Goal: Task Accomplishment & Management: Use online tool/utility

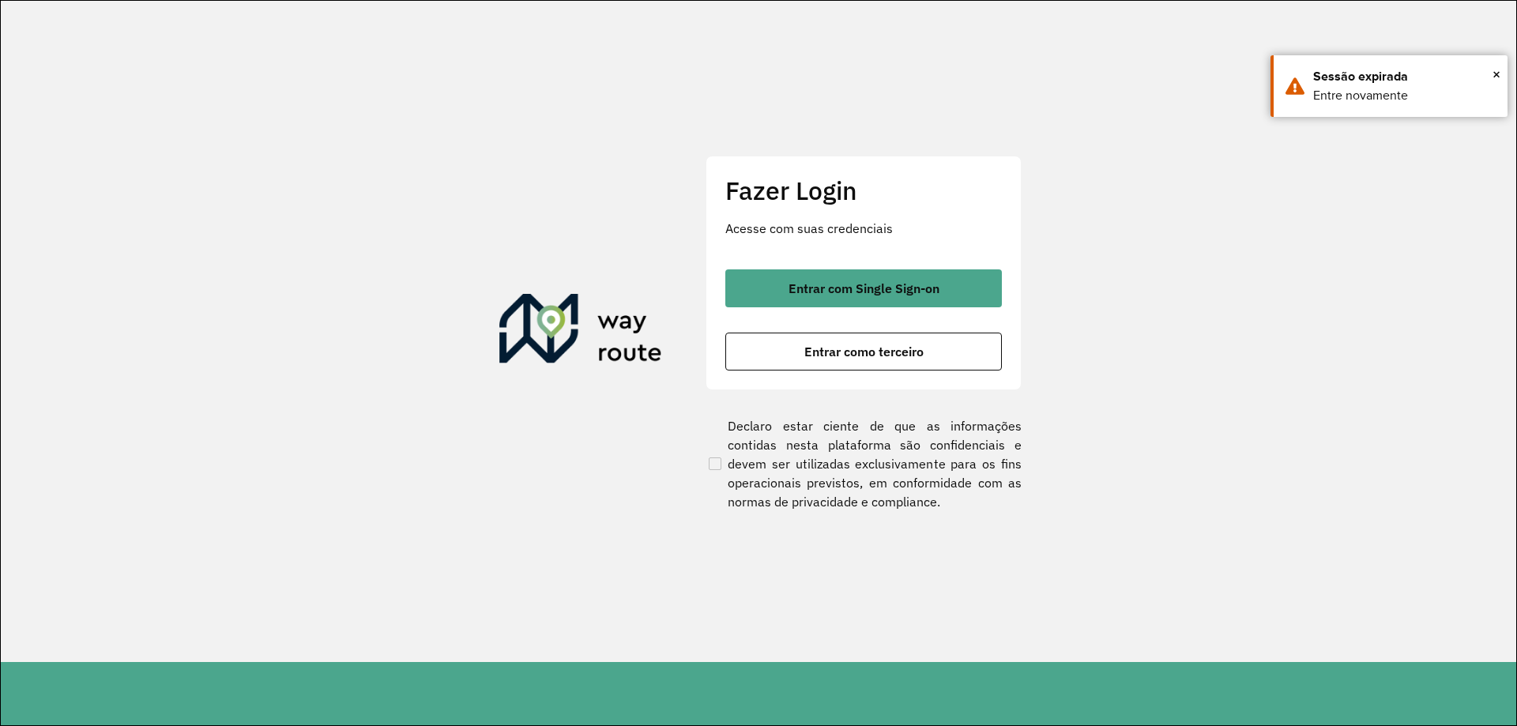
drag, startPoint x: 764, startPoint y: 273, endPoint x: 747, endPoint y: 311, distance: 41.7
click at [765, 273] on button "Entrar com Single Sign-on" at bounding box center [863, 288] width 276 height 38
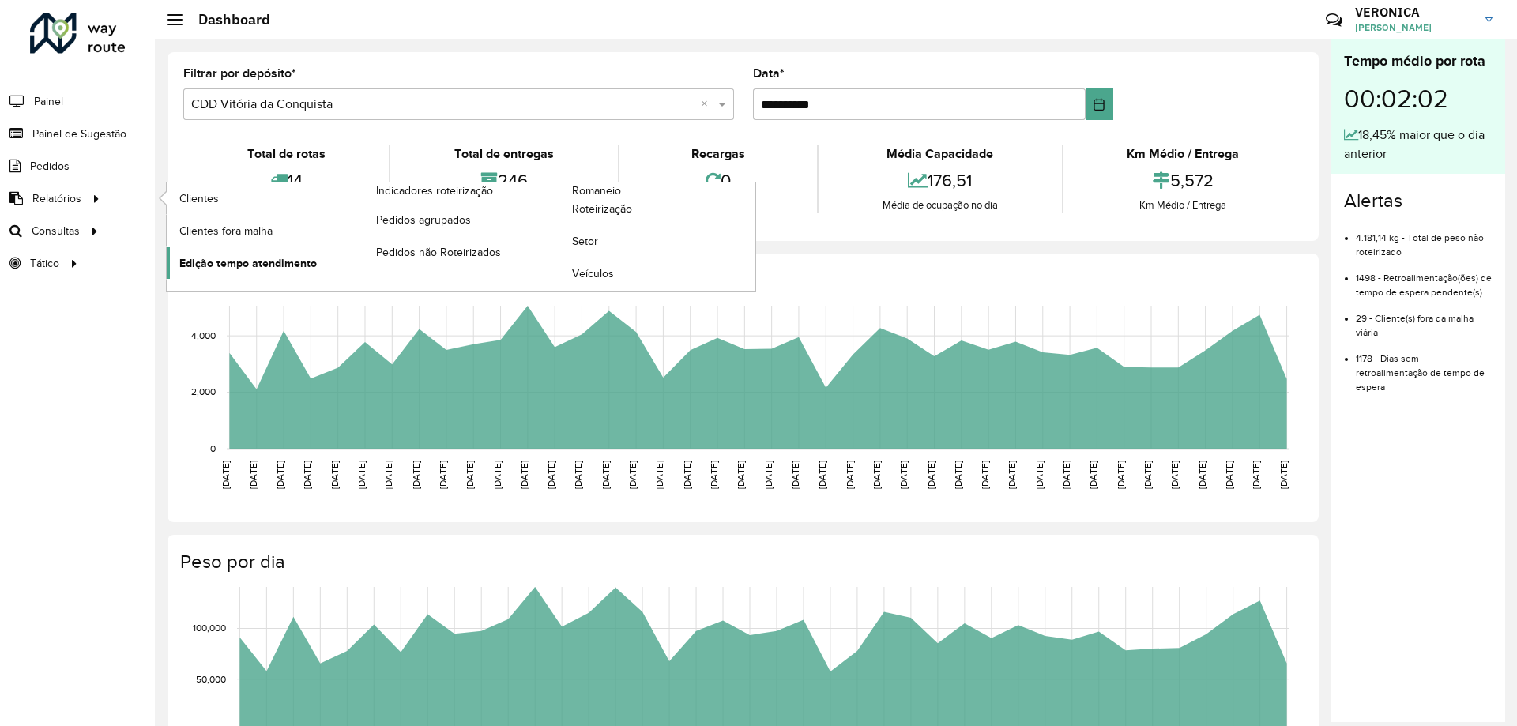
click at [209, 263] on span "Edição tempo atendimento" at bounding box center [247, 263] width 137 height 17
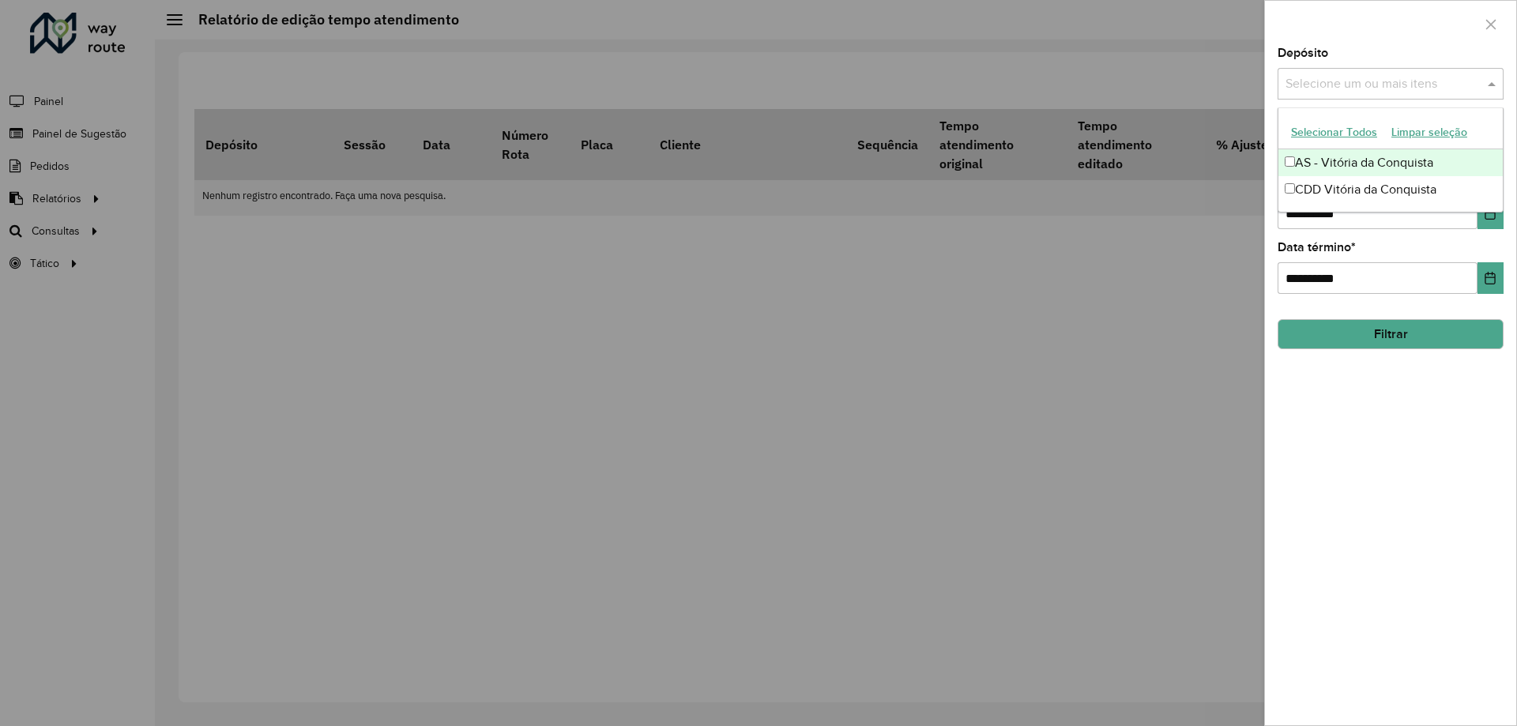
click at [1348, 88] on input "text" at bounding box center [1382, 84] width 202 height 19
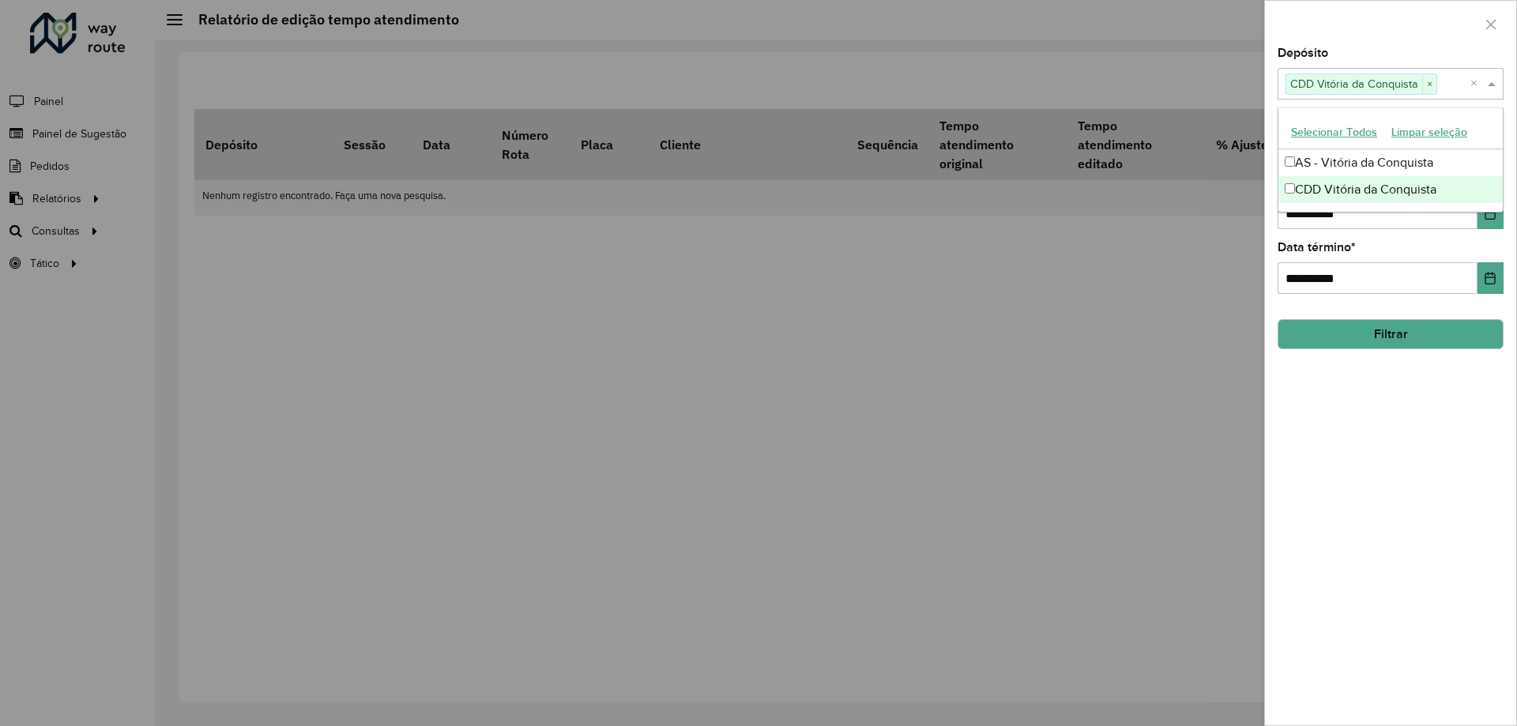
click at [1303, 230] on div "**********" at bounding box center [1390, 386] width 251 height 678
click at [1356, 149] on input "text" at bounding box center [1382, 149] width 202 height 19
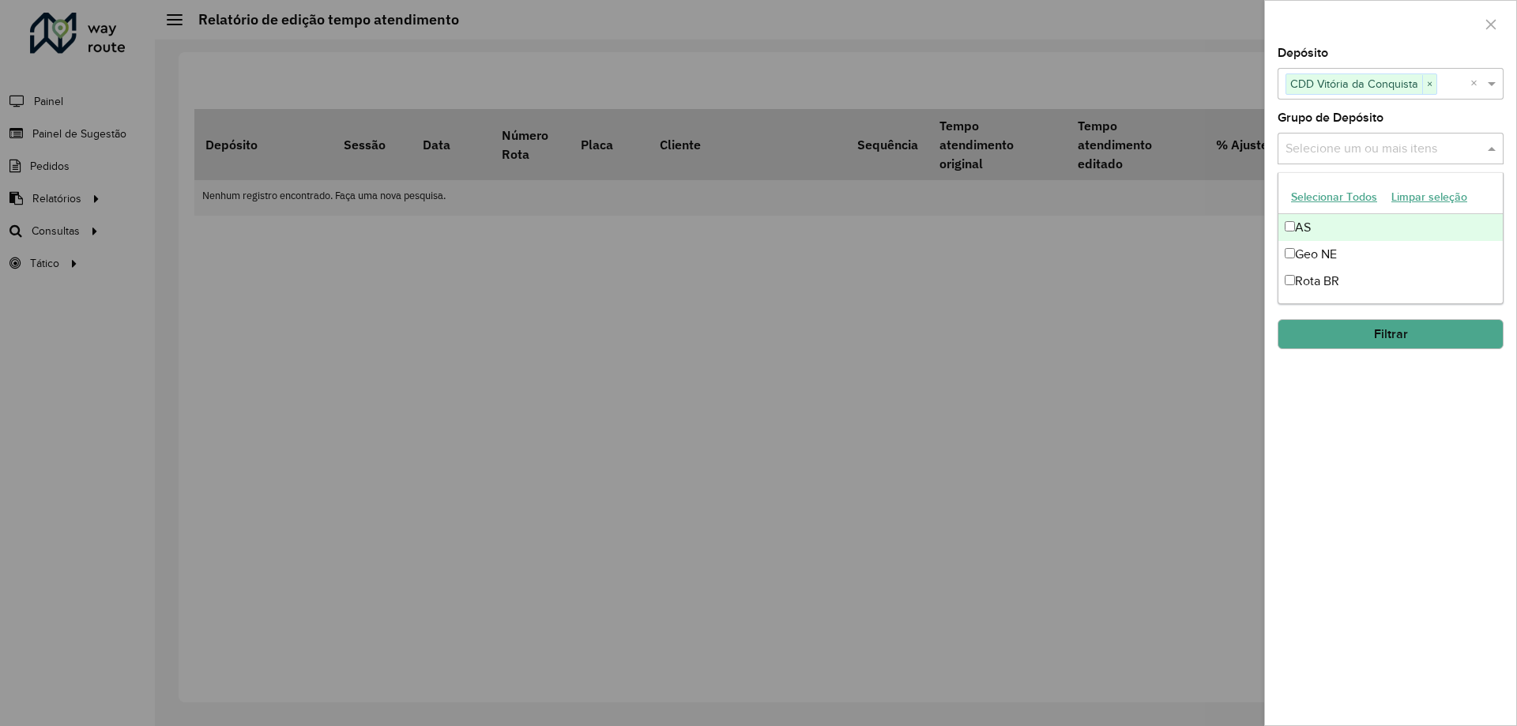
click at [1316, 197] on button "Selecionar Todos" at bounding box center [1334, 197] width 100 height 24
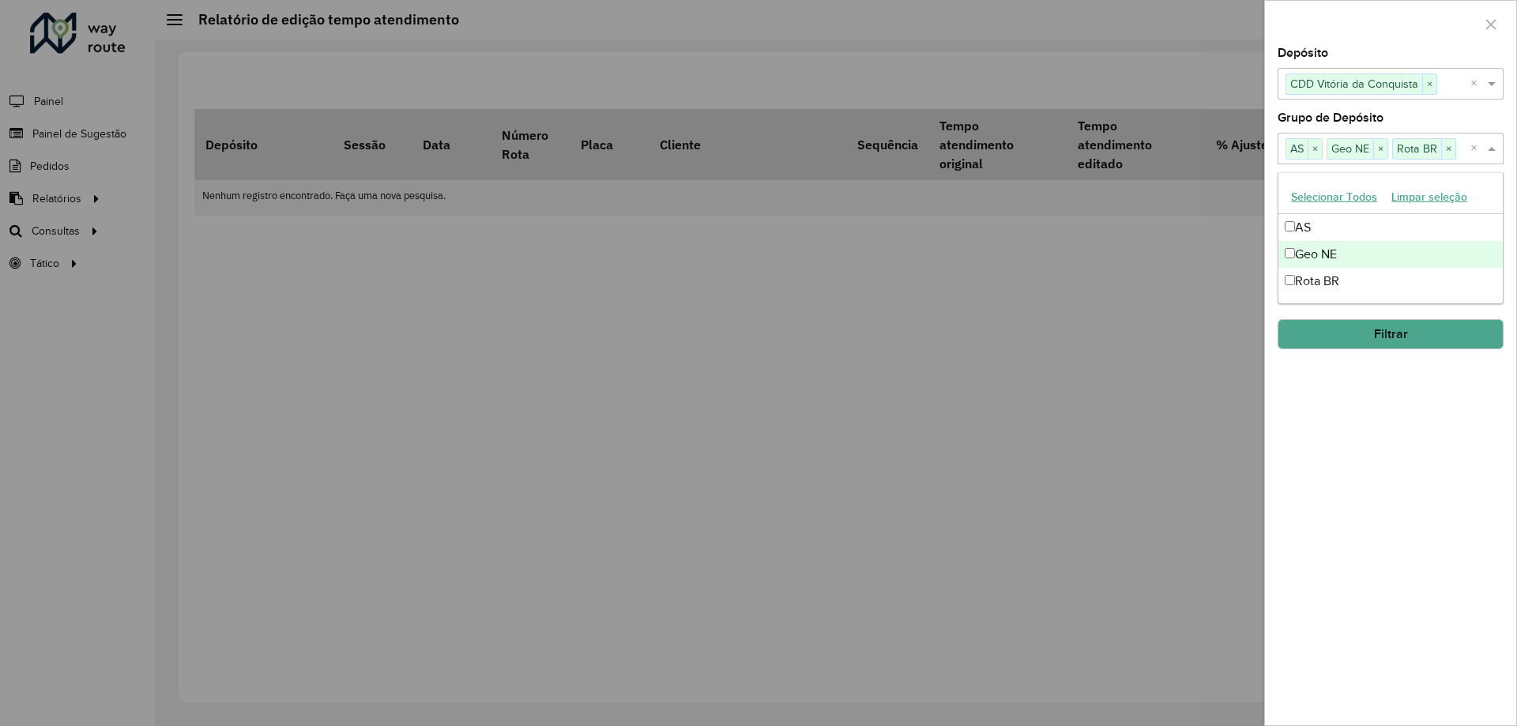
click at [1344, 438] on div "**********" at bounding box center [1390, 386] width 251 height 678
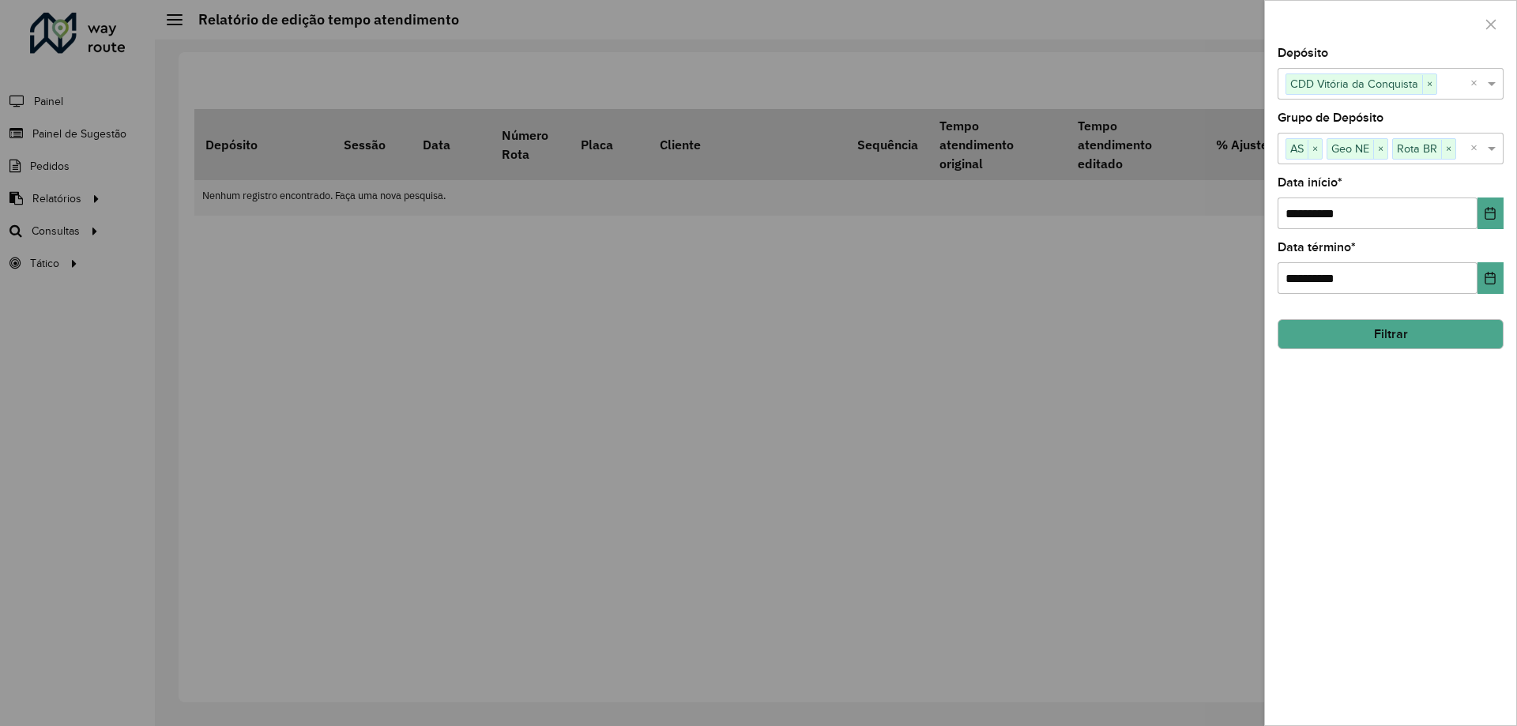
drag, startPoint x: 1449, startPoint y: 149, endPoint x: 1430, endPoint y: 187, distance: 43.1
click at [1448, 152] on span "×" at bounding box center [1448, 149] width 14 height 19
click at [1484, 212] on icon "Choose Date" at bounding box center [1490, 213] width 13 height 13
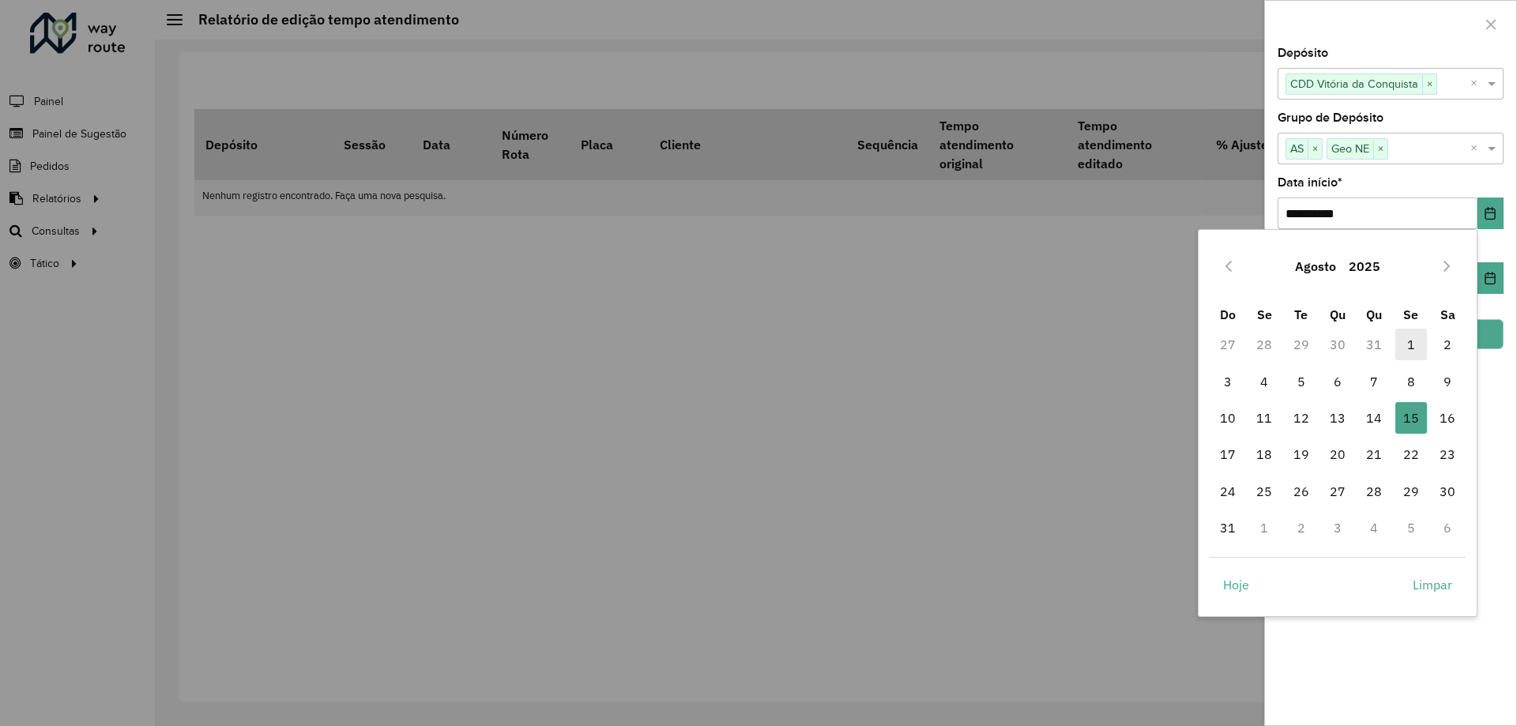
click at [1408, 338] on span "1" at bounding box center [1411, 345] width 32 height 32
type input "**********"
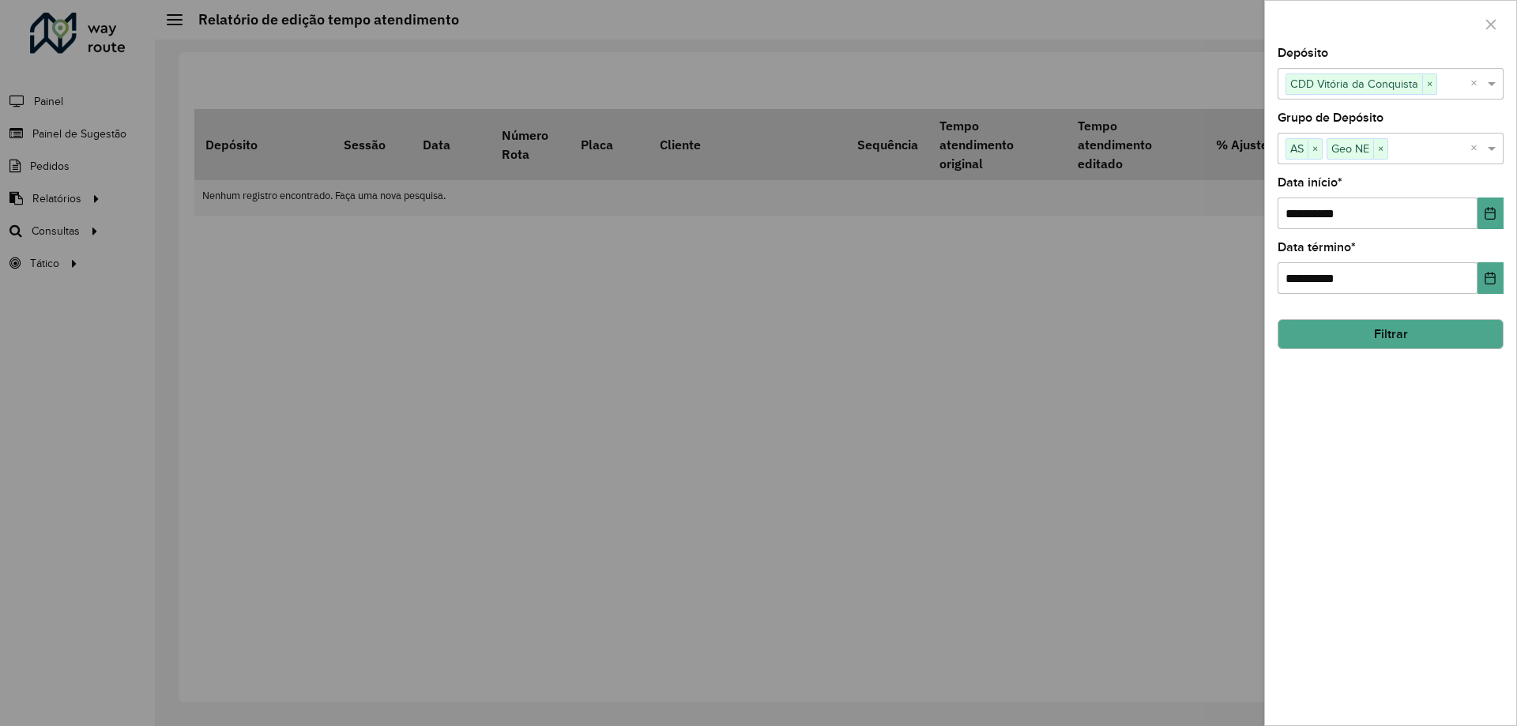
click at [1375, 333] on button "Filtrar" at bounding box center [1390, 334] width 226 height 30
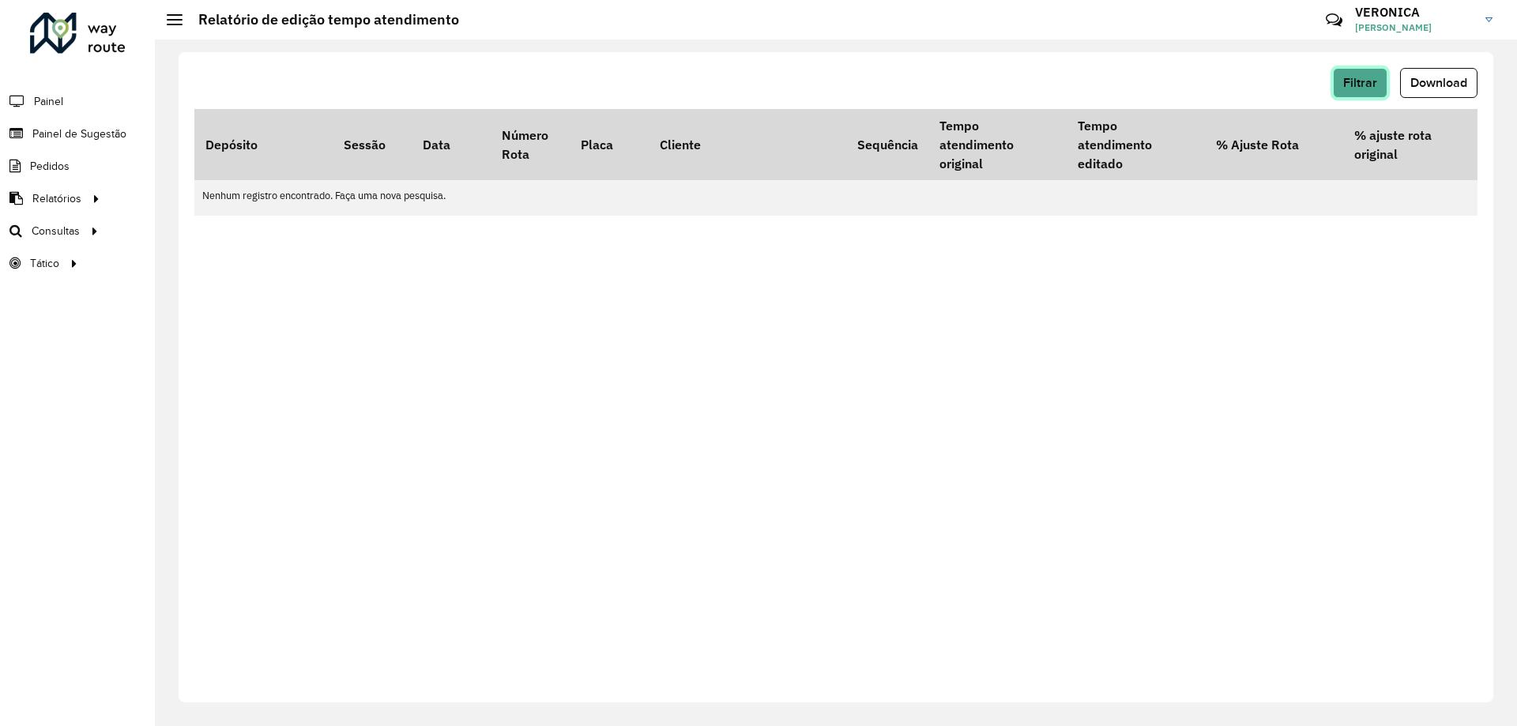
click at [1369, 84] on span "Filtrar" at bounding box center [1360, 82] width 34 height 13
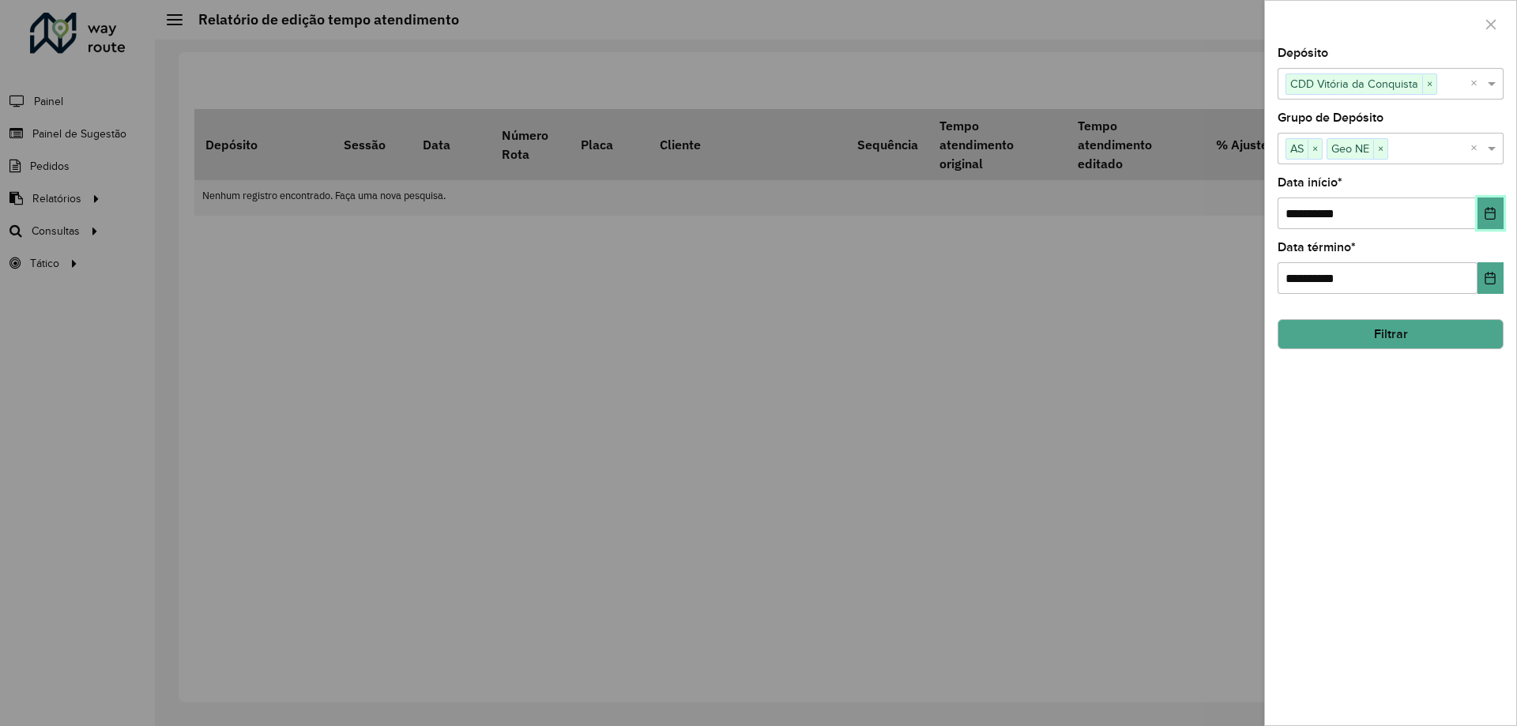
click at [1491, 217] on icon "Choose Date" at bounding box center [1490, 213] width 13 height 13
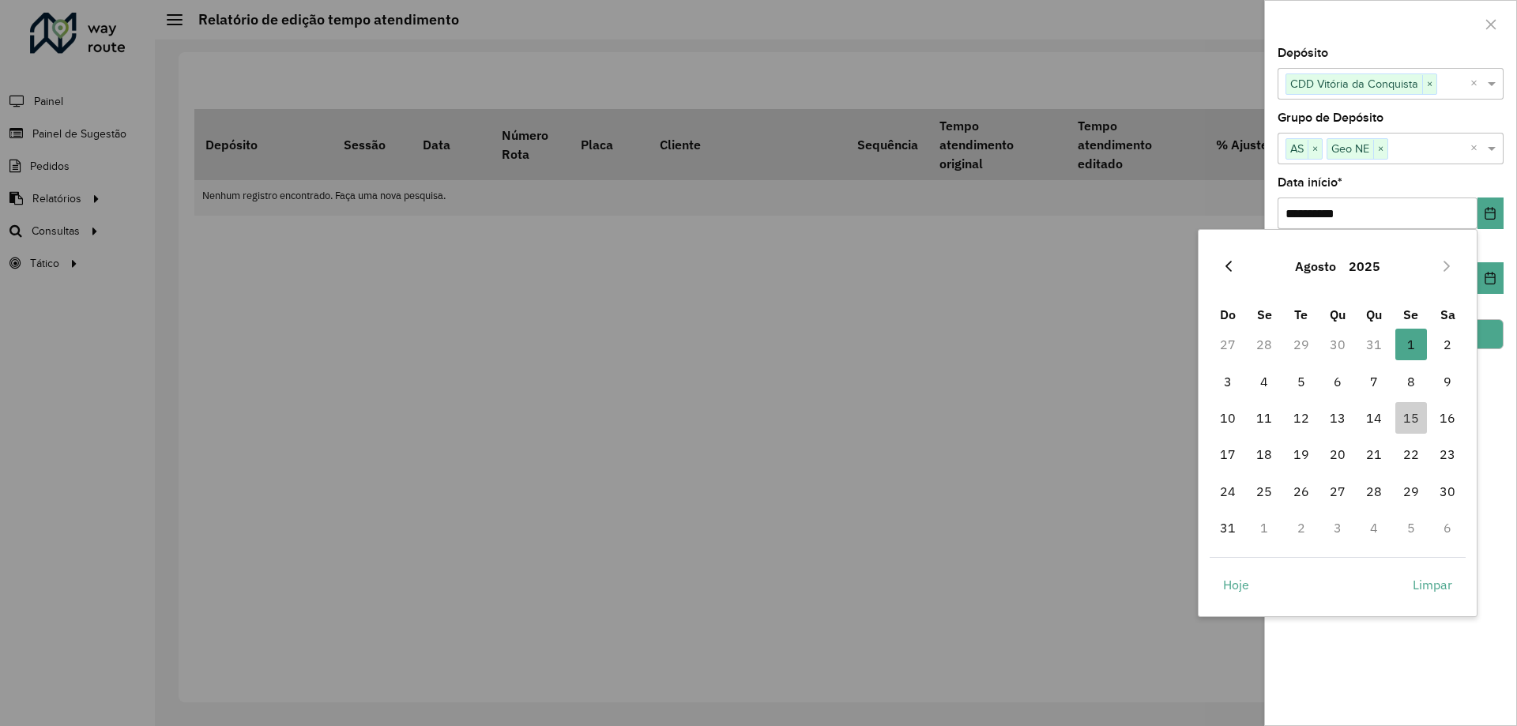
click at [1227, 269] on icon "Previous Month" at bounding box center [1228, 266] width 13 height 13
click at [1298, 338] on span "1" at bounding box center [1301, 345] width 32 height 32
type input "**********"
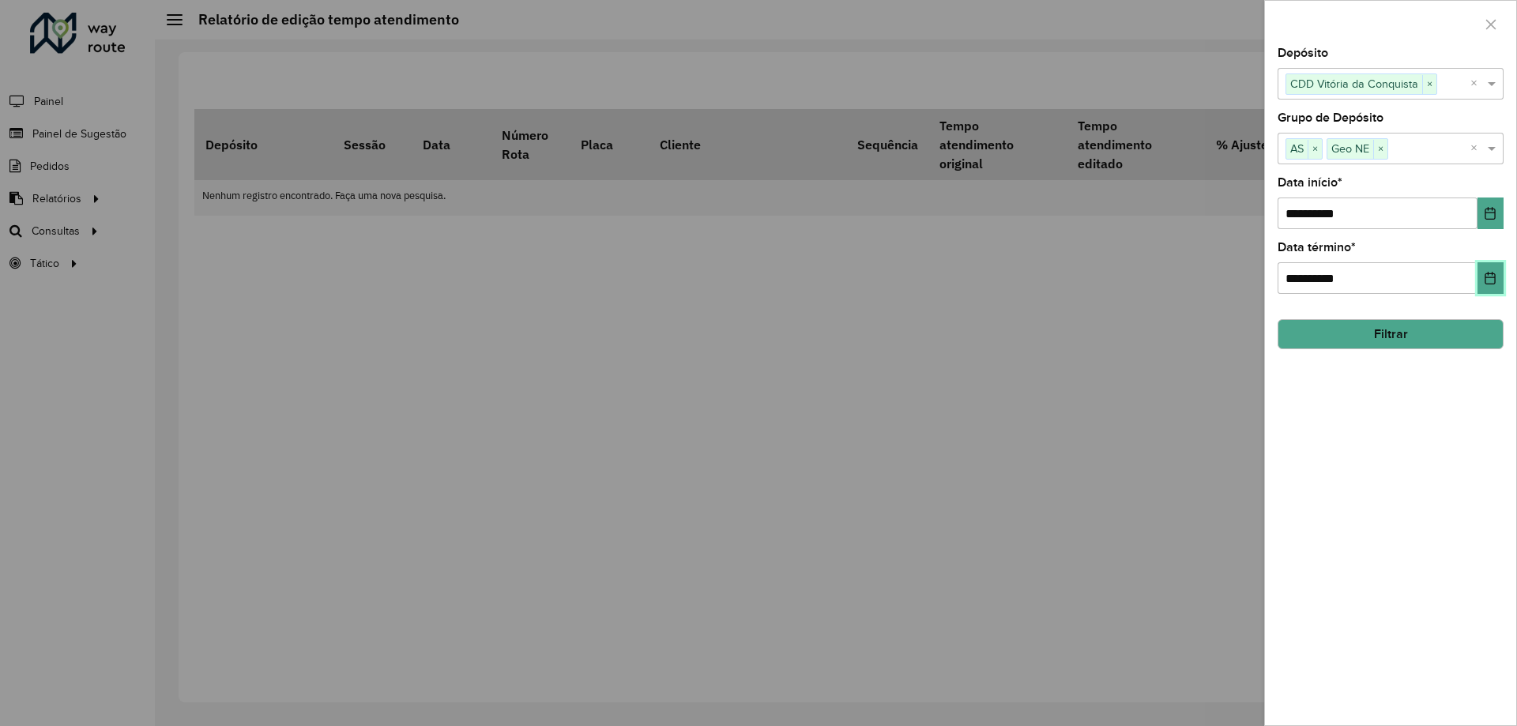
click at [1499, 286] on button "Choose Date" at bounding box center [1490, 278] width 26 height 32
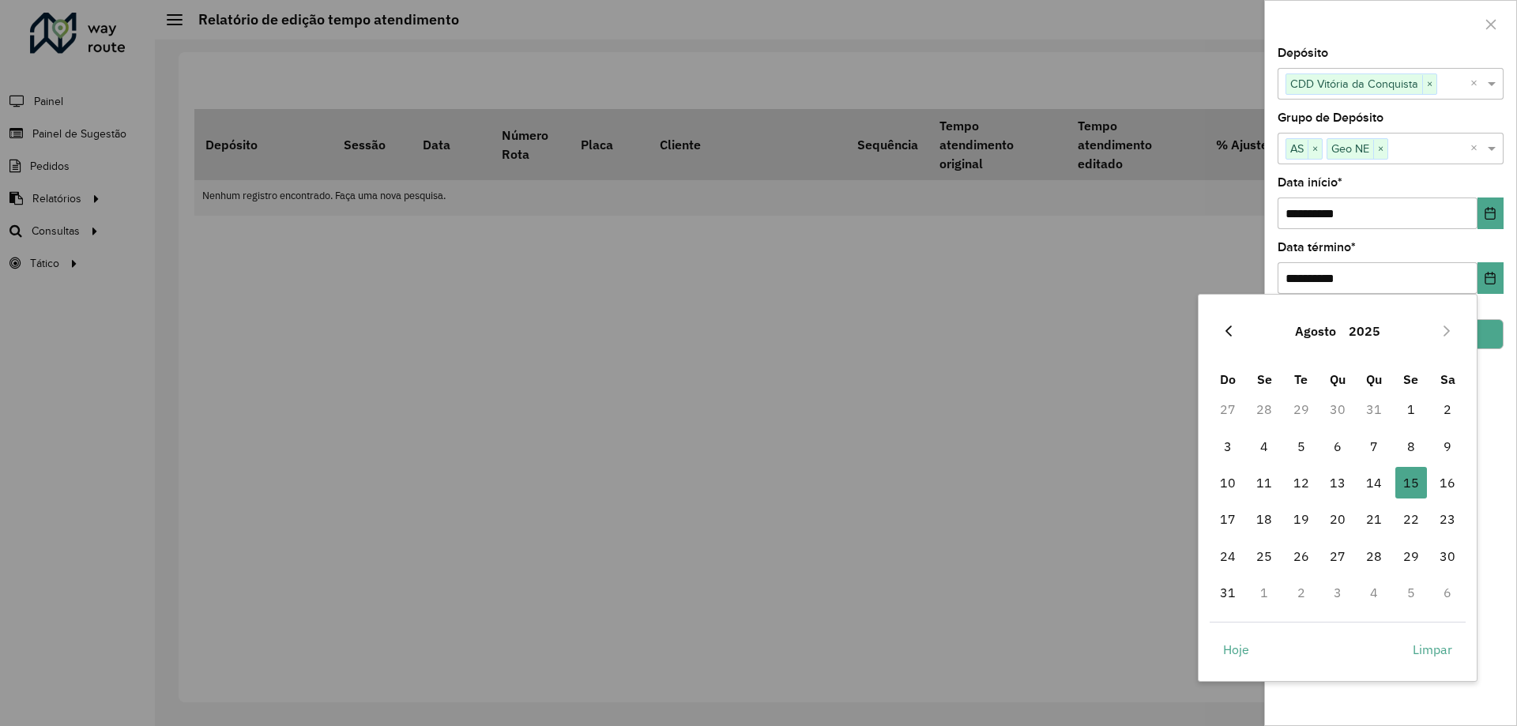
click at [1237, 327] on button "Previous Month" at bounding box center [1228, 330] width 25 height 25
click at [1381, 551] on span "31" at bounding box center [1374, 556] width 32 height 32
type input "**********"
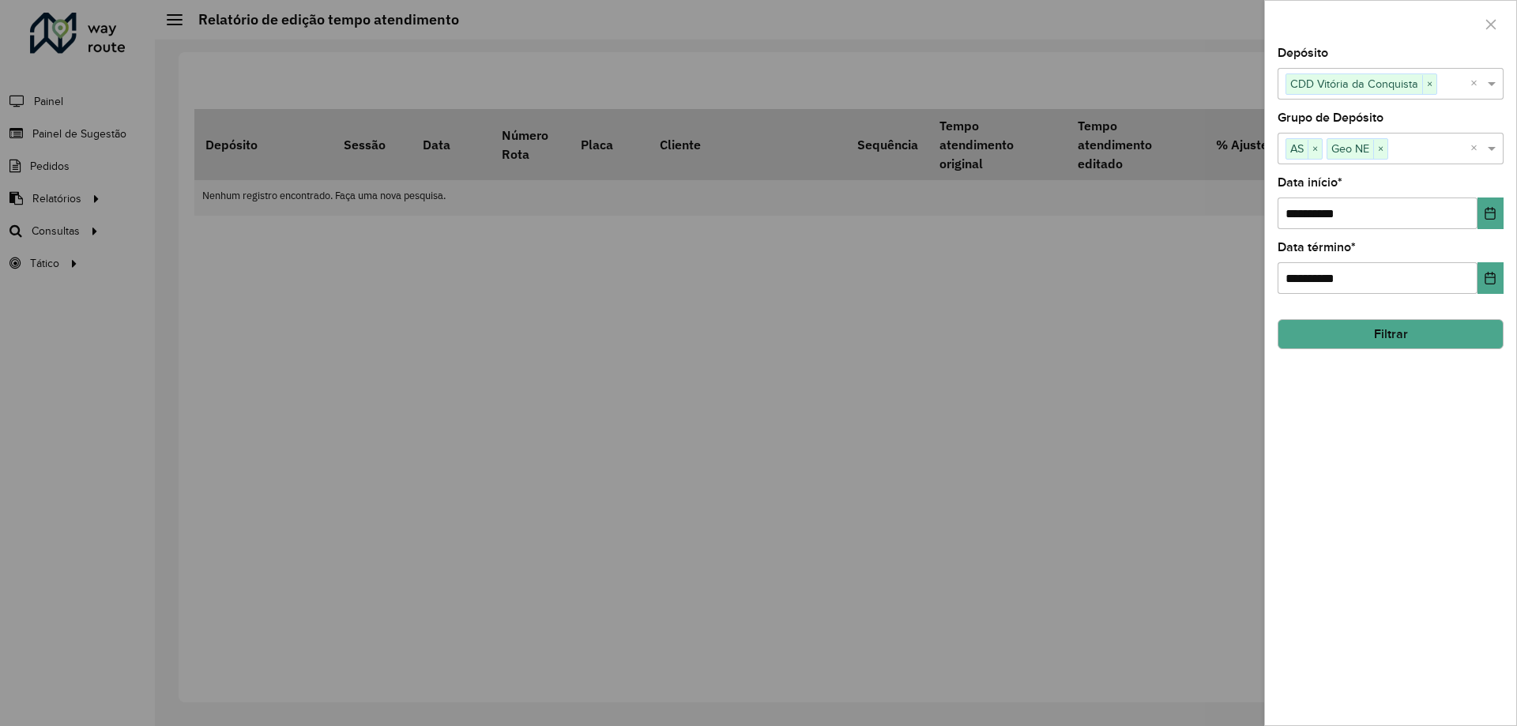
click at [1412, 324] on button "Filtrar" at bounding box center [1390, 334] width 226 height 30
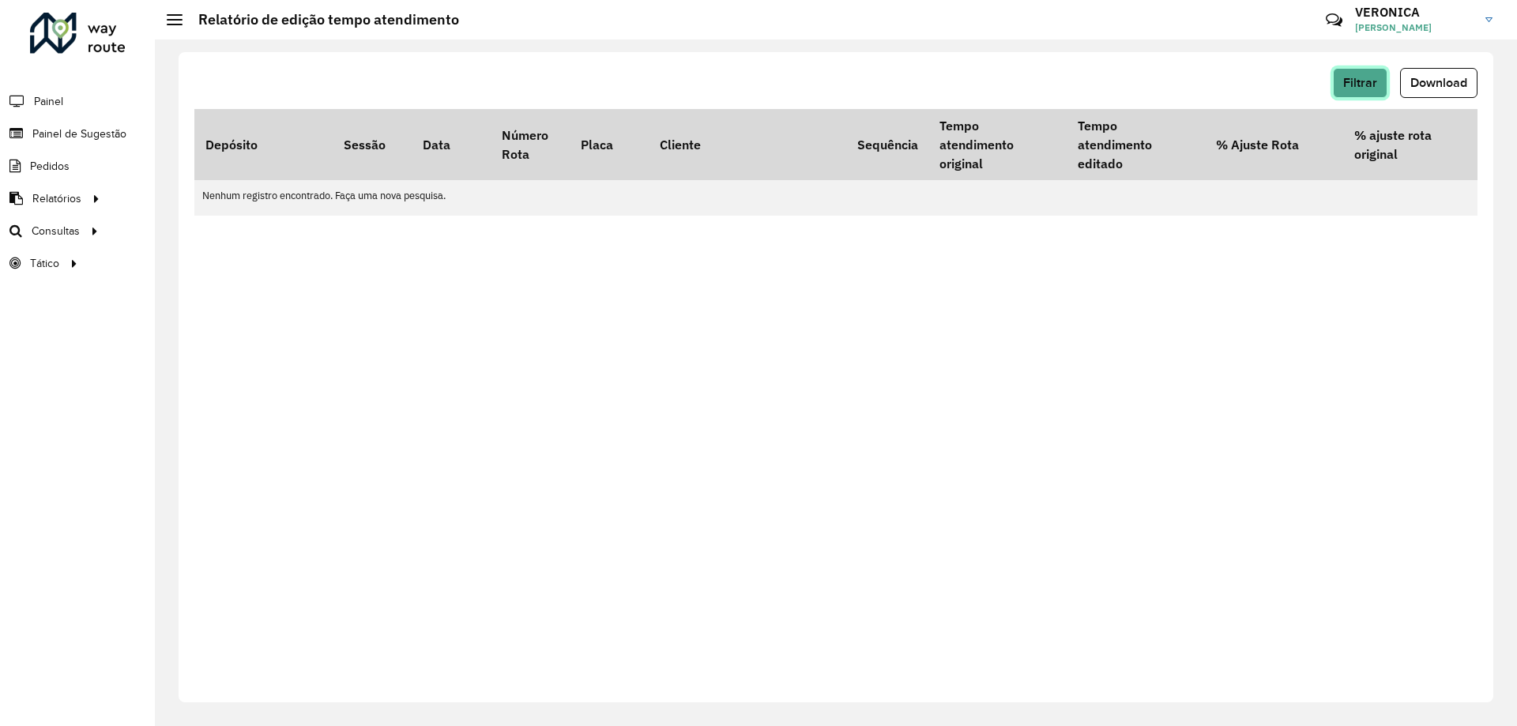
click at [1365, 77] on span "Filtrar" at bounding box center [1360, 82] width 34 height 13
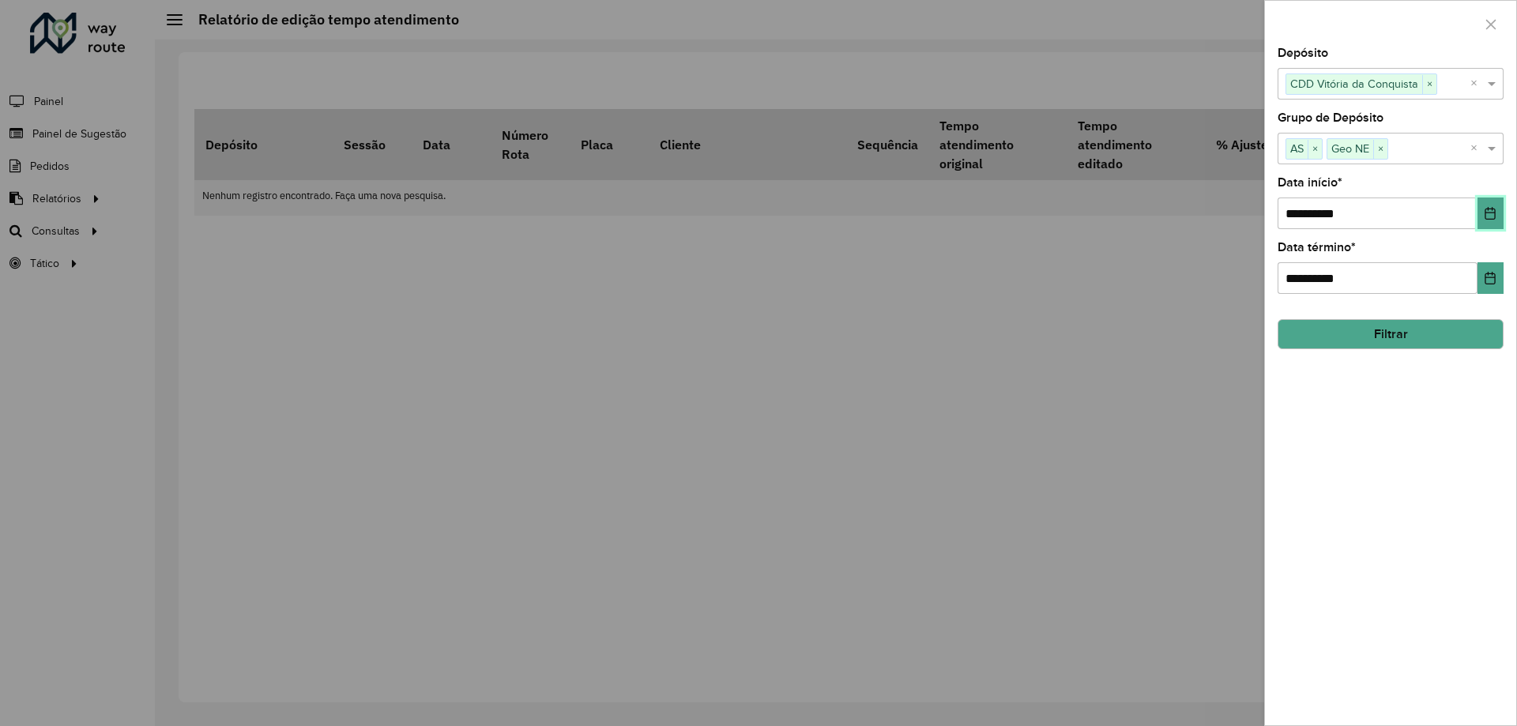
click at [1487, 214] on icon "Choose Date" at bounding box center [1490, 213] width 13 height 13
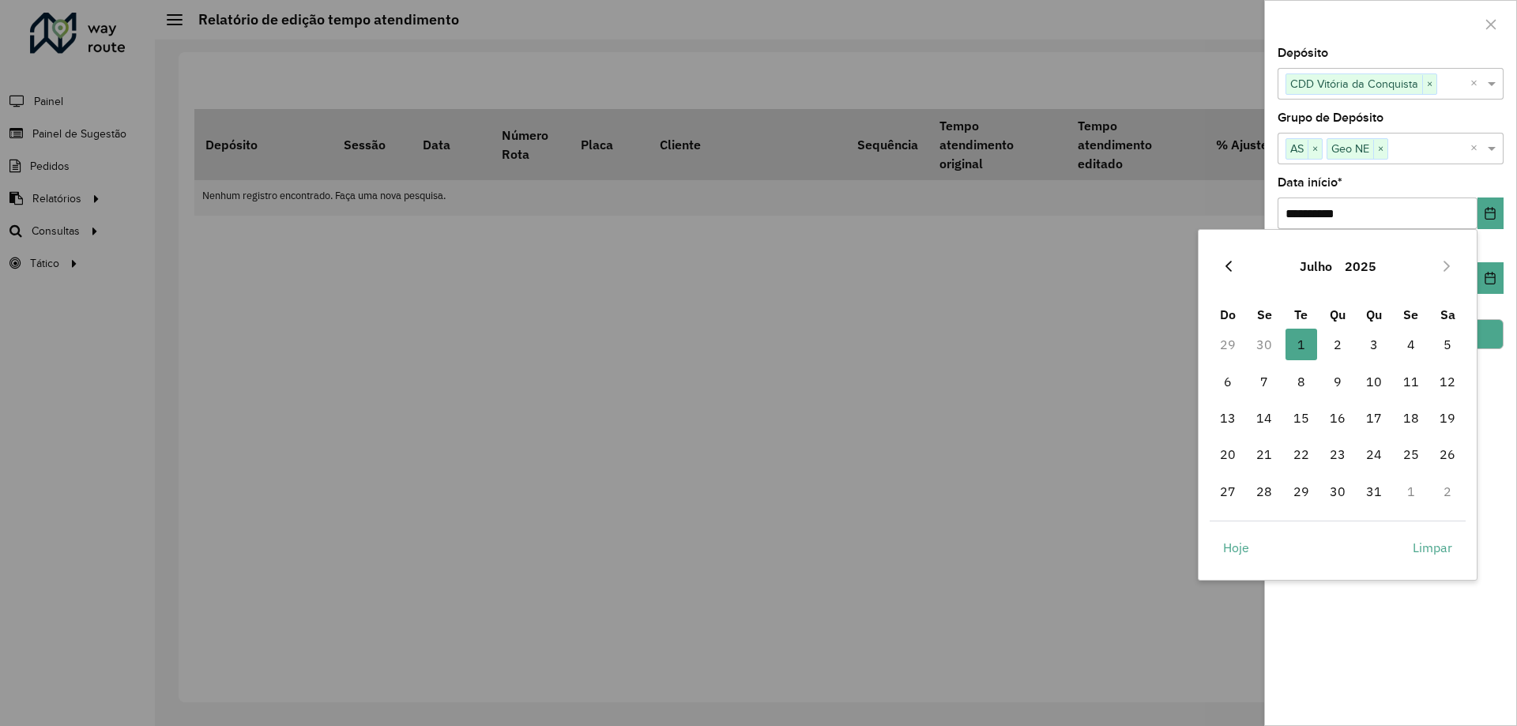
click at [1239, 266] on button "Previous Month" at bounding box center [1228, 266] width 25 height 25
click at [1224, 345] on span "1" at bounding box center [1228, 345] width 32 height 32
type input "**********"
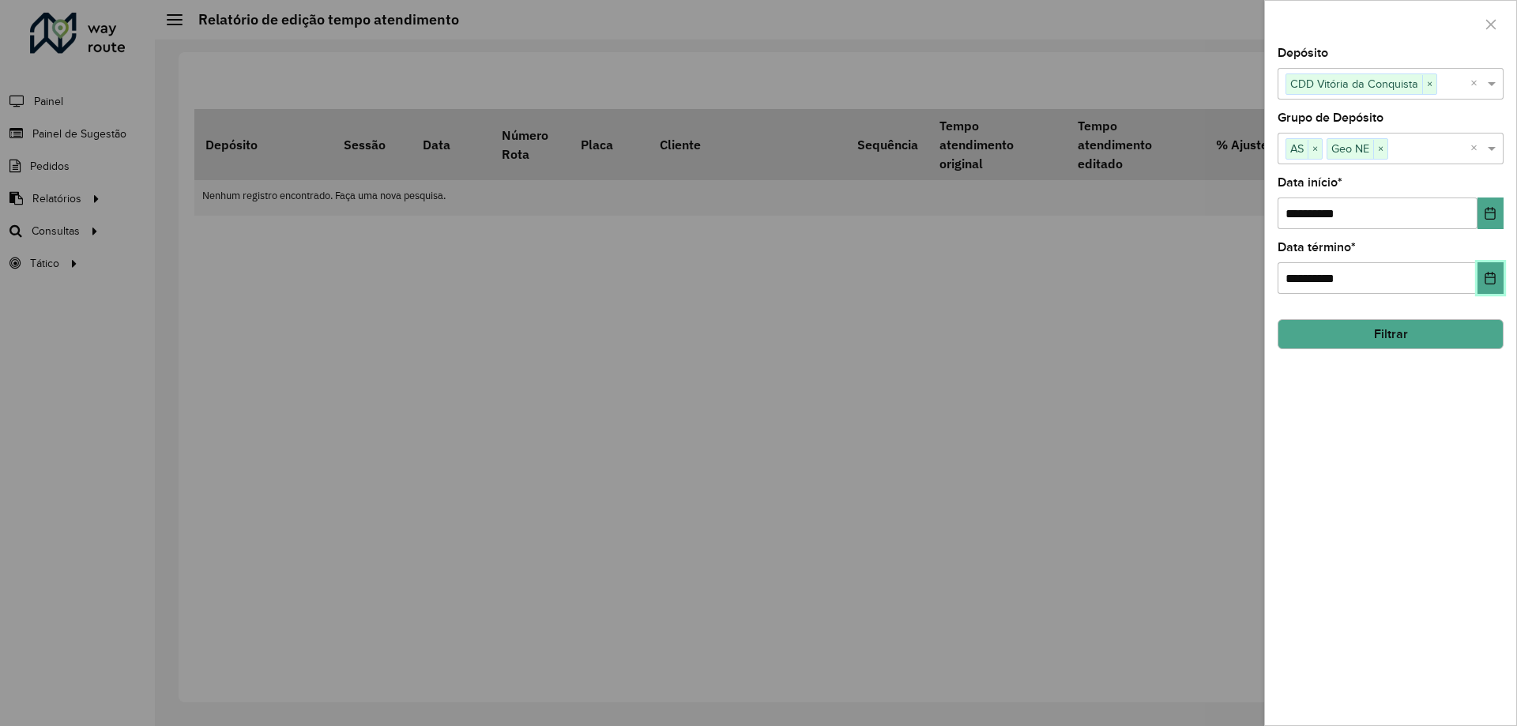
click at [1494, 277] on icon "Choose Date" at bounding box center [1490, 278] width 10 height 13
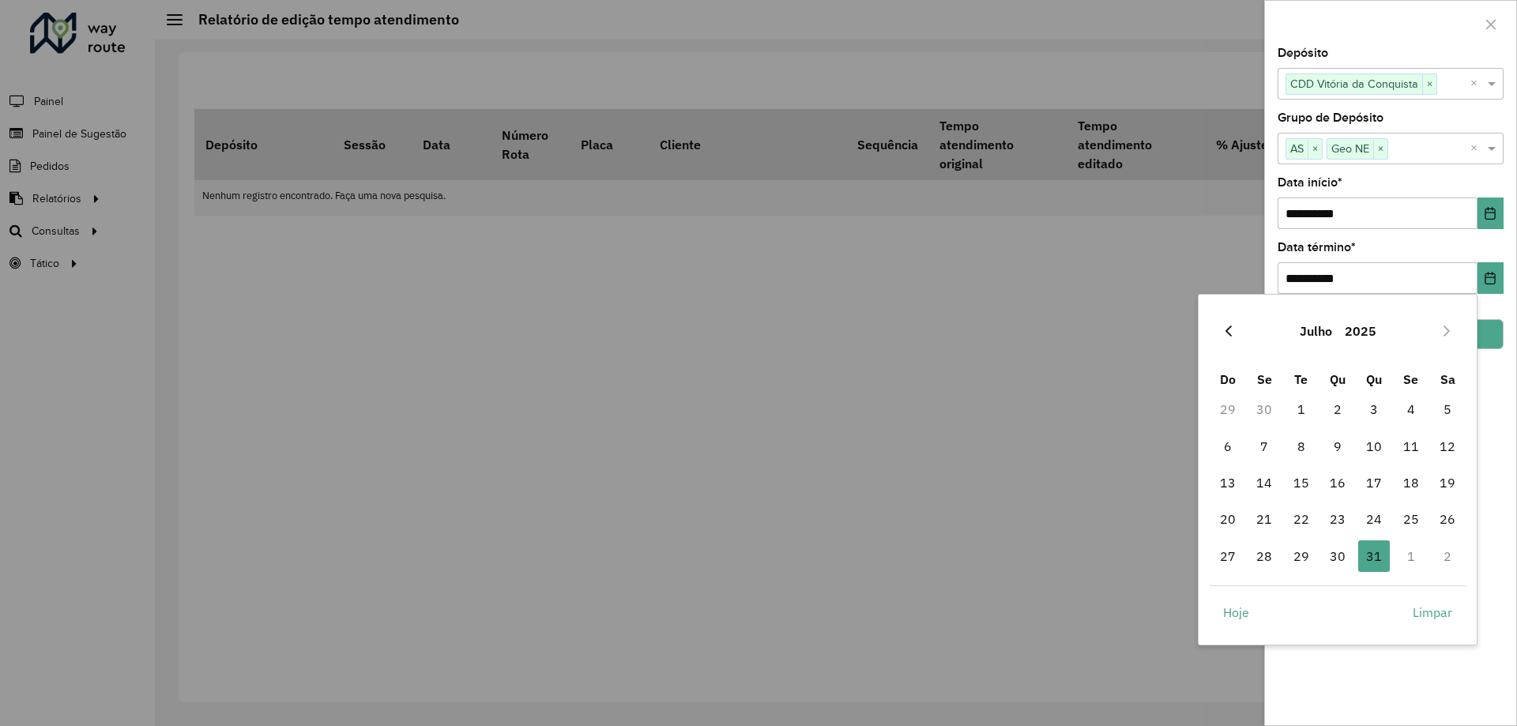
click at [1224, 329] on icon "Previous Month" at bounding box center [1228, 331] width 13 height 13
click at [1265, 555] on span "30" at bounding box center [1264, 556] width 32 height 32
type input "**********"
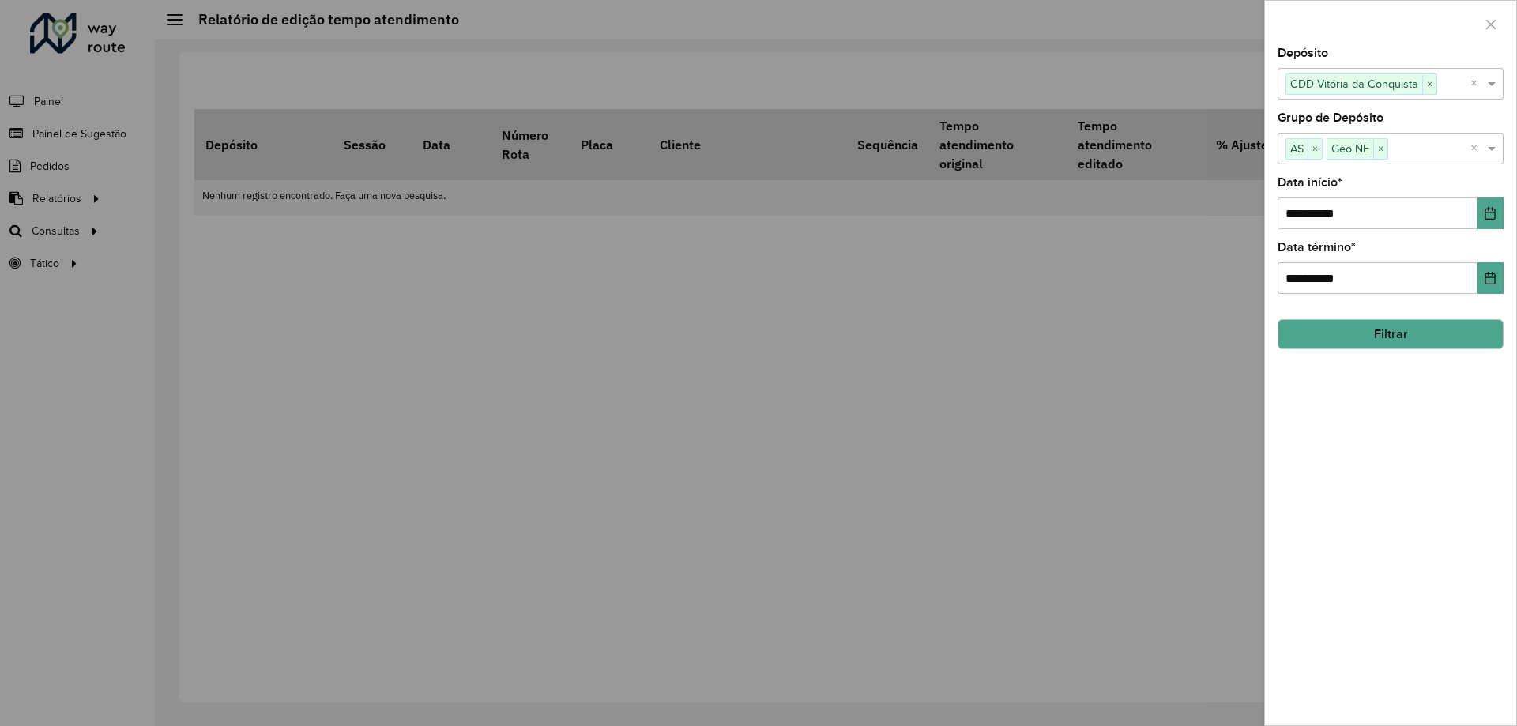
click at [1366, 329] on button "Filtrar" at bounding box center [1390, 334] width 226 height 30
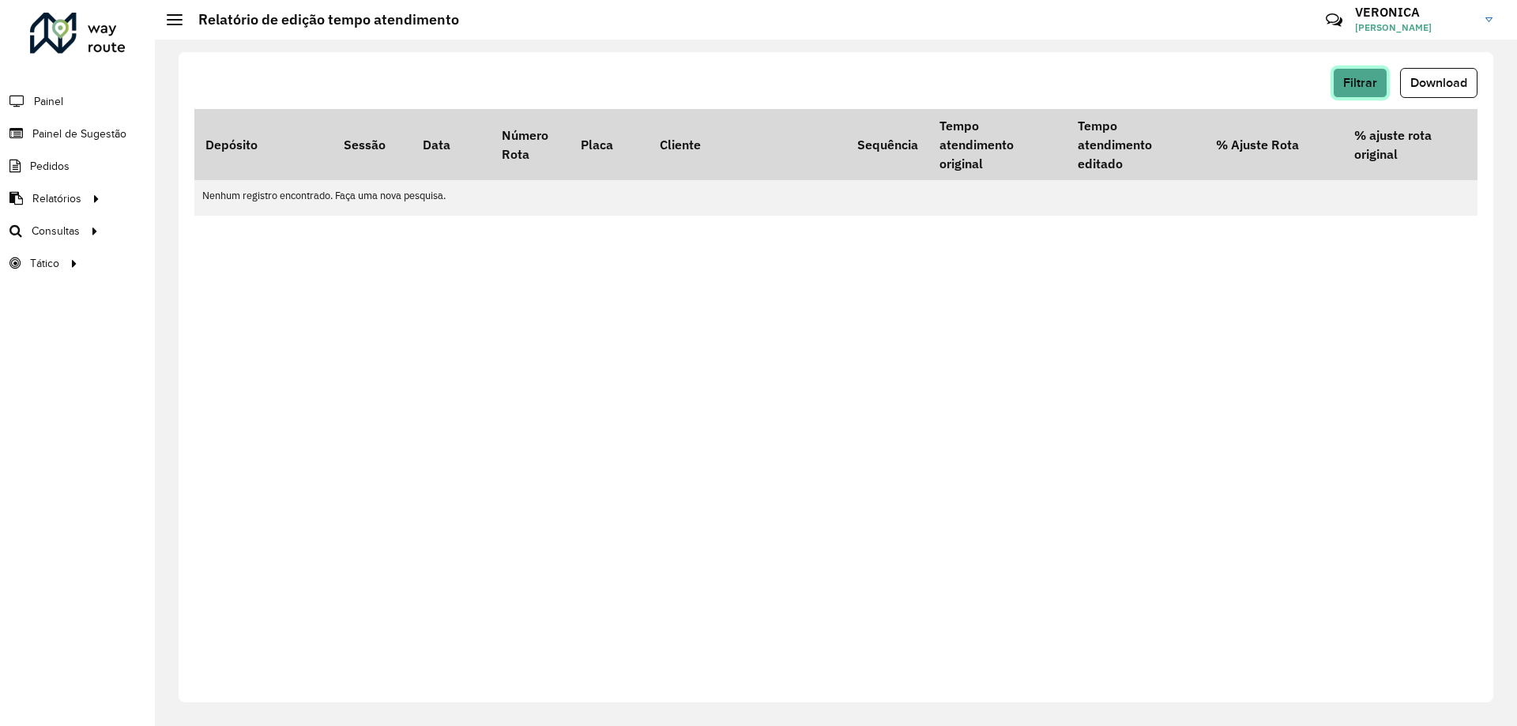
click at [1340, 83] on button "Filtrar" at bounding box center [1360, 83] width 55 height 30
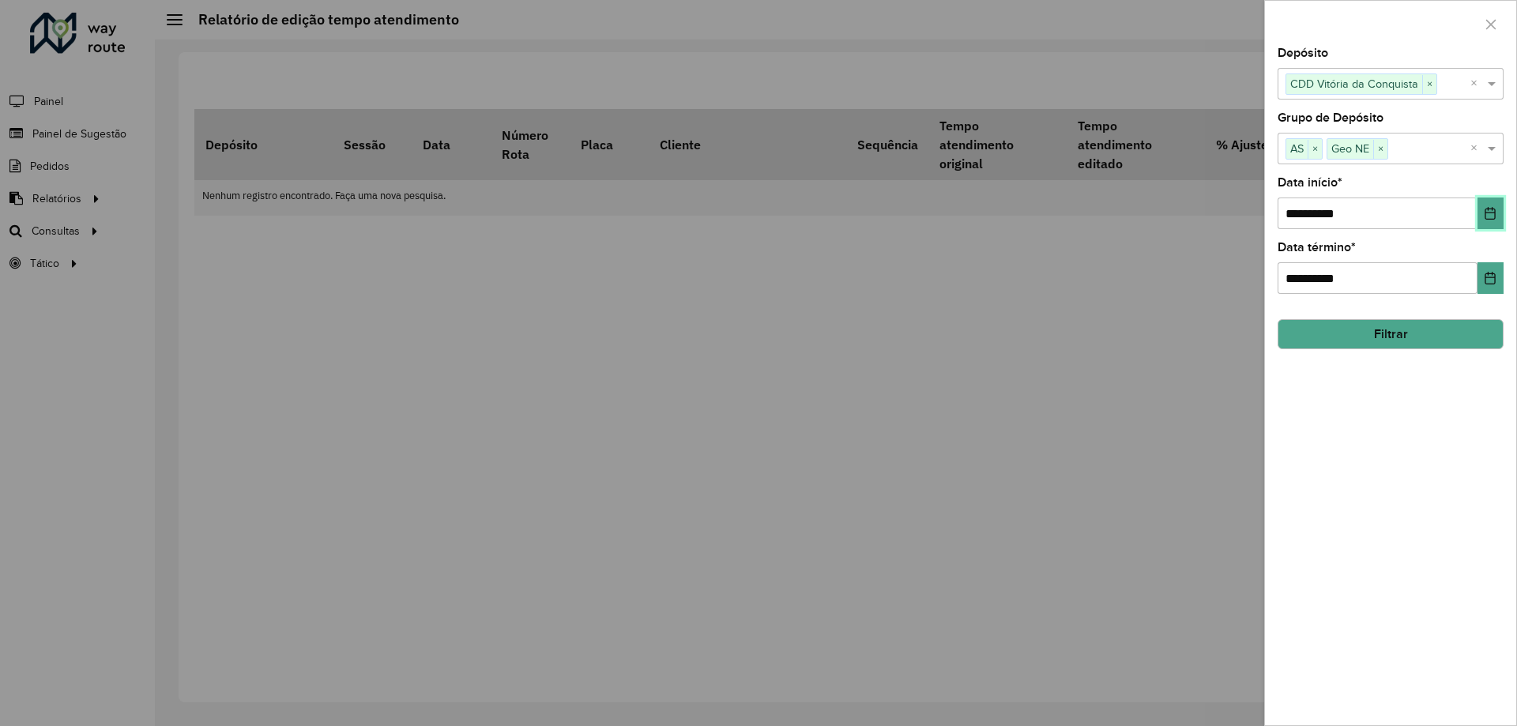
click at [1497, 214] on button "Choose Date" at bounding box center [1490, 213] width 26 height 32
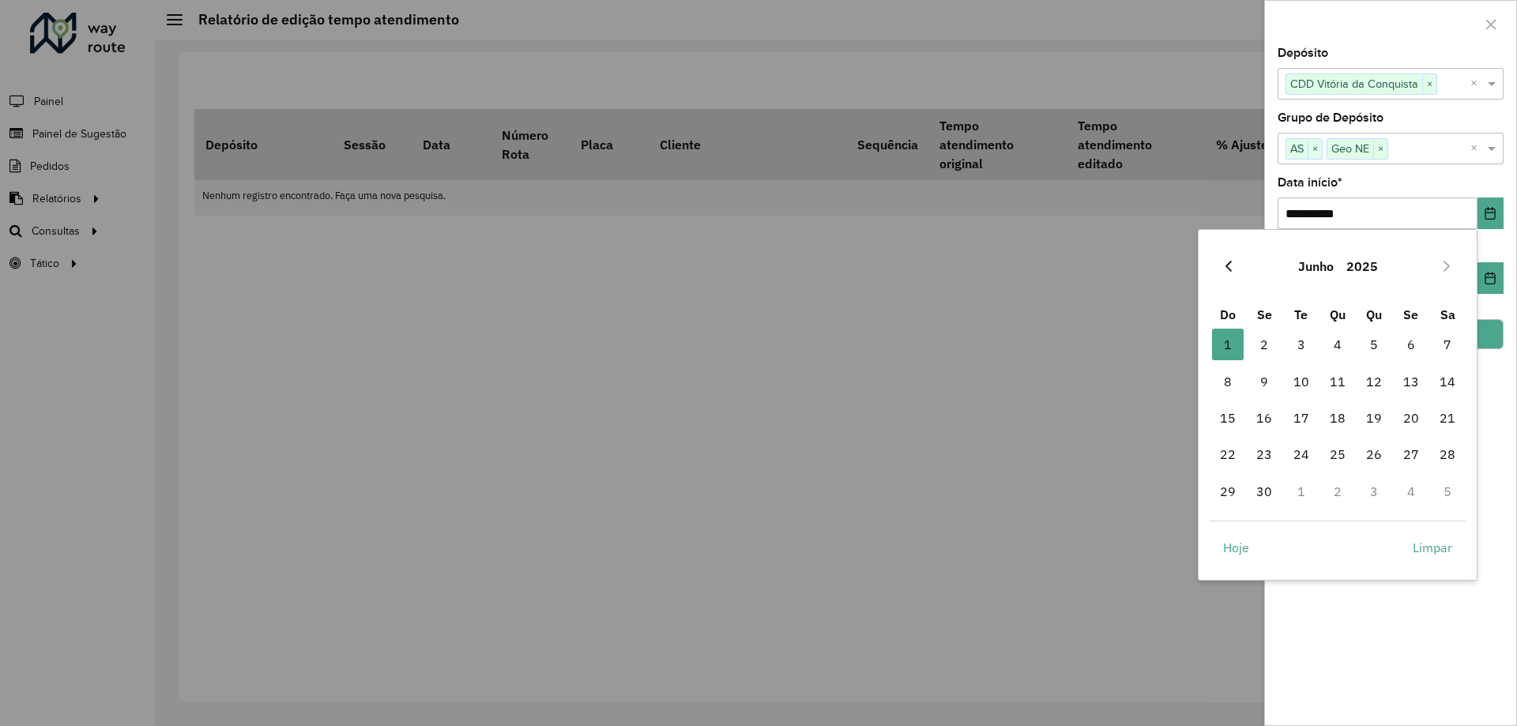
click at [1221, 258] on button "Previous Month" at bounding box center [1228, 266] width 25 height 25
click at [1375, 346] on span "1" at bounding box center [1374, 345] width 32 height 32
type input "**********"
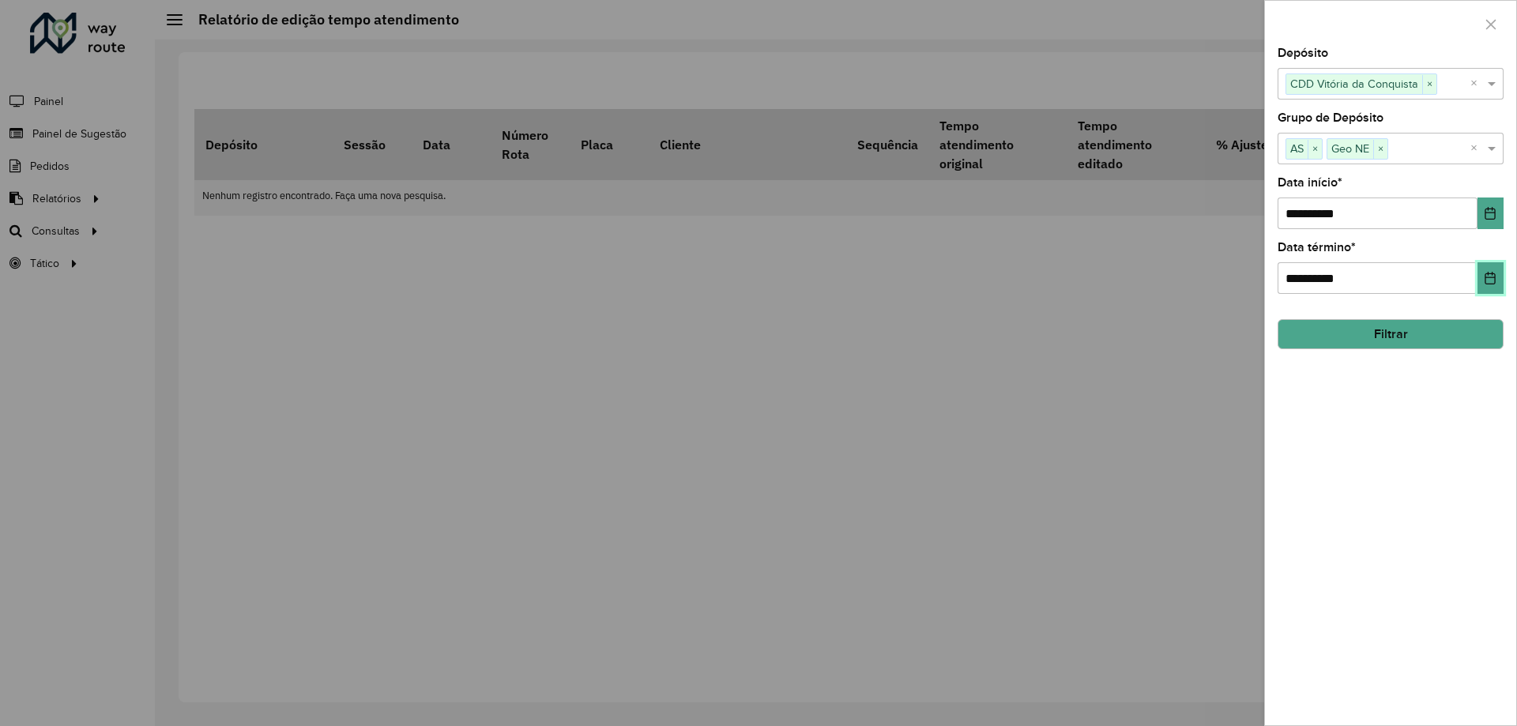
click at [1491, 278] on icon "Choose Date" at bounding box center [1490, 278] width 10 height 13
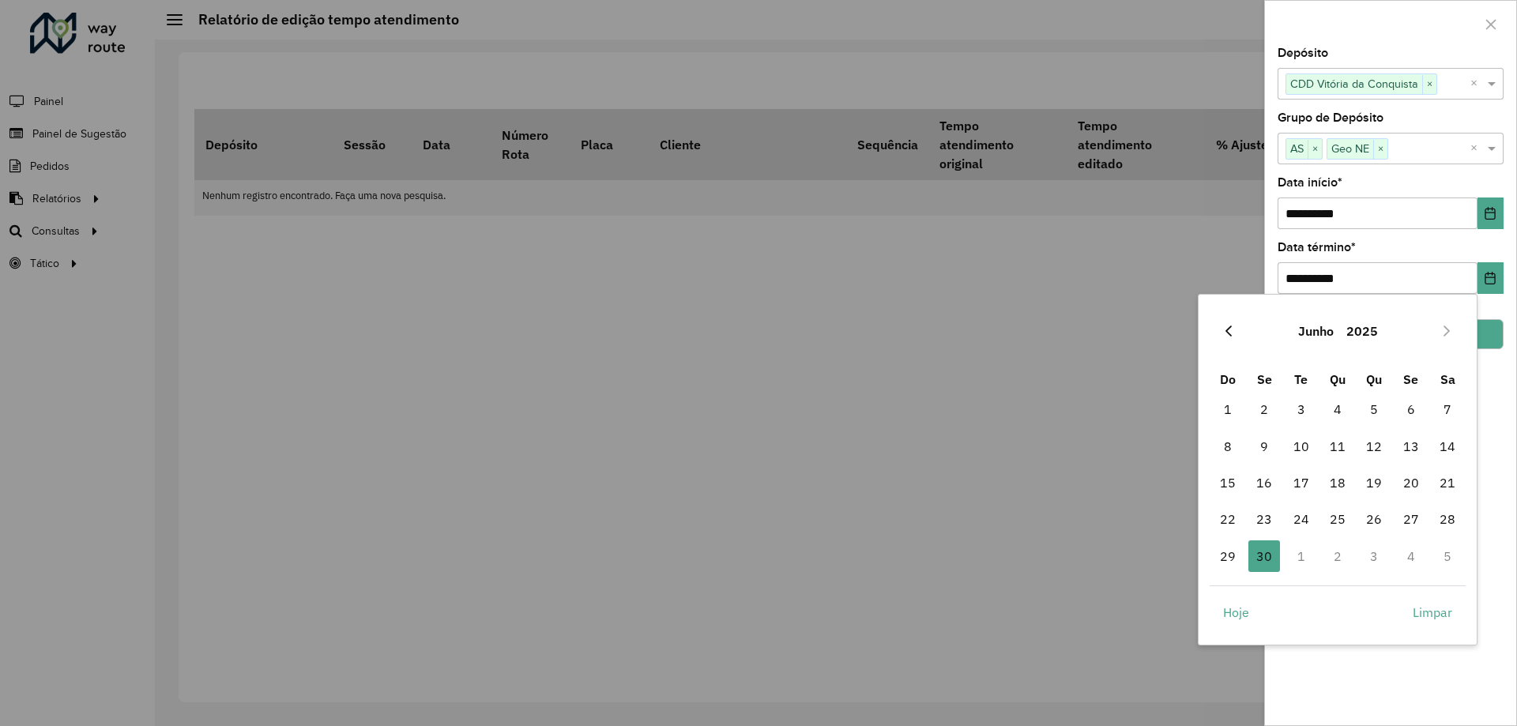
click at [1232, 322] on button "Previous Month" at bounding box center [1228, 330] width 25 height 25
click at [1454, 558] on span "31" at bounding box center [1447, 556] width 32 height 32
type input "**********"
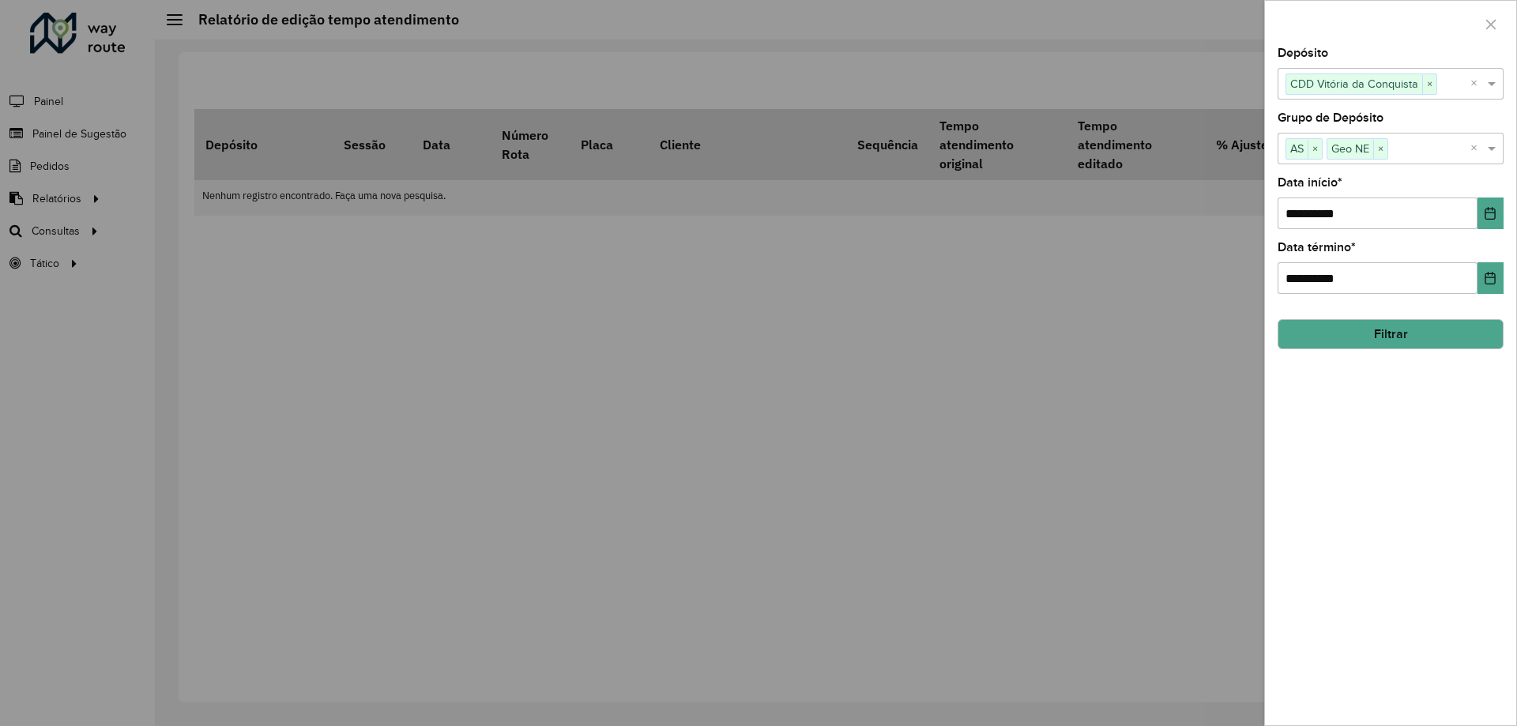
click at [1390, 333] on button "Filtrar" at bounding box center [1390, 334] width 226 height 30
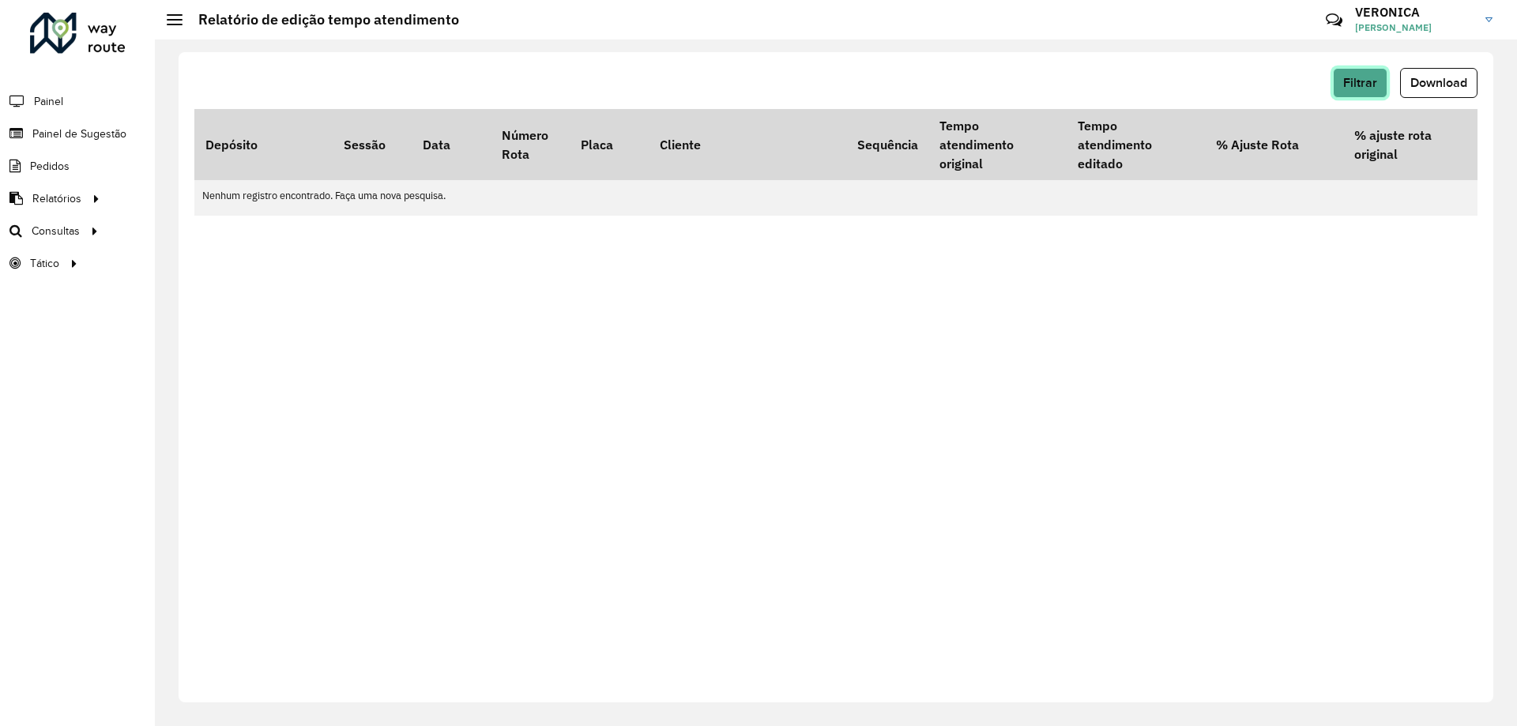
click at [1359, 79] on span "Filtrar" at bounding box center [1360, 82] width 34 height 13
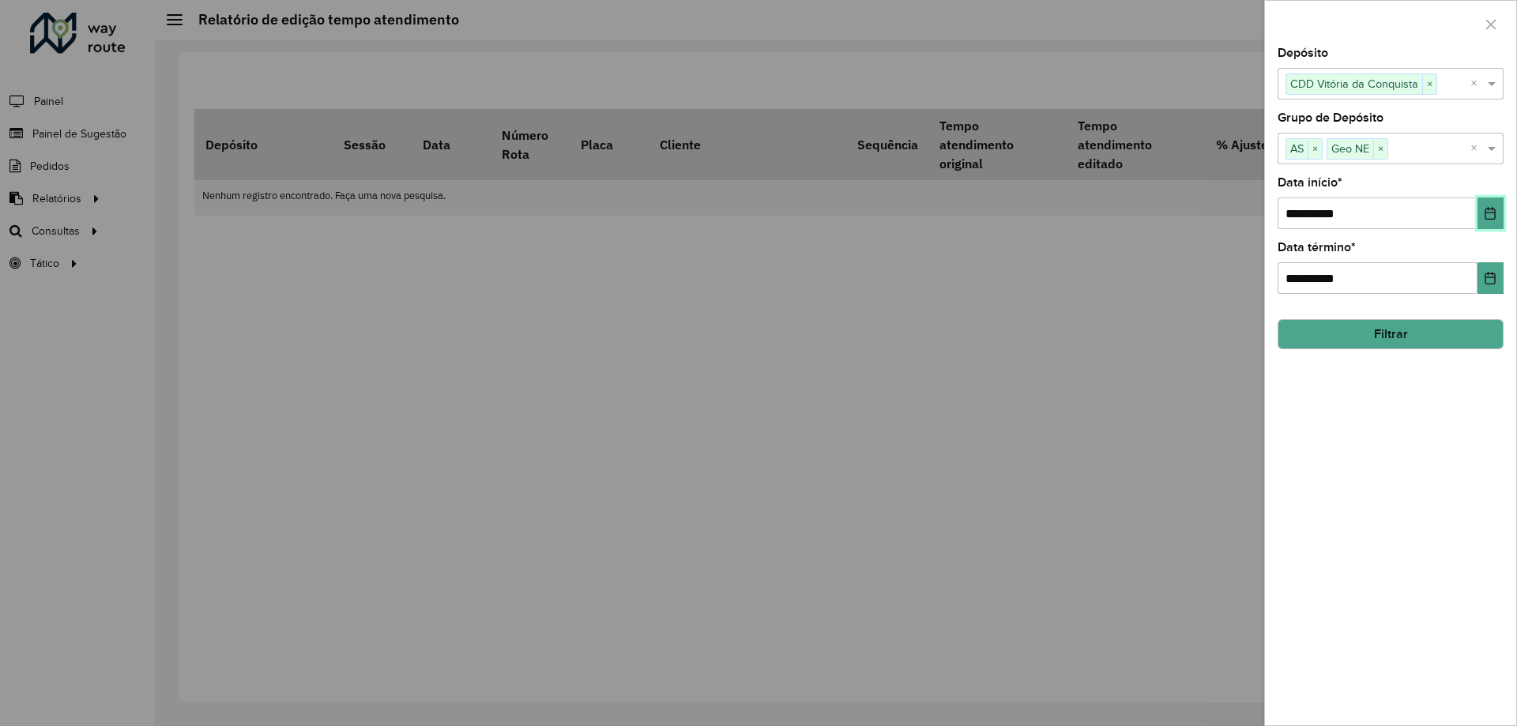
click at [1481, 216] on button "Choose Date" at bounding box center [1490, 213] width 26 height 32
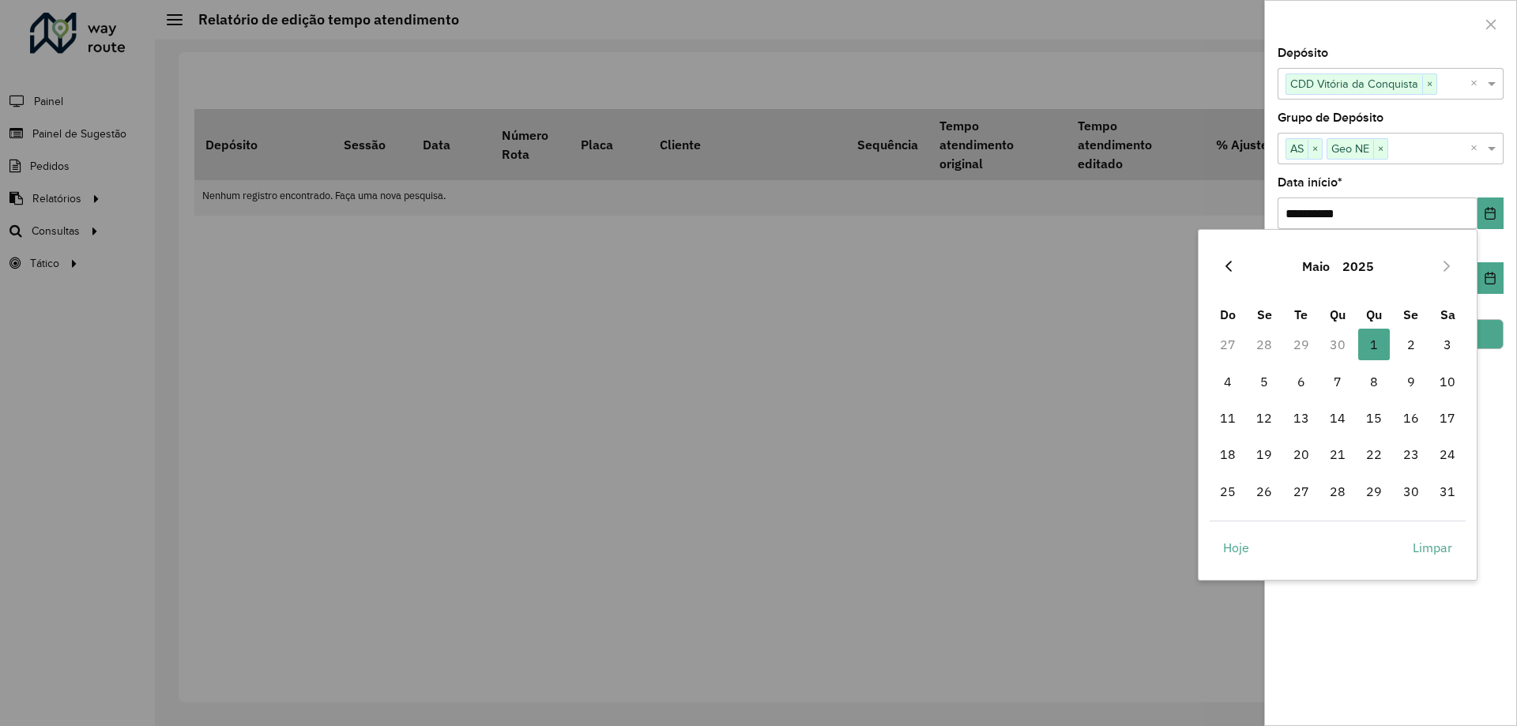
click at [1232, 269] on icon "Previous Month" at bounding box center [1228, 266] width 13 height 13
click at [1294, 347] on span "1" at bounding box center [1301, 345] width 32 height 32
type input "**********"
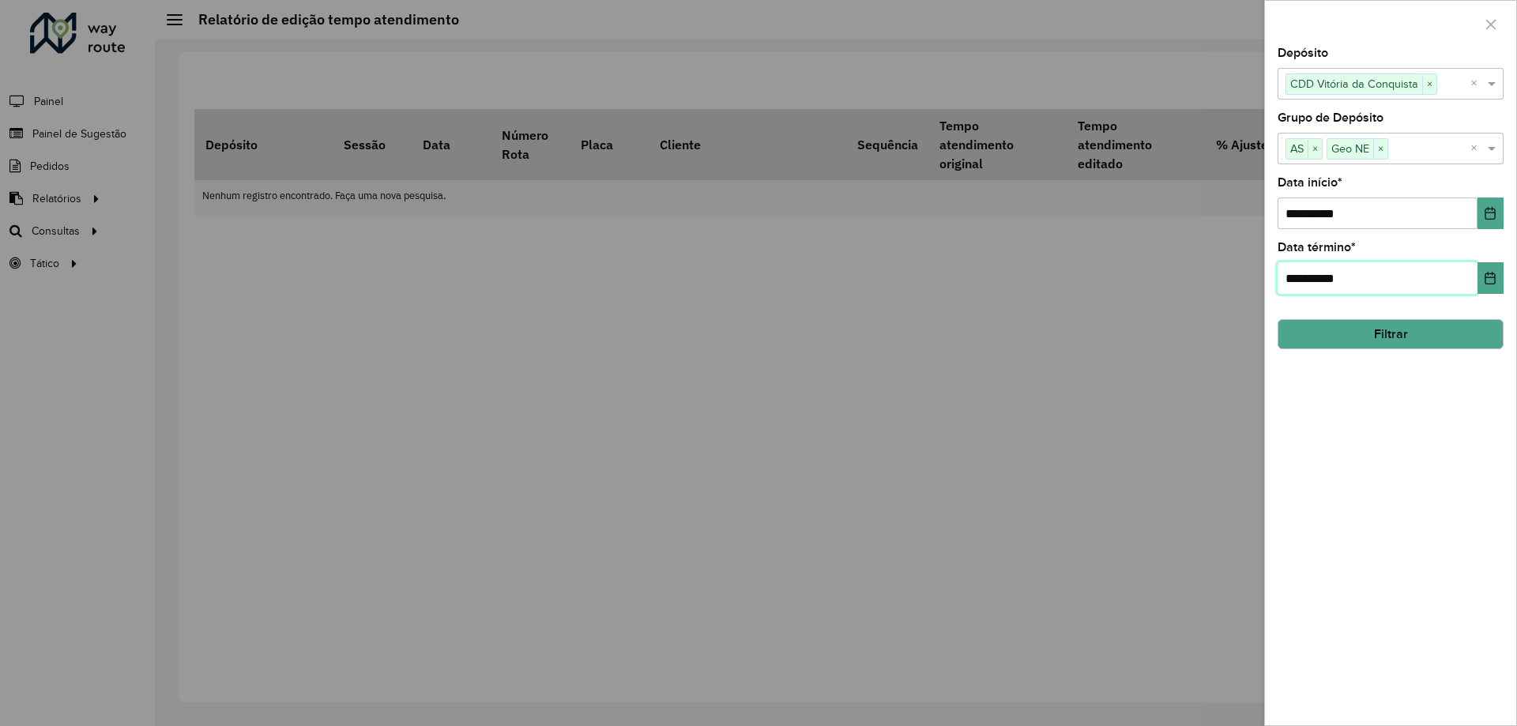
click at [1393, 273] on input "**********" at bounding box center [1377, 278] width 200 height 32
click at [1504, 265] on div "**********" at bounding box center [1390, 386] width 251 height 678
click at [1495, 275] on icon "Choose Date" at bounding box center [1490, 278] width 10 height 13
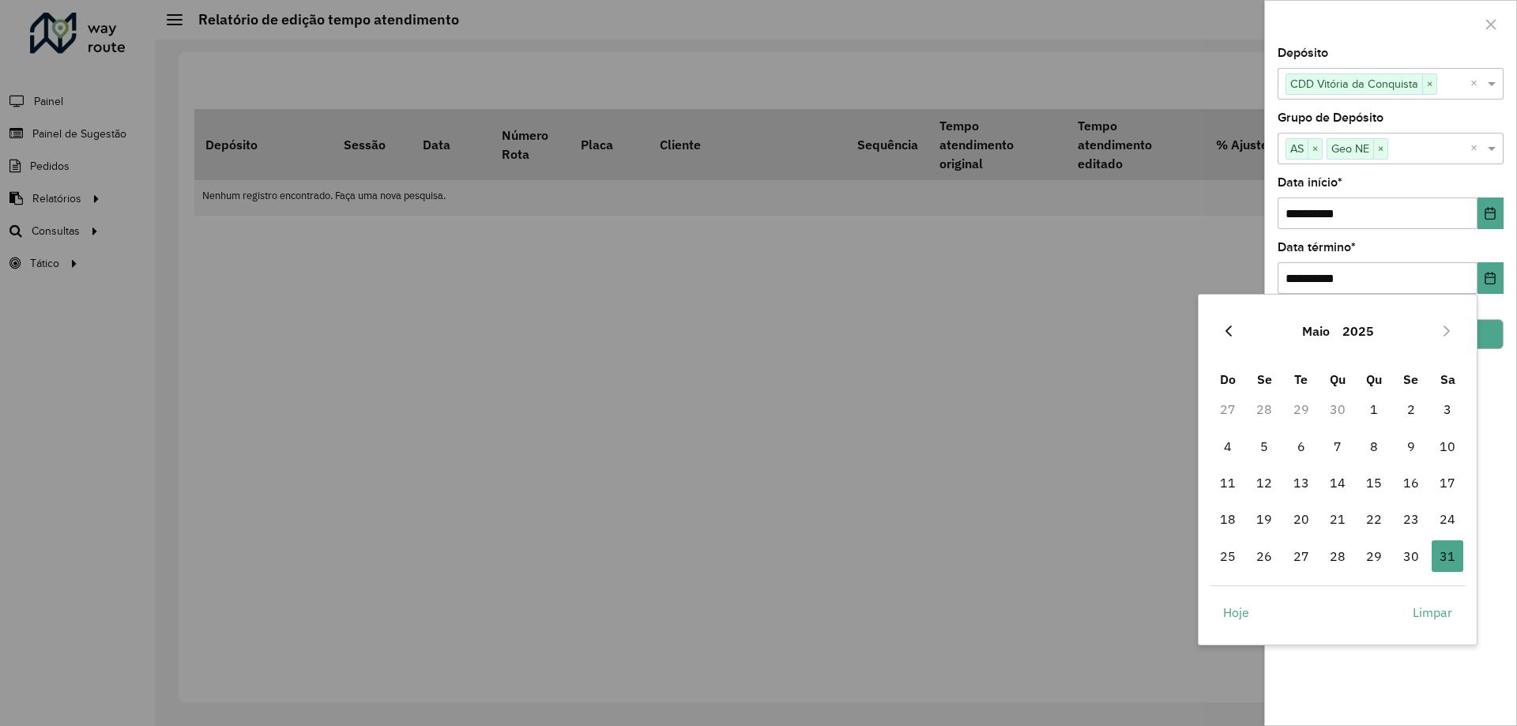
click at [1222, 329] on icon "Previous Month" at bounding box center [1228, 331] width 13 height 13
click at [1344, 555] on span "30" at bounding box center [1338, 556] width 32 height 32
type input "**********"
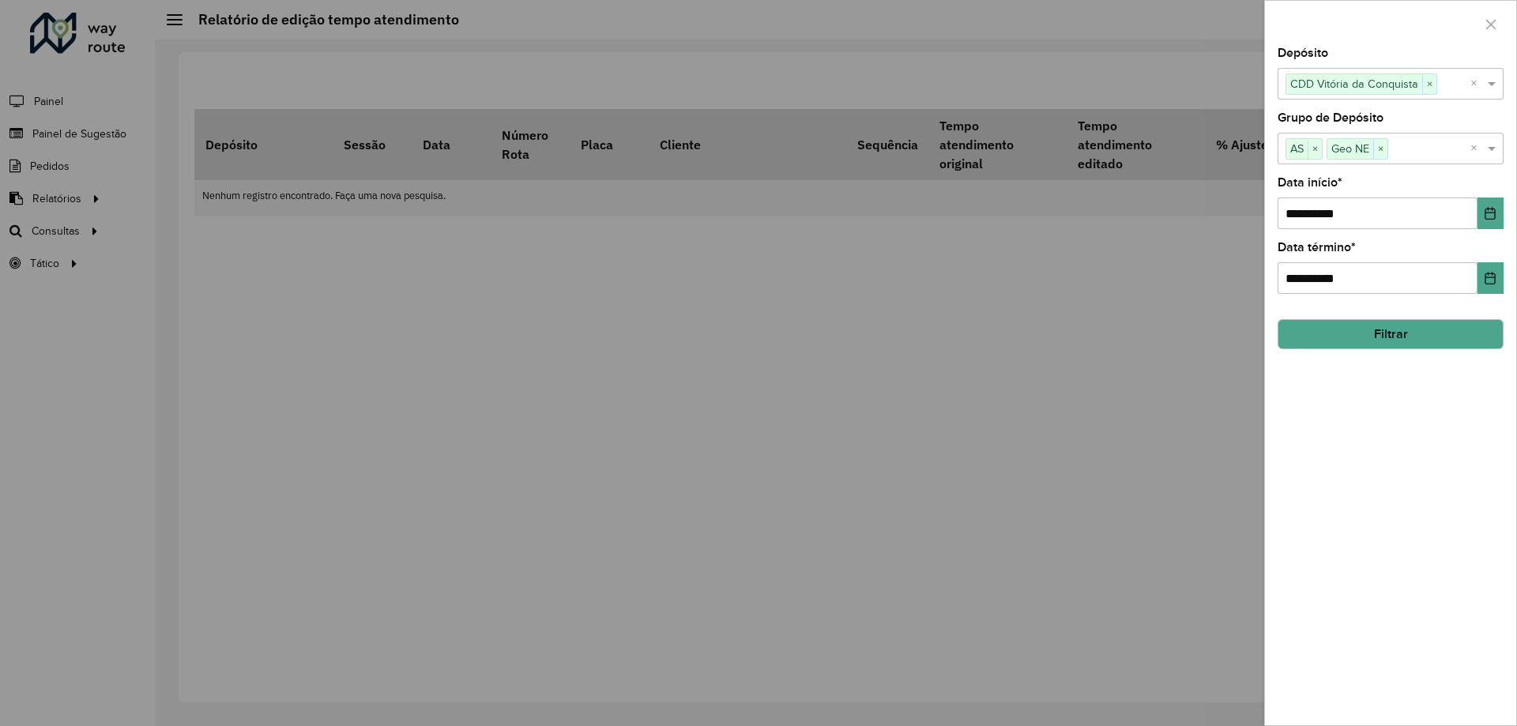
click at [1440, 344] on button "Filtrar" at bounding box center [1390, 334] width 226 height 30
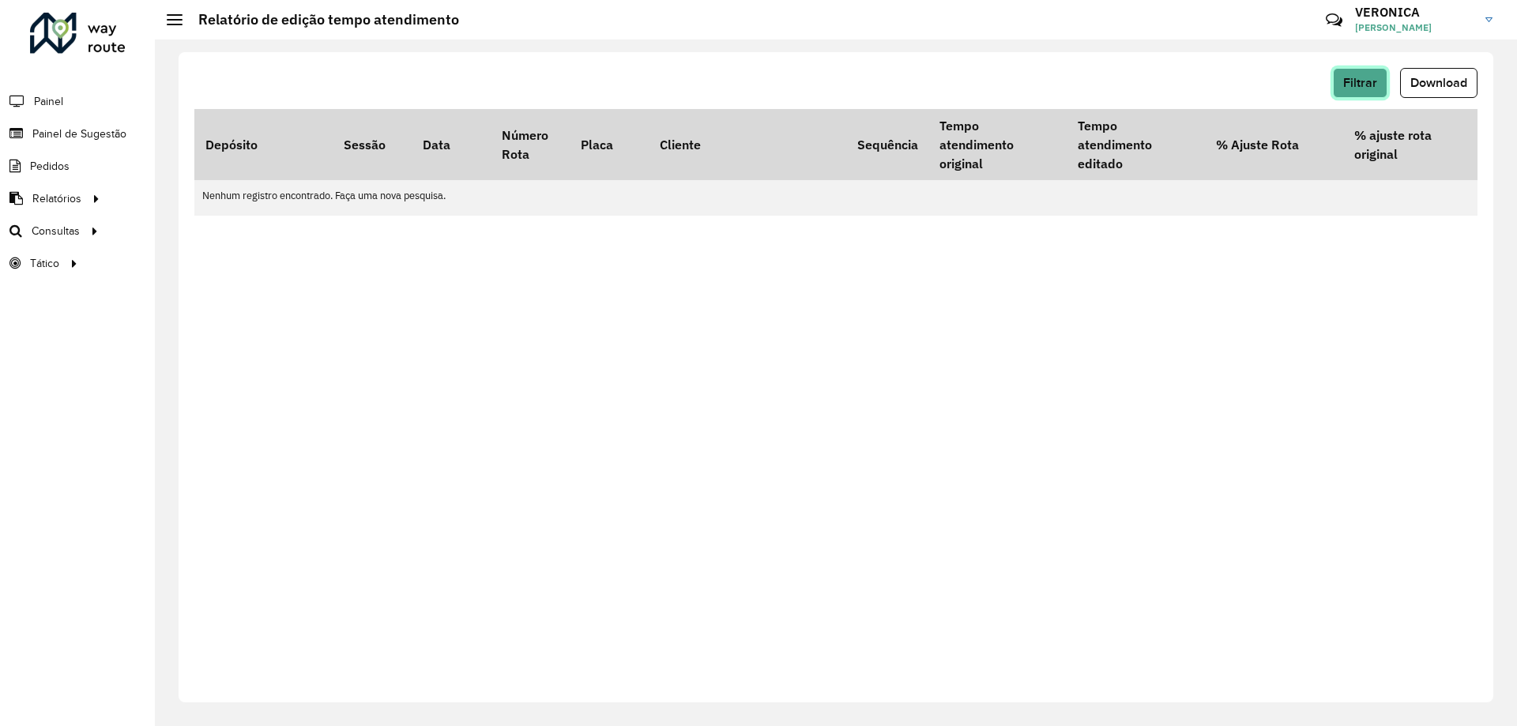
click at [1340, 79] on button "Filtrar" at bounding box center [1360, 83] width 55 height 30
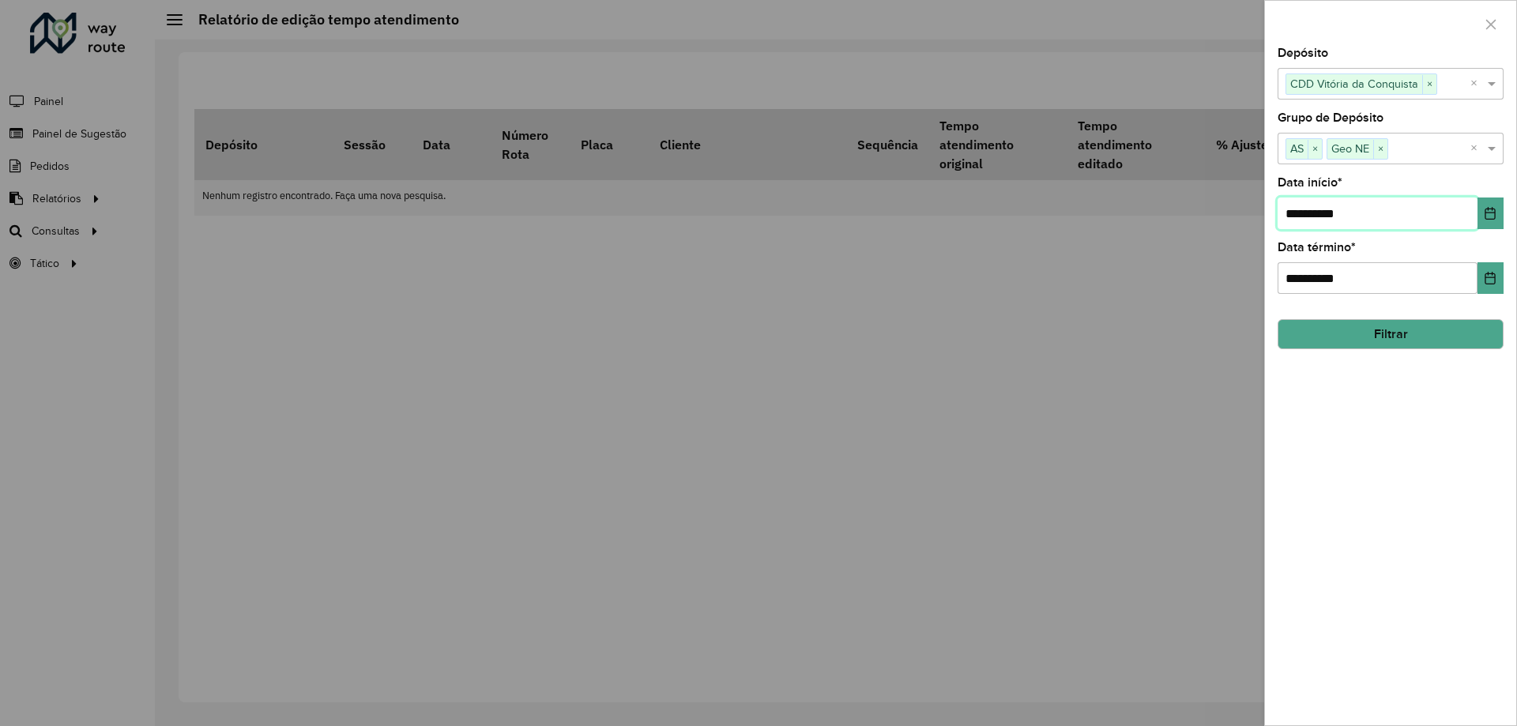
click at [1308, 218] on input "**********" at bounding box center [1377, 213] width 200 height 32
click at [1484, 220] on icon "Choose Date" at bounding box center [1490, 213] width 13 height 13
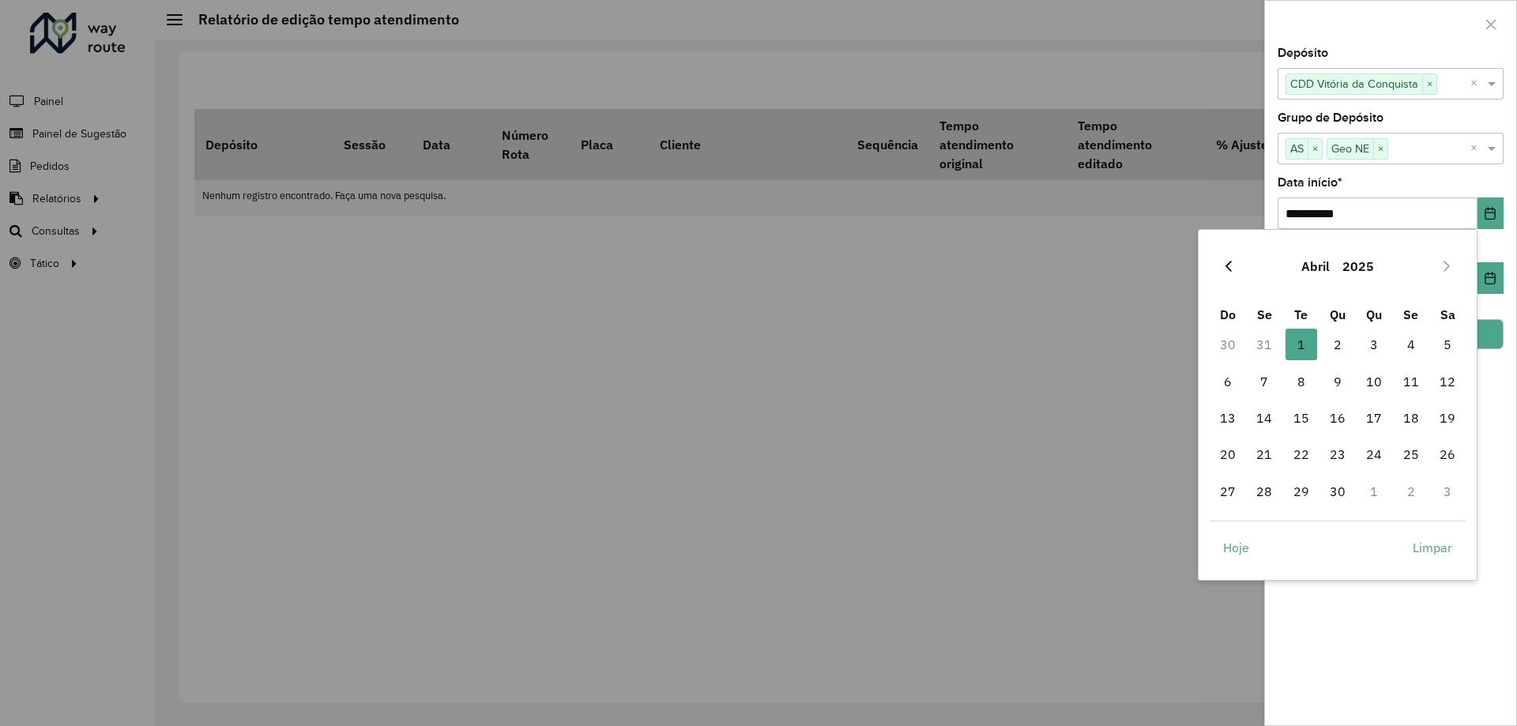
click at [1230, 265] on icon "Previous Month" at bounding box center [1228, 266] width 13 height 13
click at [1223, 269] on icon "Previous Month" at bounding box center [1228, 266] width 13 height 13
click at [1228, 272] on icon "Previous Month" at bounding box center [1228, 266] width 13 height 13
click at [1335, 346] on span "1" at bounding box center [1338, 345] width 32 height 32
type input "**********"
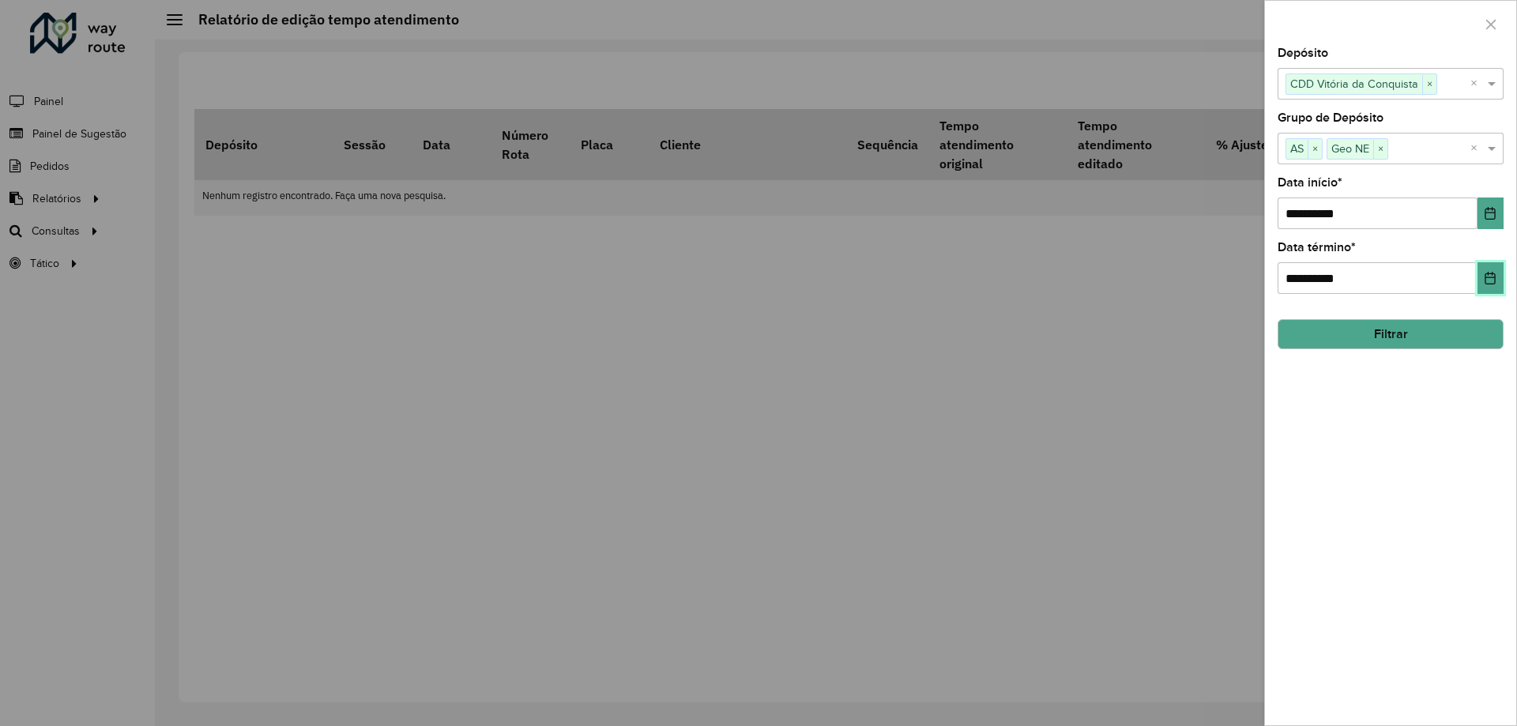
click at [1481, 280] on button "Choose Date" at bounding box center [1490, 278] width 26 height 32
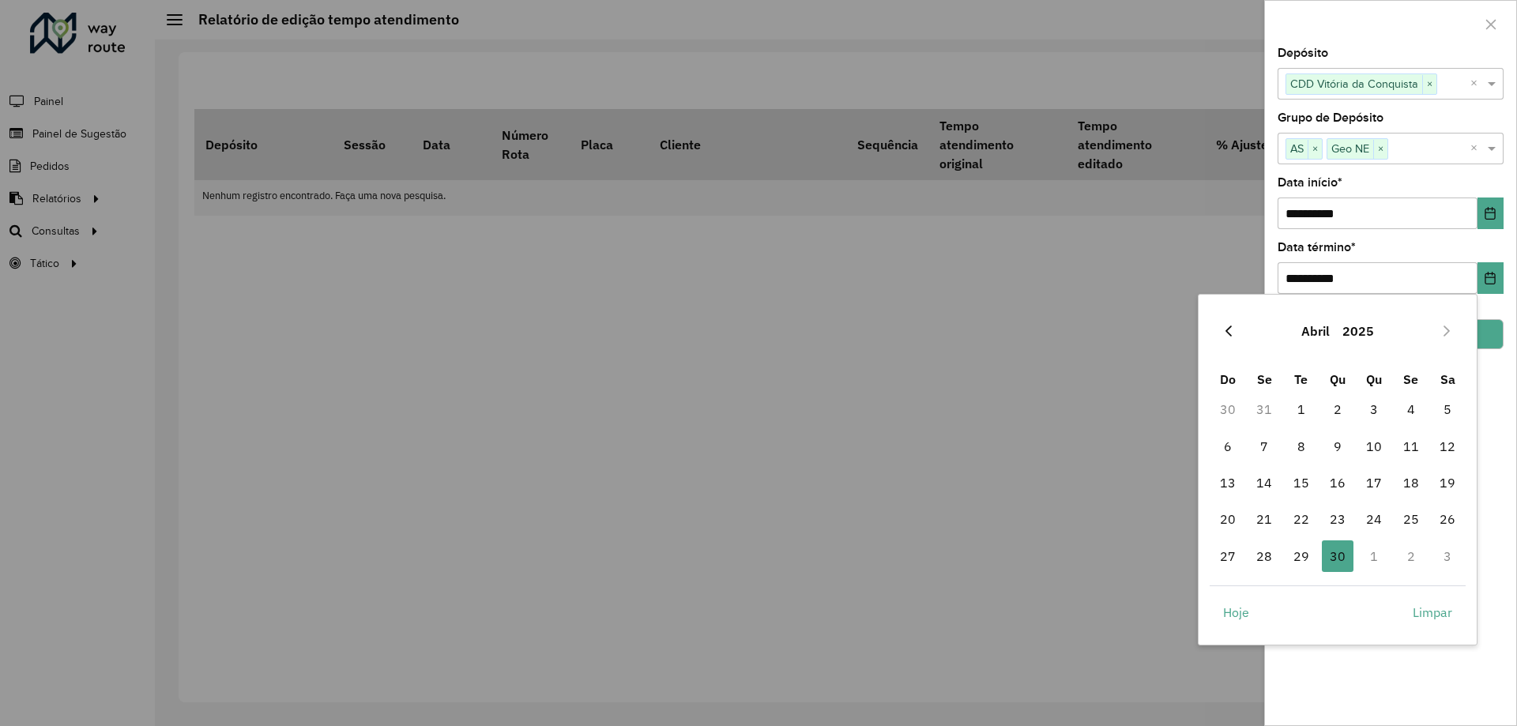
click at [1233, 334] on icon "Previous Month" at bounding box center [1228, 331] width 13 height 13
click at [1228, 330] on icon "Previous Month" at bounding box center [1228, 330] width 6 height 11
click at [1228, 332] on icon "Previous Month" at bounding box center [1228, 331] width 13 height 13
click at [1410, 553] on span "31" at bounding box center [1411, 556] width 32 height 32
type input "**********"
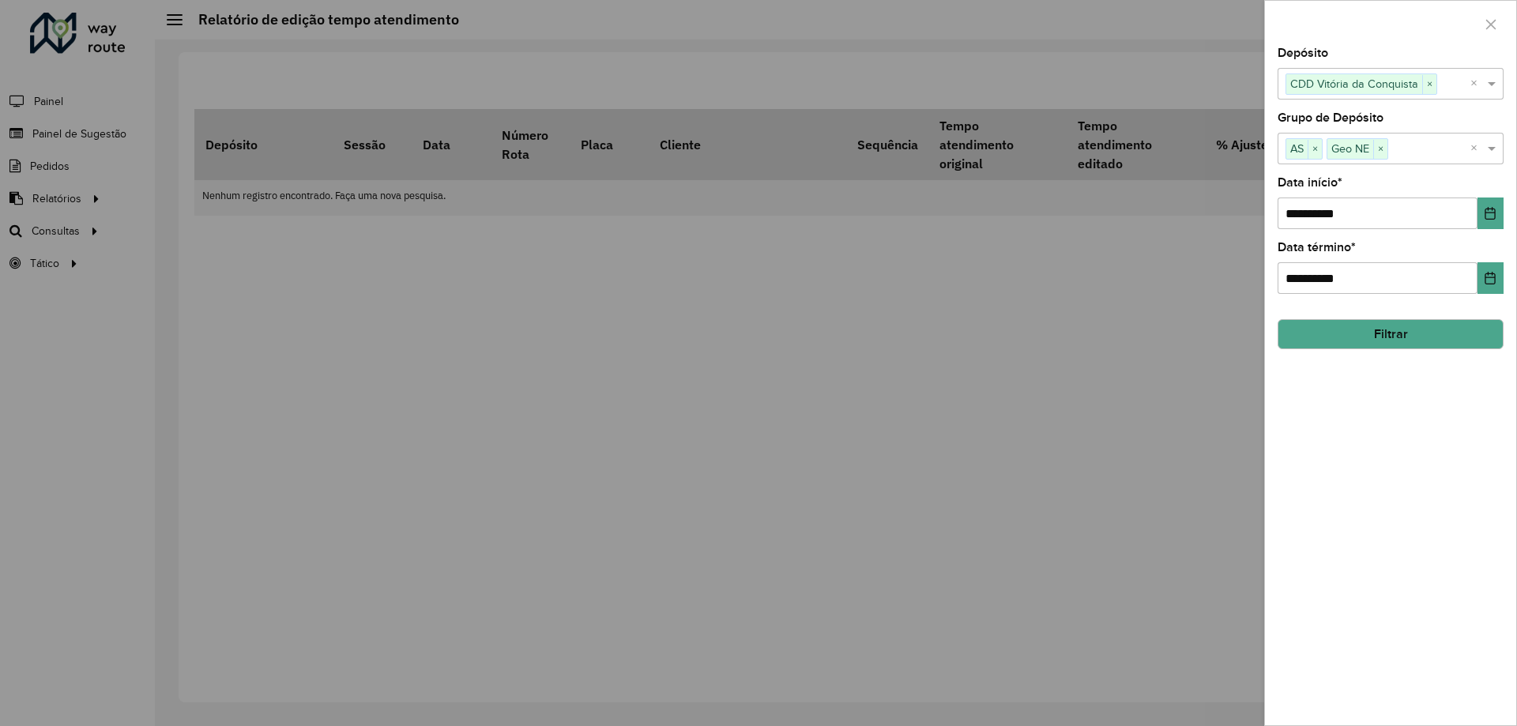
click at [1367, 344] on button "Filtrar" at bounding box center [1390, 334] width 226 height 30
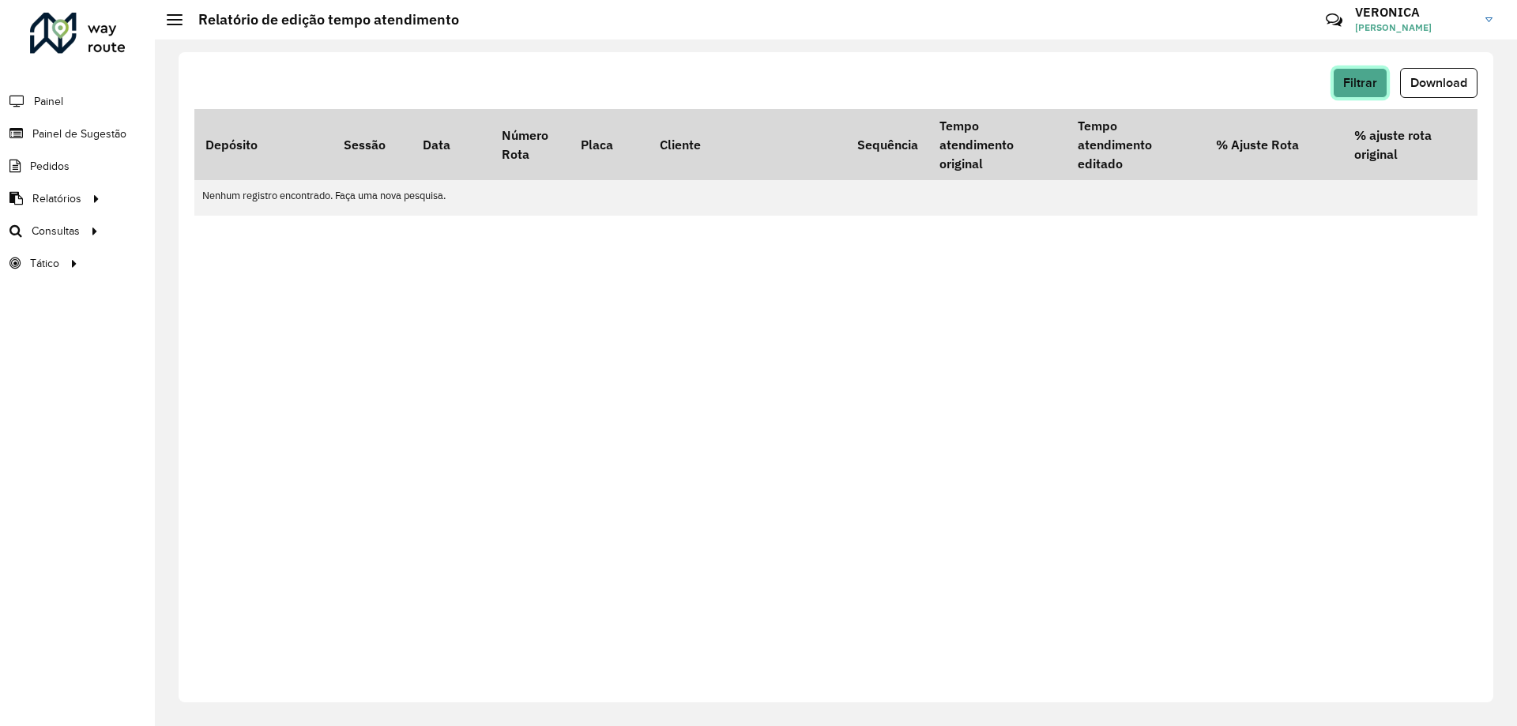
click at [1375, 87] on span "Filtrar" at bounding box center [1360, 82] width 34 height 13
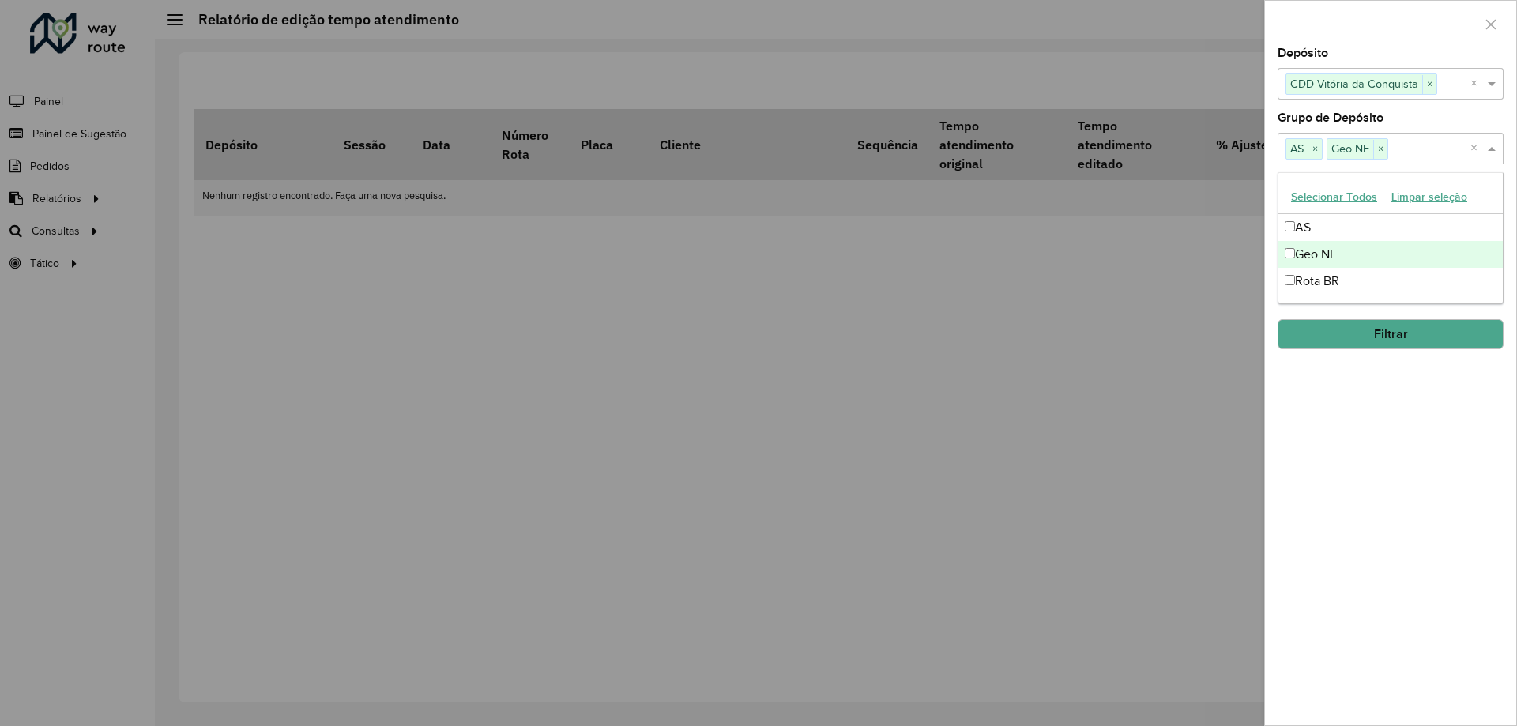
click at [1469, 150] on input "text" at bounding box center [1429, 149] width 82 height 19
drag, startPoint x: 1317, startPoint y: 333, endPoint x: 1313, endPoint y: 347, distance: 14.0
click at [1317, 334] on button "Filtrar" at bounding box center [1390, 334] width 226 height 30
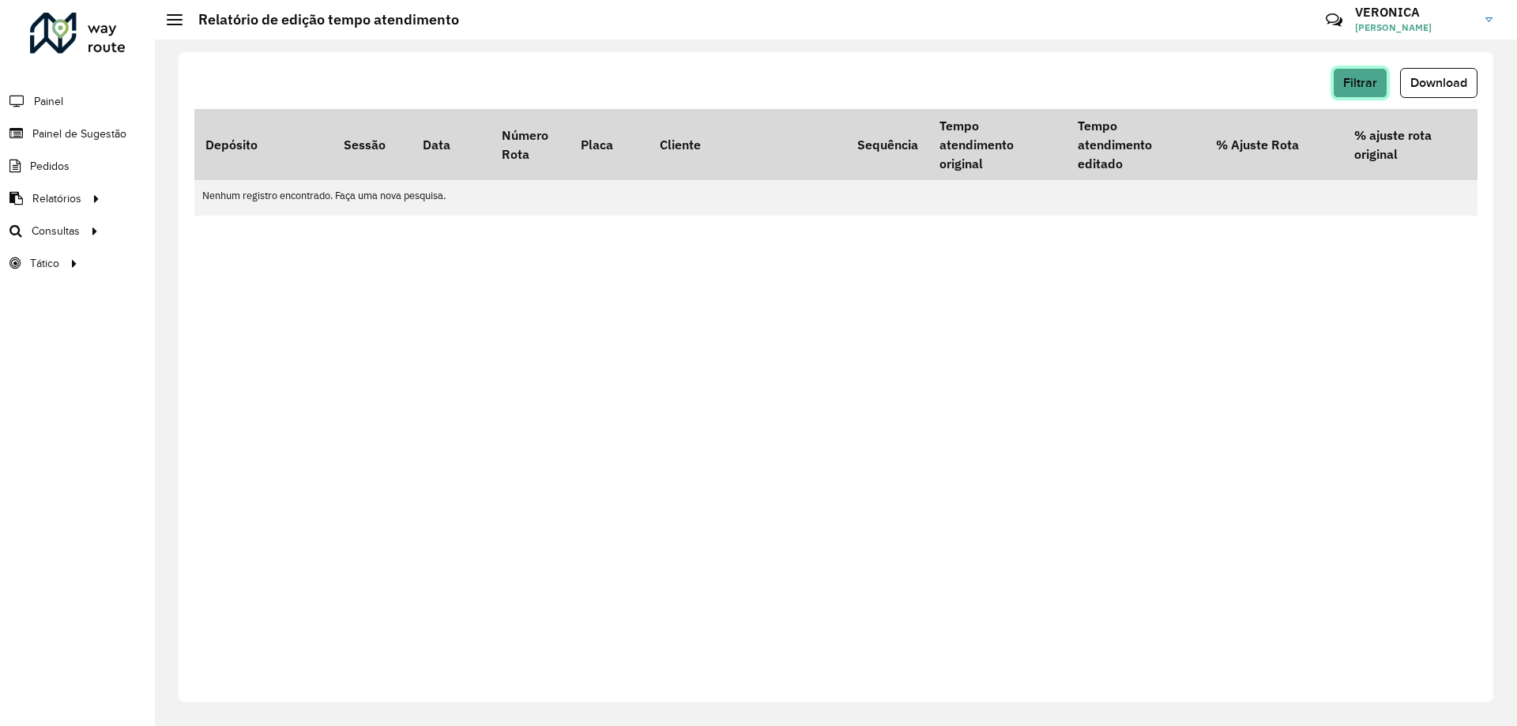
click at [1352, 82] on span "Filtrar" at bounding box center [1360, 82] width 34 height 13
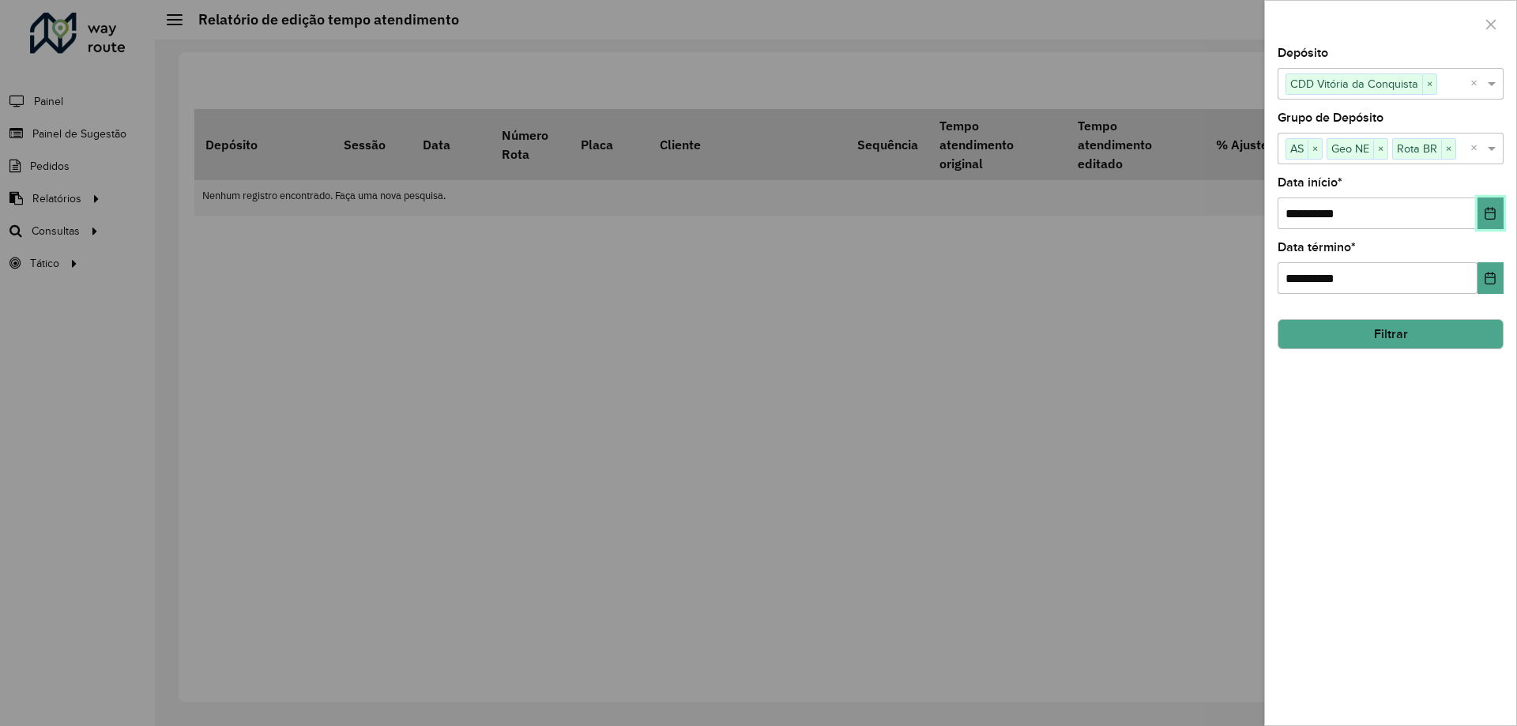
click at [1483, 210] on button "Choose Date" at bounding box center [1490, 213] width 26 height 32
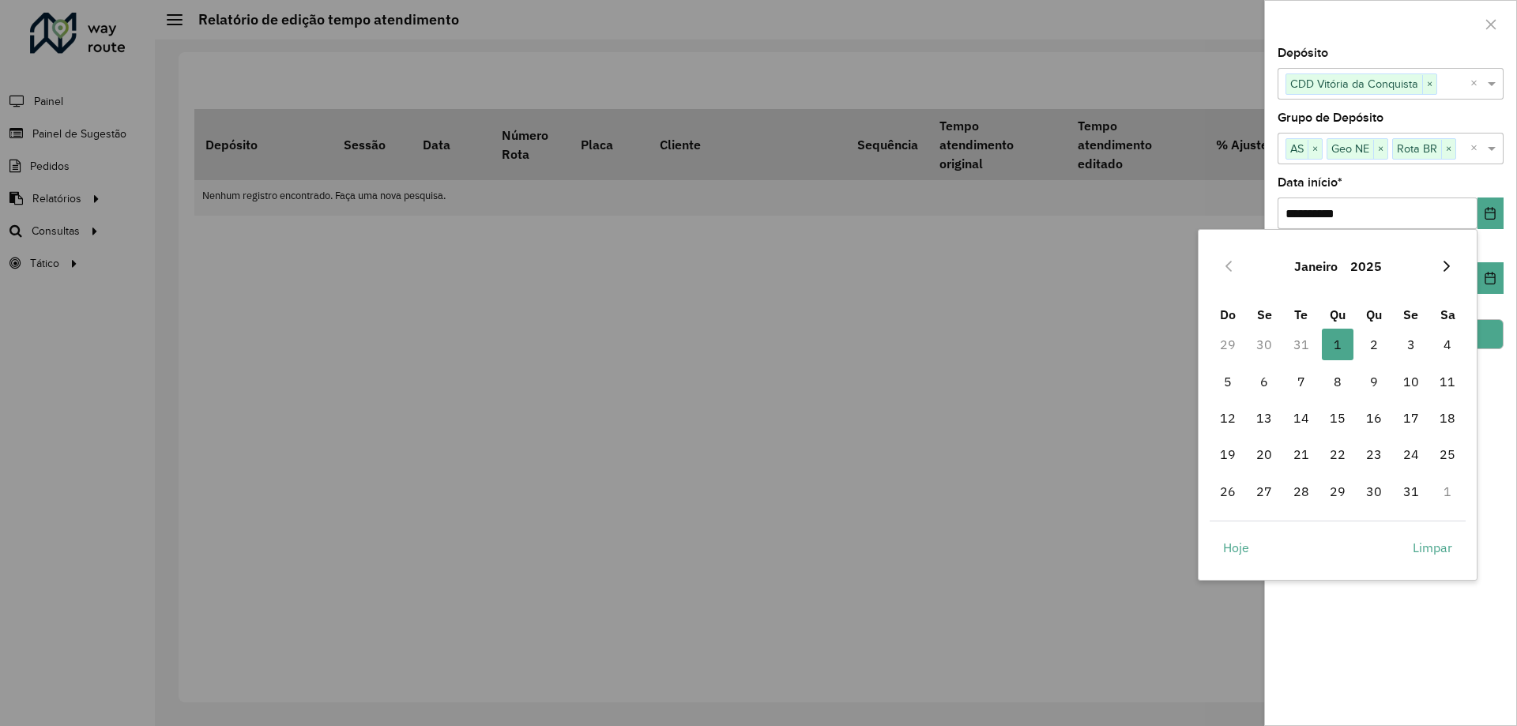
click at [1448, 264] on icon "Next Month" at bounding box center [1446, 266] width 13 height 13
click at [1446, 265] on icon "Next Month" at bounding box center [1446, 266] width 6 height 11
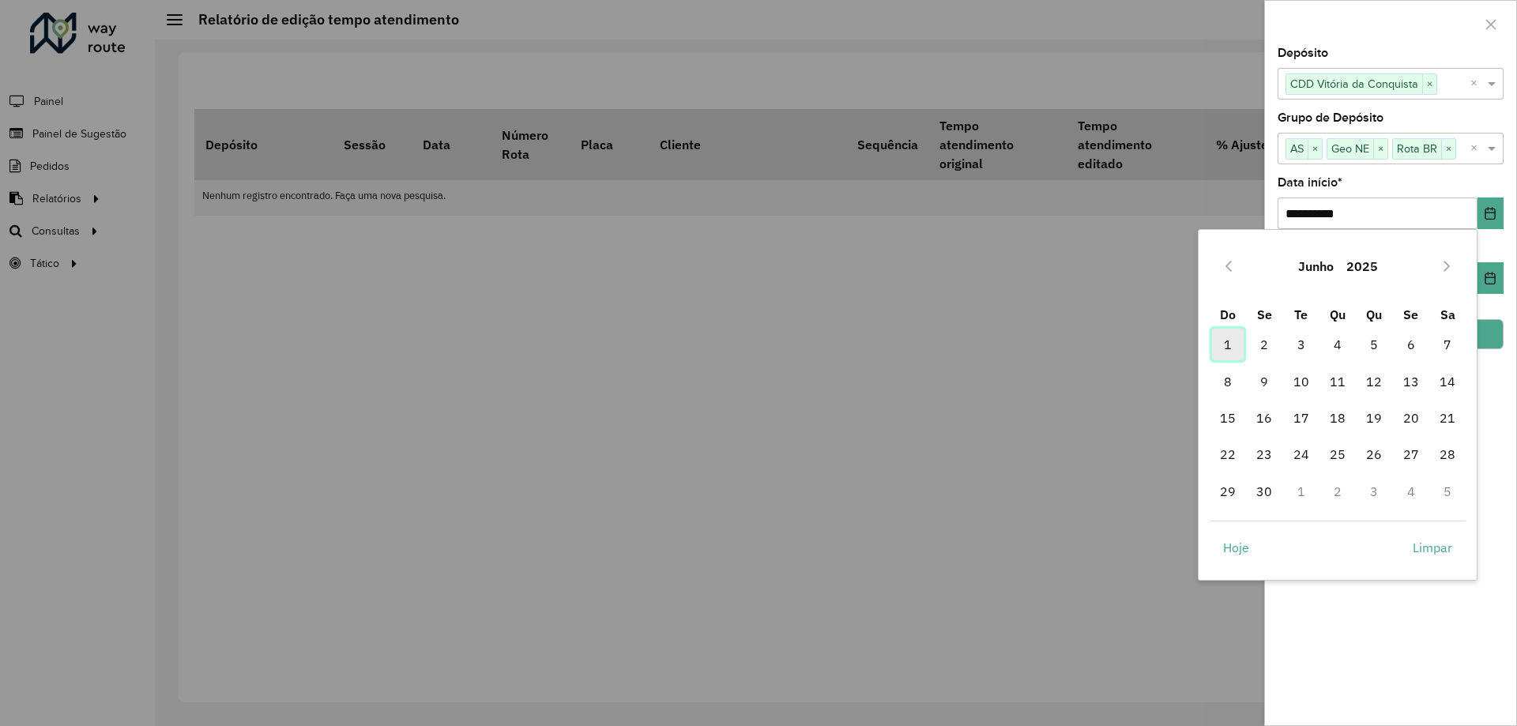
click at [1232, 340] on span "1" at bounding box center [1228, 345] width 32 height 32
type input "**********"
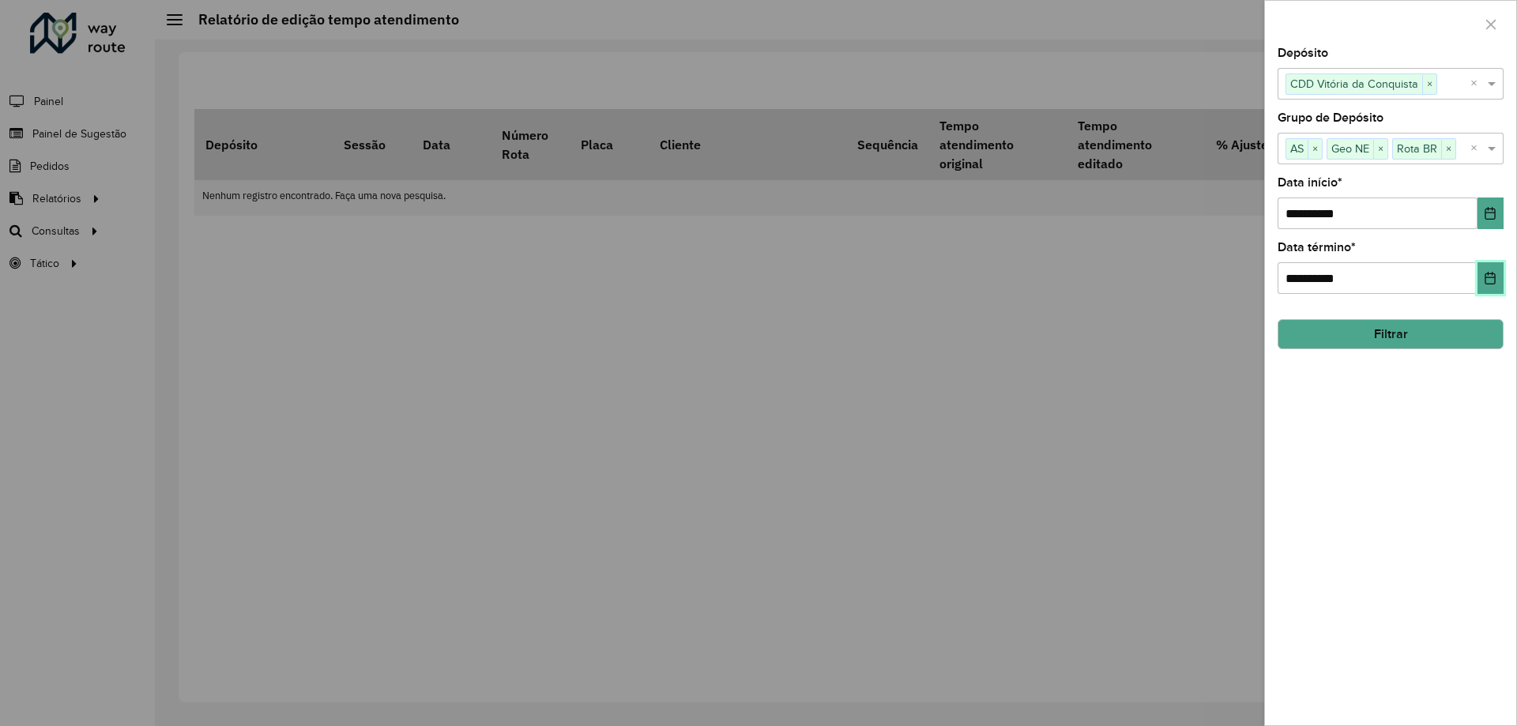
click at [1480, 282] on button "Choose Date" at bounding box center [1490, 278] width 26 height 32
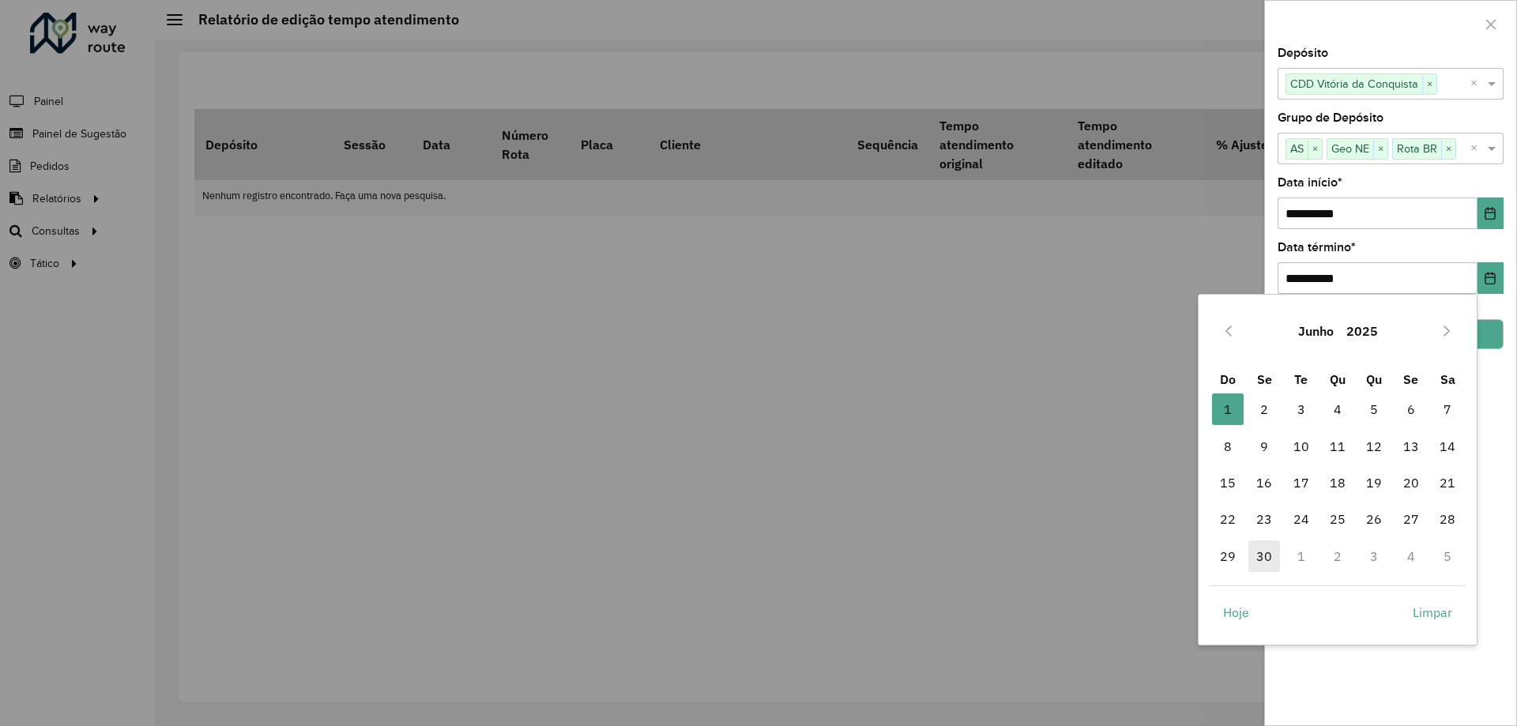
click at [1265, 554] on span "30" at bounding box center [1264, 556] width 32 height 32
type input "**********"
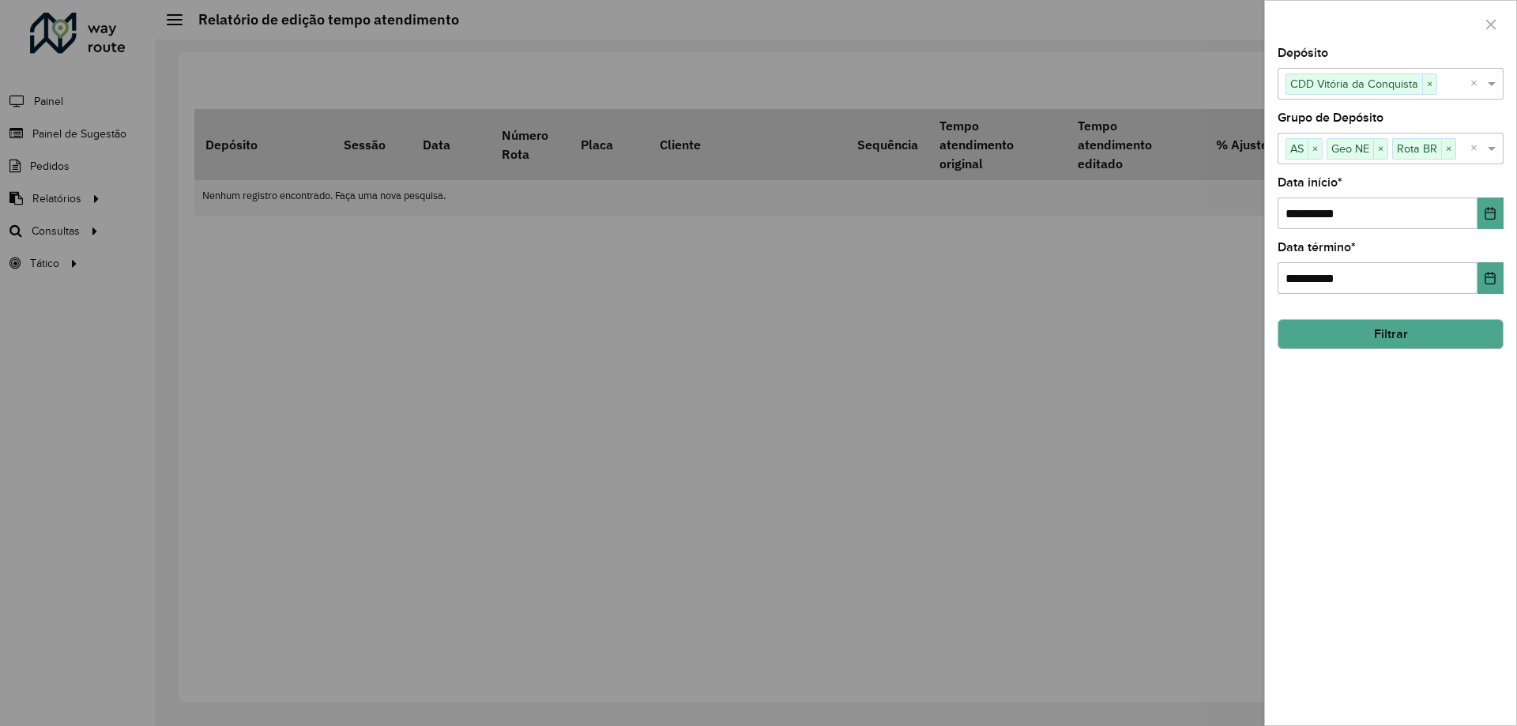
click at [1412, 340] on button "Filtrar" at bounding box center [1390, 334] width 226 height 30
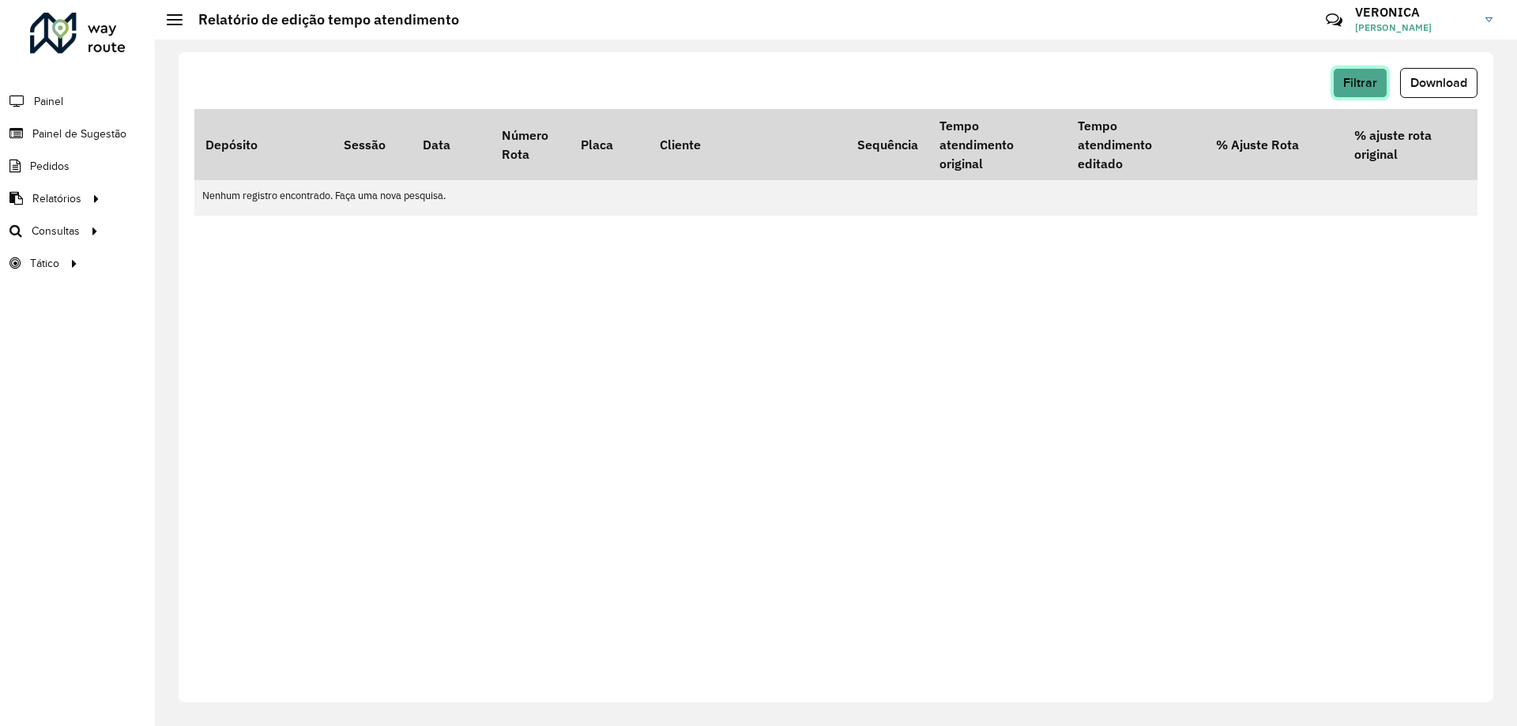
click at [1354, 88] on span "Filtrar" at bounding box center [1360, 82] width 34 height 13
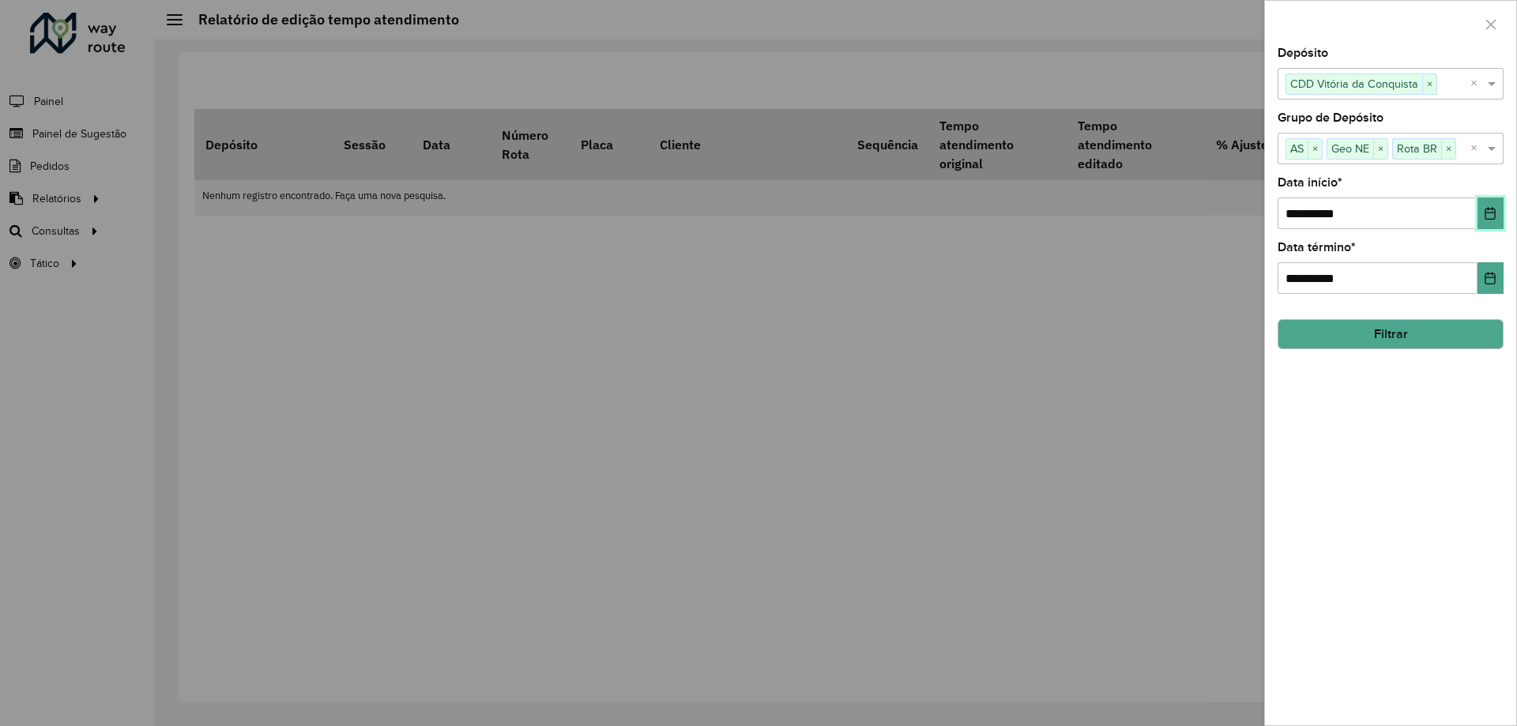
click at [1488, 216] on icon "Choose Date" at bounding box center [1490, 213] width 13 height 13
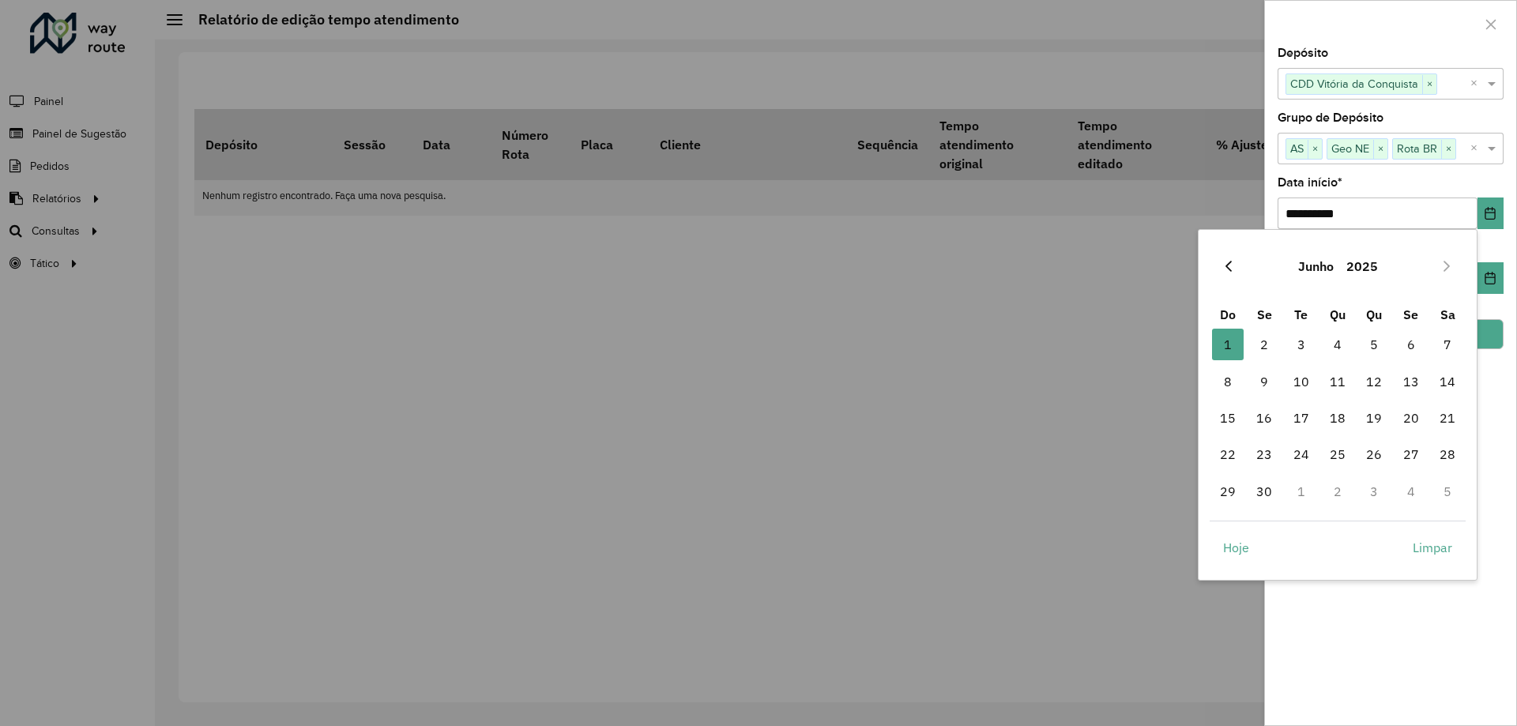
click at [1230, 263] on icon "Previous Month" at bounding box center [1228, 266] width 6 height 11
click at [1342, 346] on span "1" at bounding box center [1338, 345] width 32 height 32
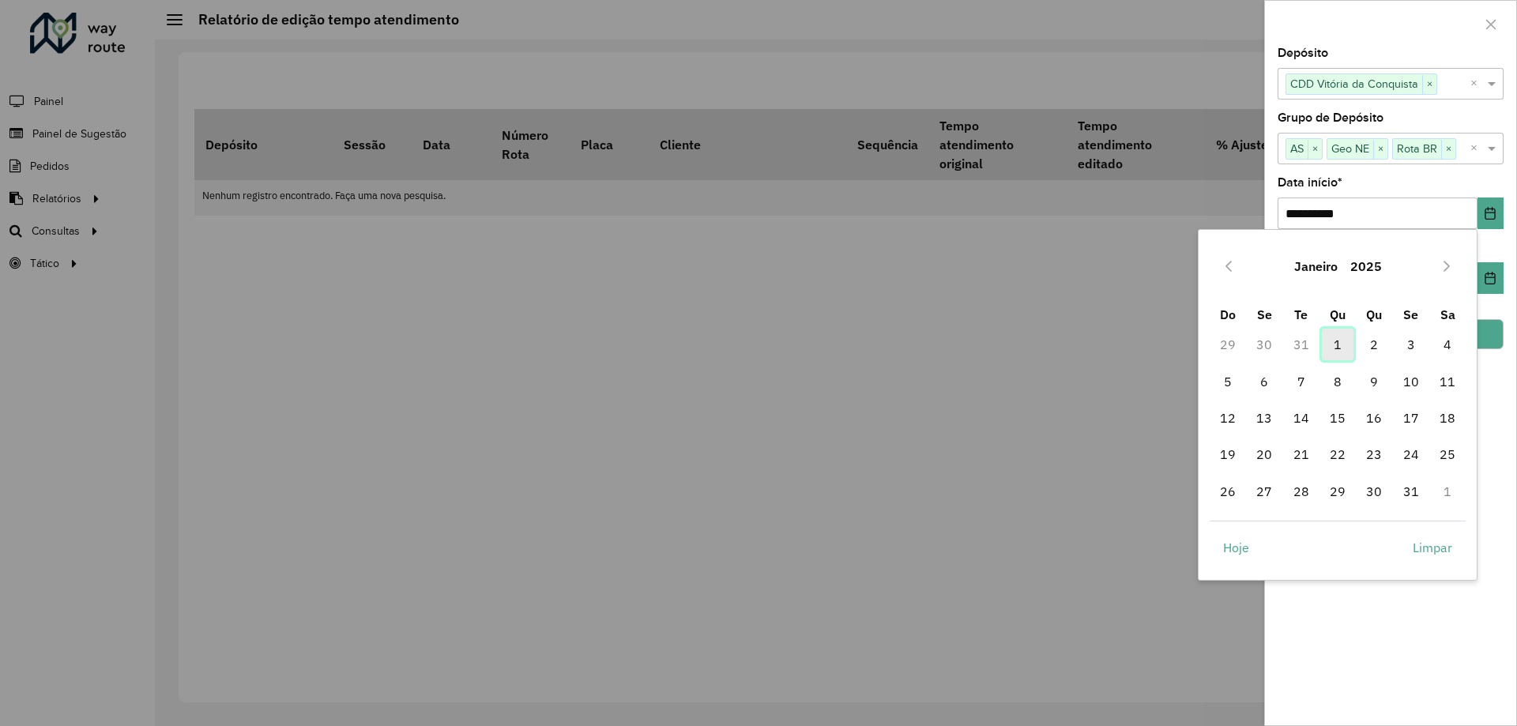
type input "**********"
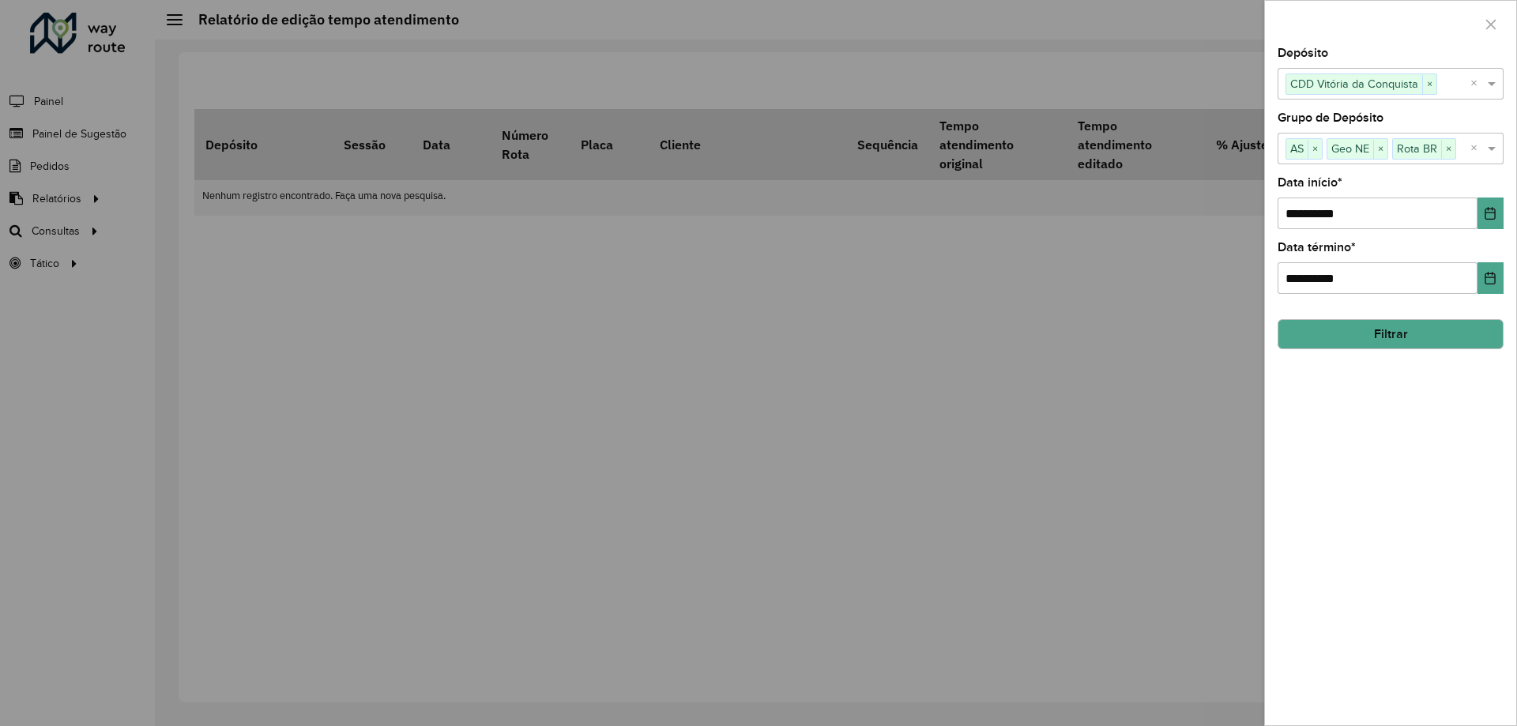
click at [1417, 336] on button "Filtrar" at bounding box center [1390, 334] width 226 height 30
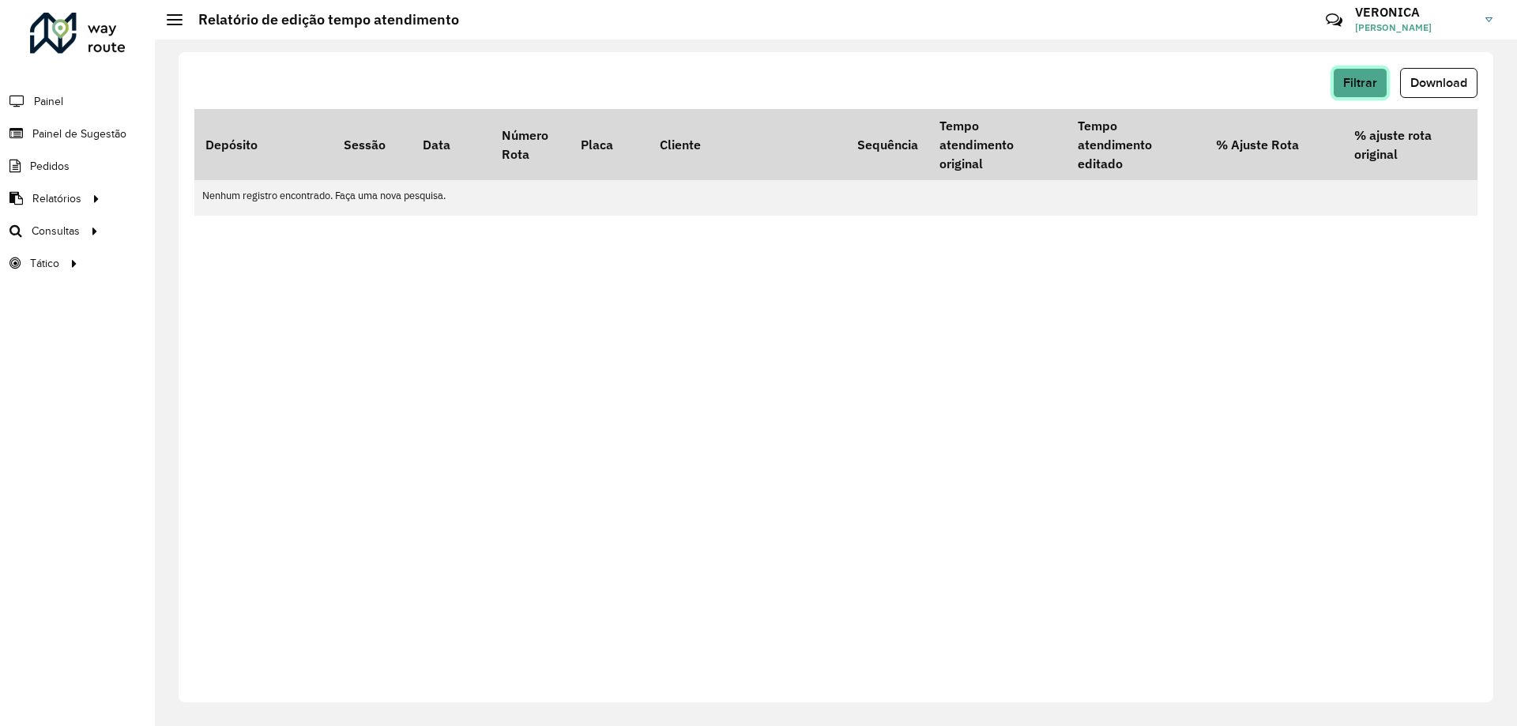
click at [1352, 81] on span "Filtrar" at bounding box center [1360, 82] width 34 height 13
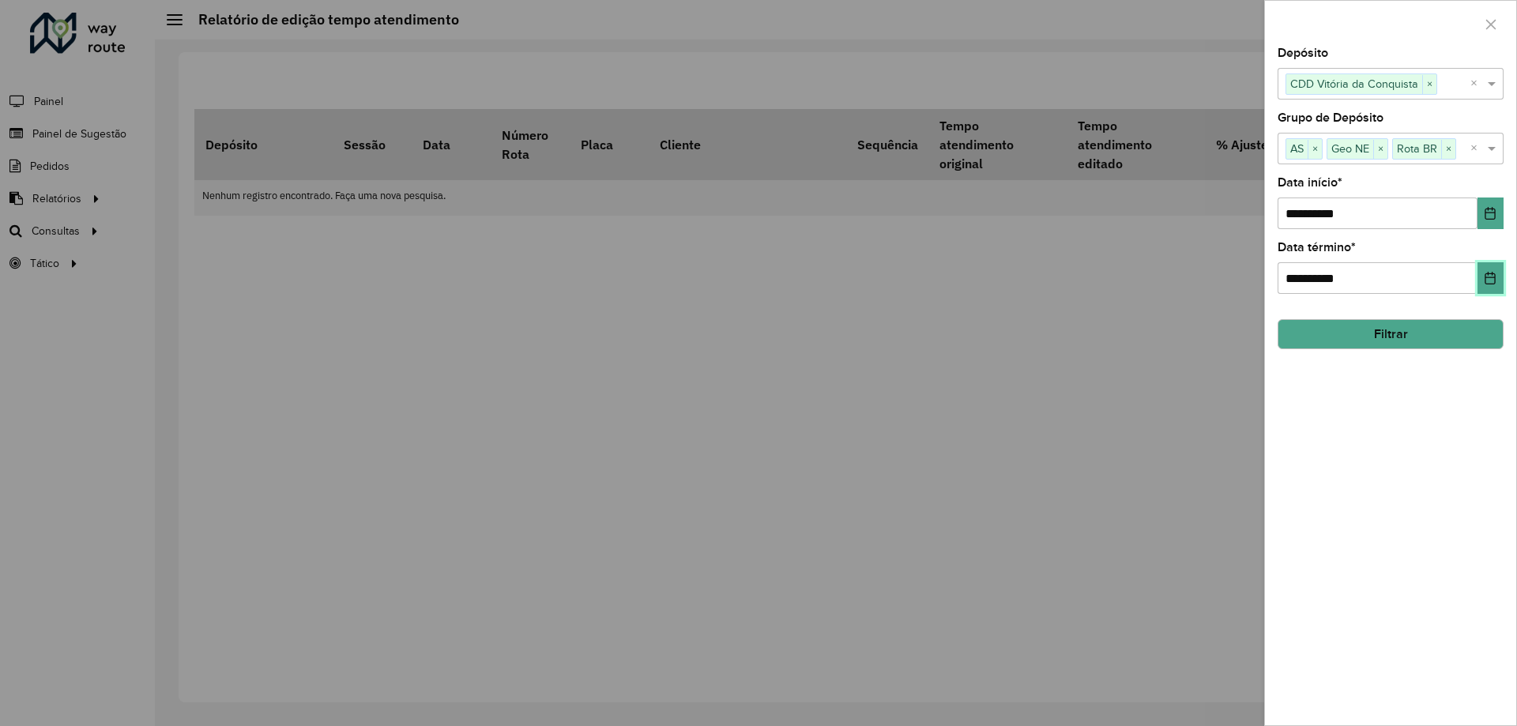
click at [1490, 284] on icon "Choose Date" at bounding box center [1490, 278] width 10 height 13
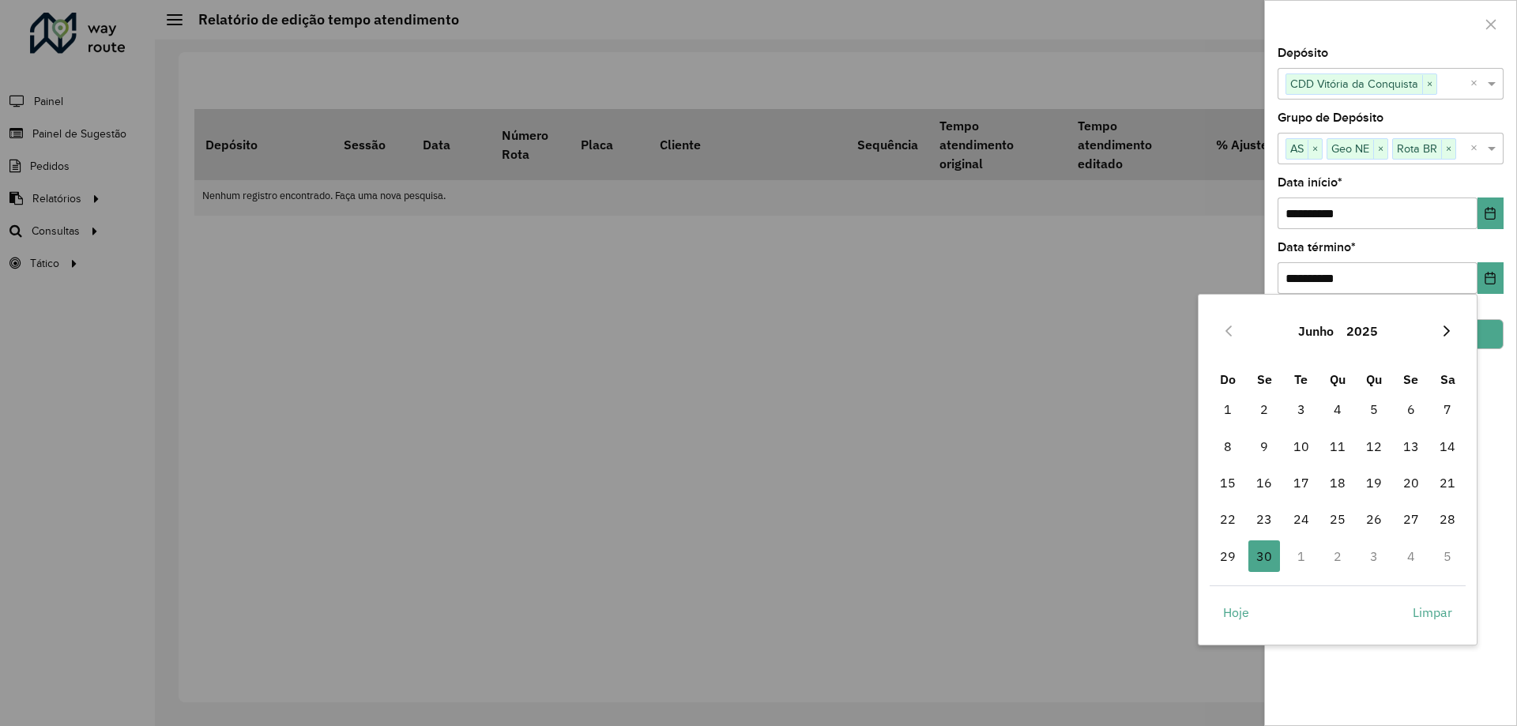
click at [1446, 328] on icon "Next Month" at bounding box center [1446, 330] width 6 height 11
click at [1446, 324] on button "Next Month" at bounding box center [1446, 330] width 25 height 25
click at [1228, 592] on span "31" at bounding box center [1228, 593] width 32 height 32
type input "**********"
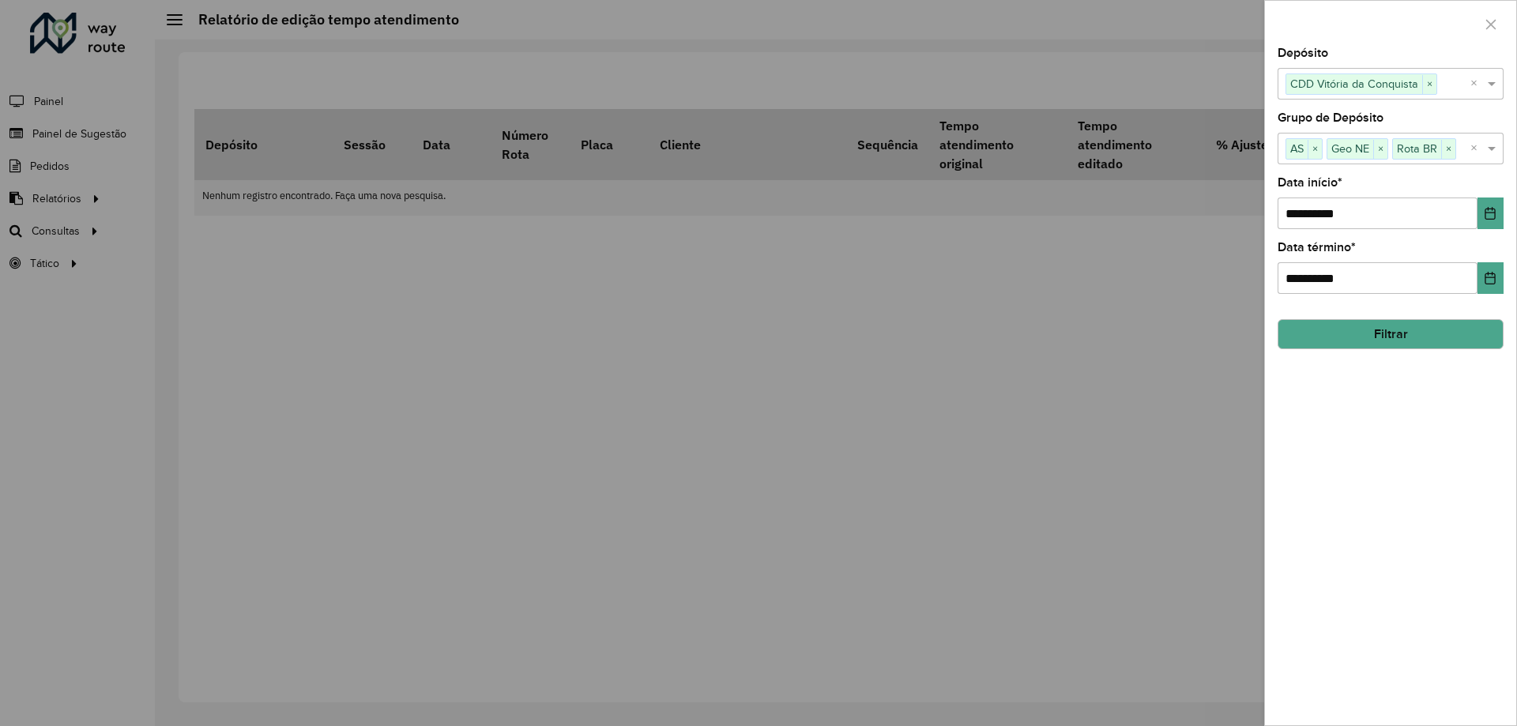
click at [1386, 341] on button "Filtrar" at bounding box center [1390, 334] width 226 height 30
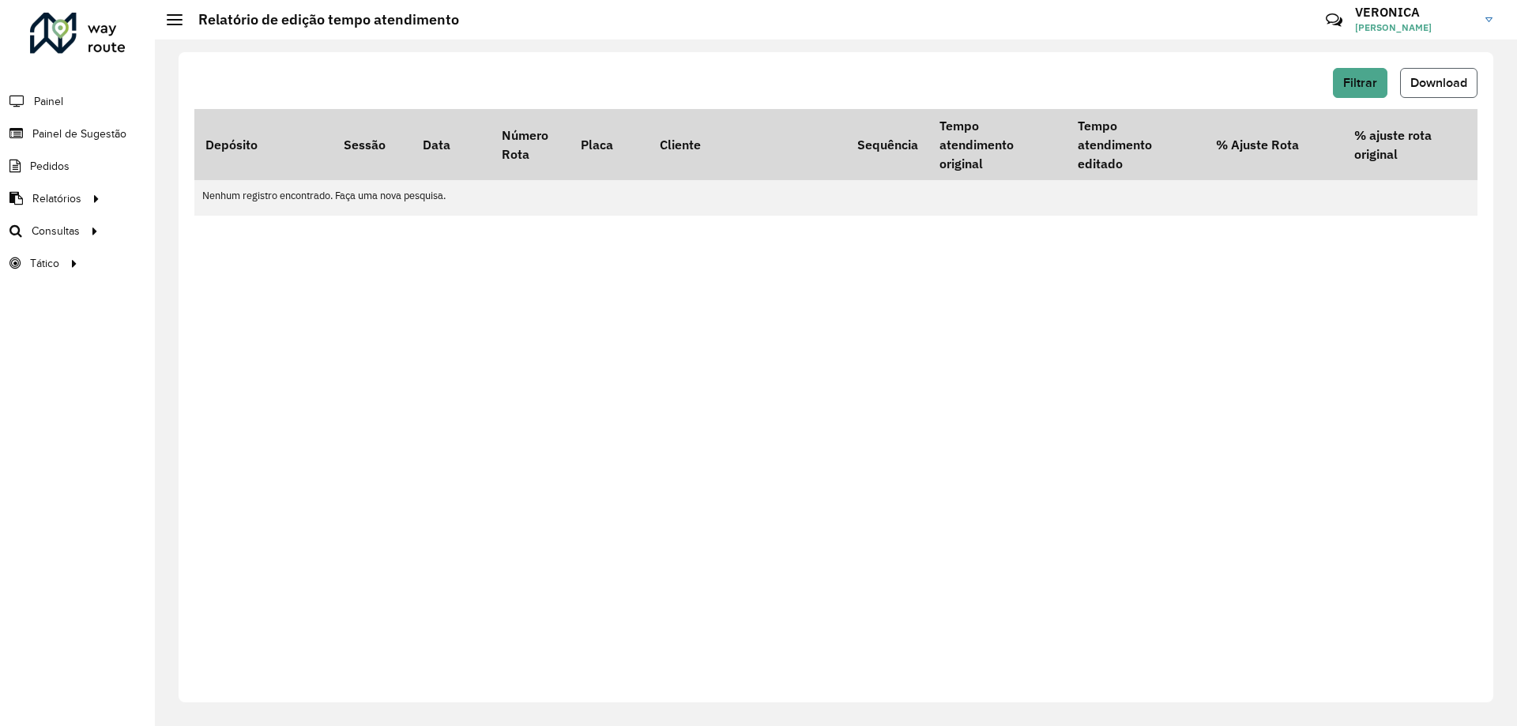
click at [1467, 84] on button "Download" at bounding box center [1438, 83] width 77 height 30
click at [1356, 91] on button "Filtrar" at bounding box center [1360, 83] width 55 height 30
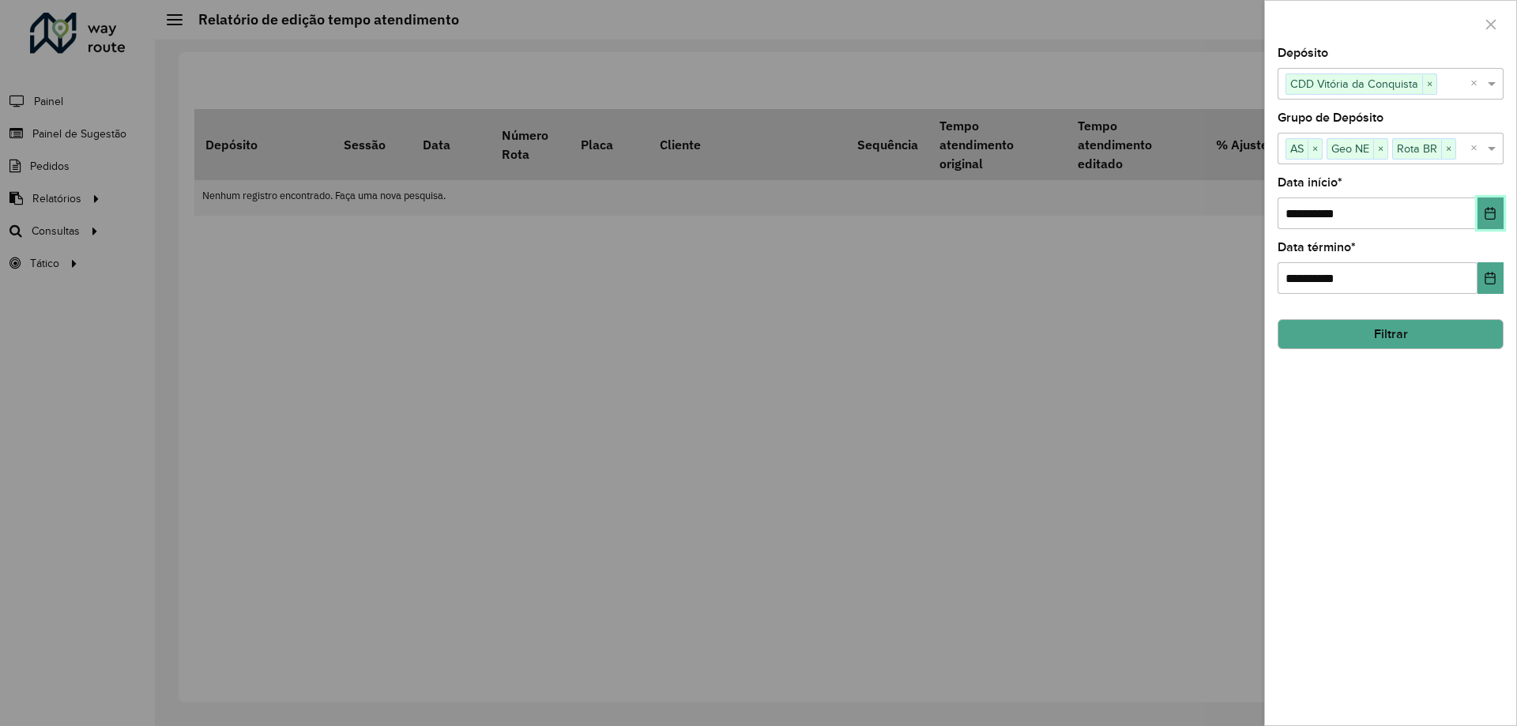
drag, startPoint x: 1486, startPoint y: 219, endPoint x: 1476, endPoint y: 223, distance: 11.0
click at [1486, 220] on icon "Choose Date" at bounding box center [1490, 213] width 13 height 13
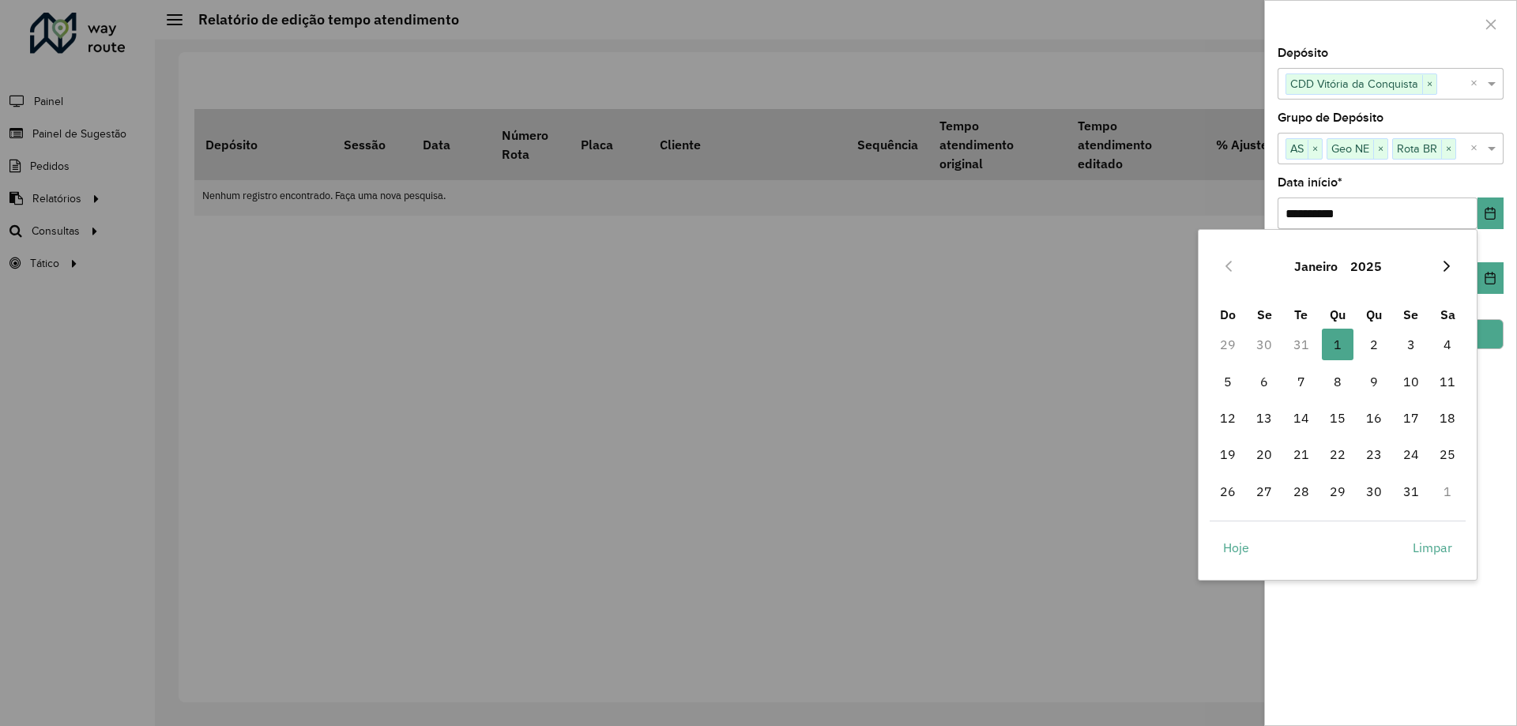
click at [1446, 263] on icon "Next Month" at bounding box center [1446, 266] width 6 height 11
click at [1444, 264] on icon "Next Month" at bounding box center [1446, 266] width 13 height 13
click at [1443, 264] on icon "Next Month" at bounding box center [1446, 266] width 13 height 13
click at [1442, 263] on icon "Next Month" at bounding box center [1446, 266] width 13 height 13
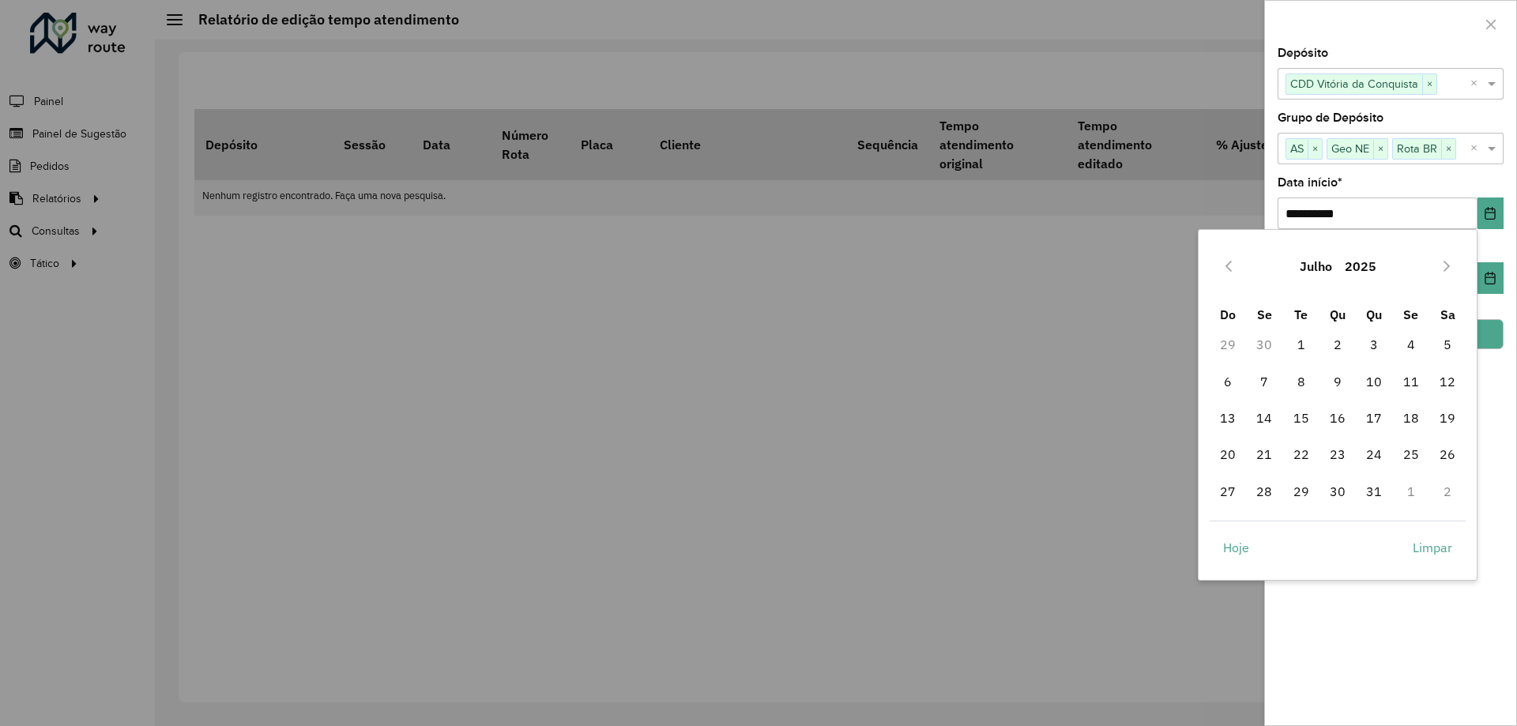
click at [1442, 263] on icon "Next Month" at bounding box center [1446, 266] width 13 height 13
click at [1224, 268] on icon "Previous Month" at bounding box center [1228, 266] width 13 height 13
click at [1301, 340] on span "1" at bounding box center [1301, 345] width 32 height 32
type input "**********"
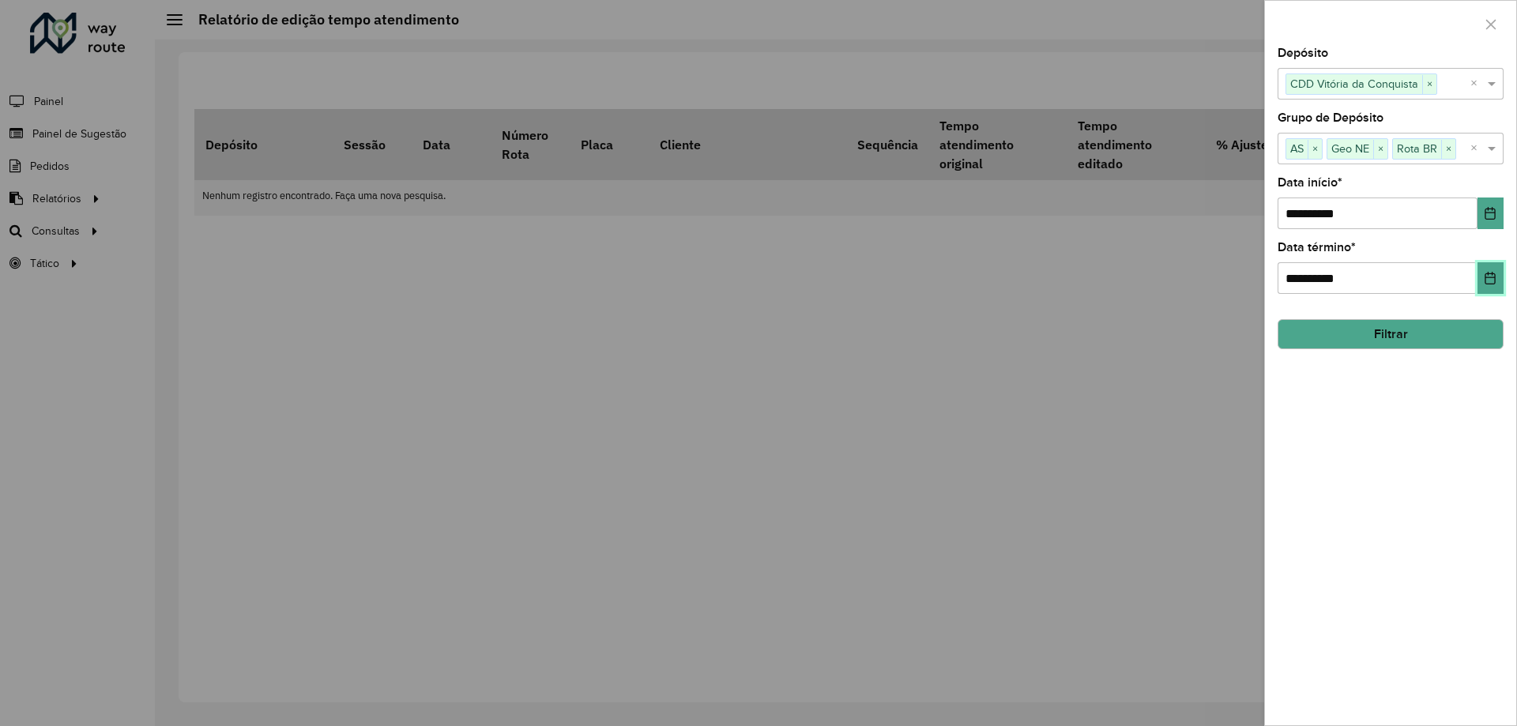
click at [1495, 279] on icon "Choose Date" at bounding box center [1490, 278] width 10 height 13
click at [1301, 203] on input "**********" at bounding box center [1377, 213] width 200 height 32
click at [1484, 212] on icon "Choose Date" at bounding box center [1490, 213] width 13 height 13
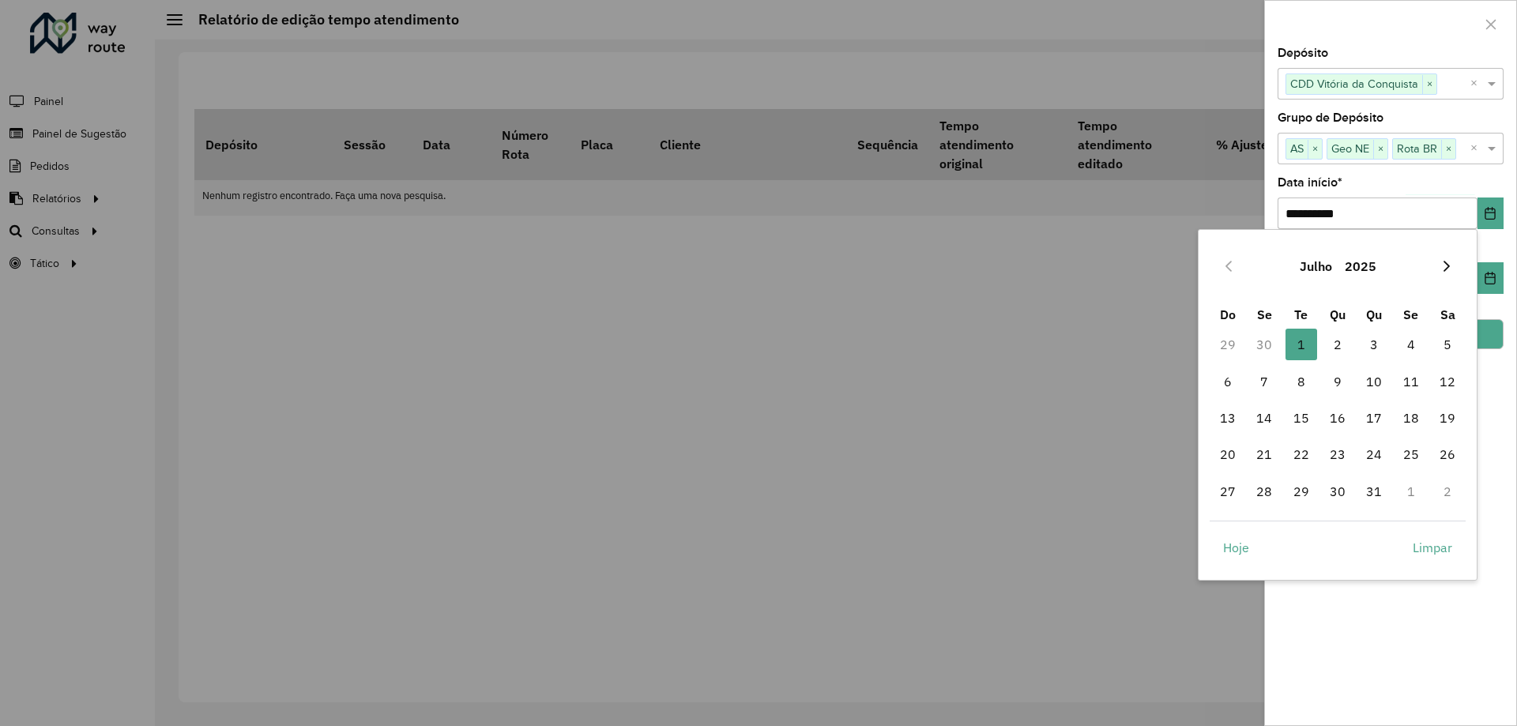
click at [1444, 265] on icon "Next Month" at bounding box center [1446, 266] width 13 height 13
click at [1222, 269] on icon "Previous Month" at bounding box center [1228, 266] width 13 height 13
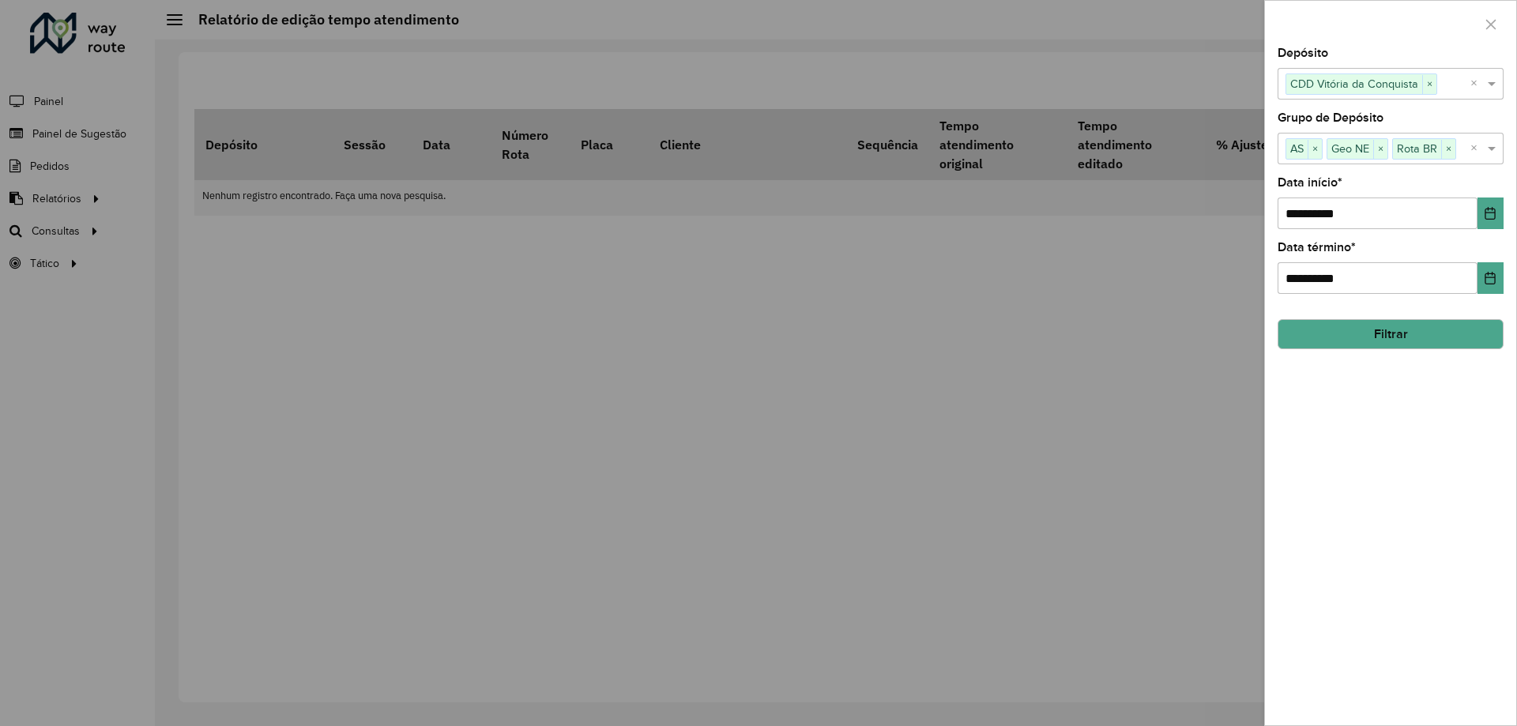
click at [1402, 687] on div "**********" at bounding box center [1390, 386] width 251 height 678
click at [1404, 337] on button "Filtrar" at bounding box center [1390, 334] width 226 height 30
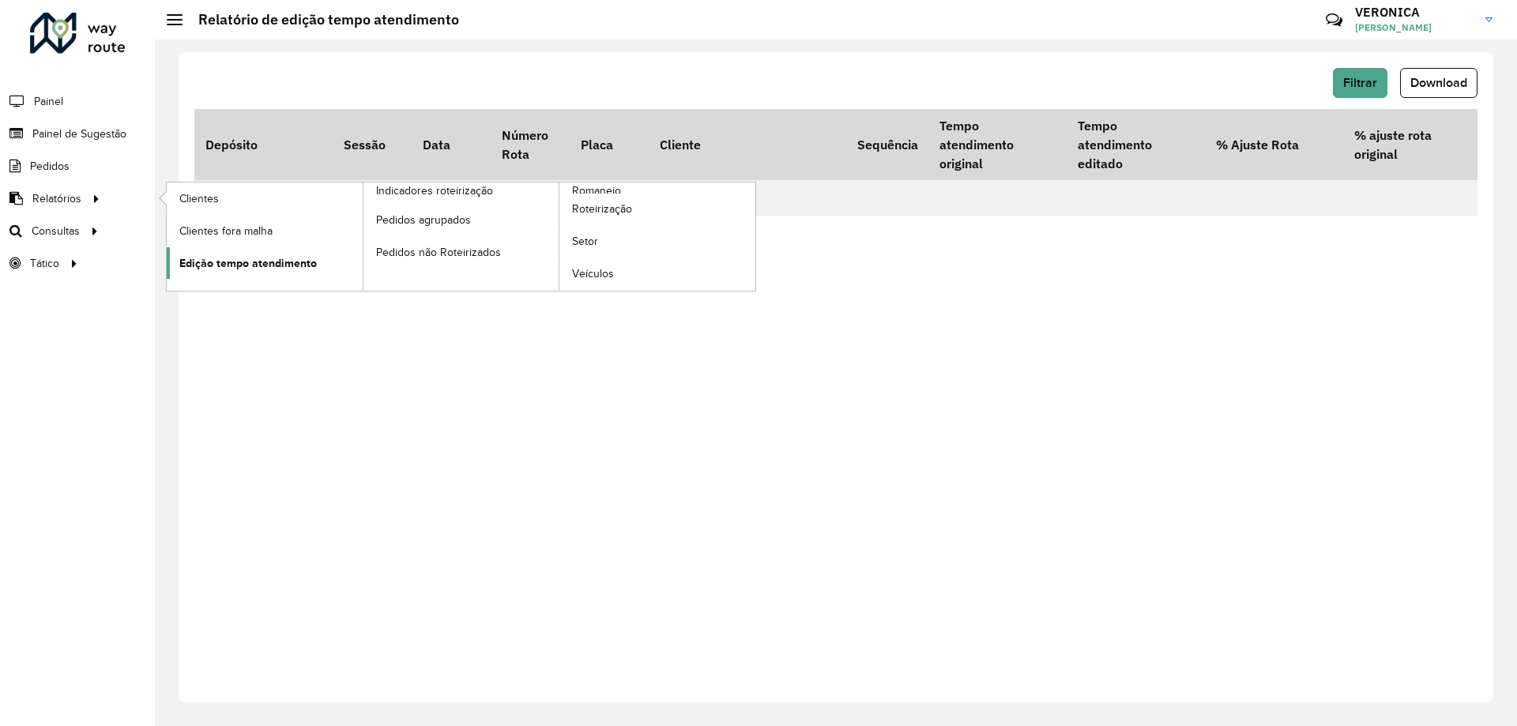
click at [250, 258] on span "Edição tempo atendimento" at bounding box center [247, 263] width 137 height 17
click at [211, 272] on link "Edição tempo atendimento" at bounding box center [265, 263] width 196 height 32
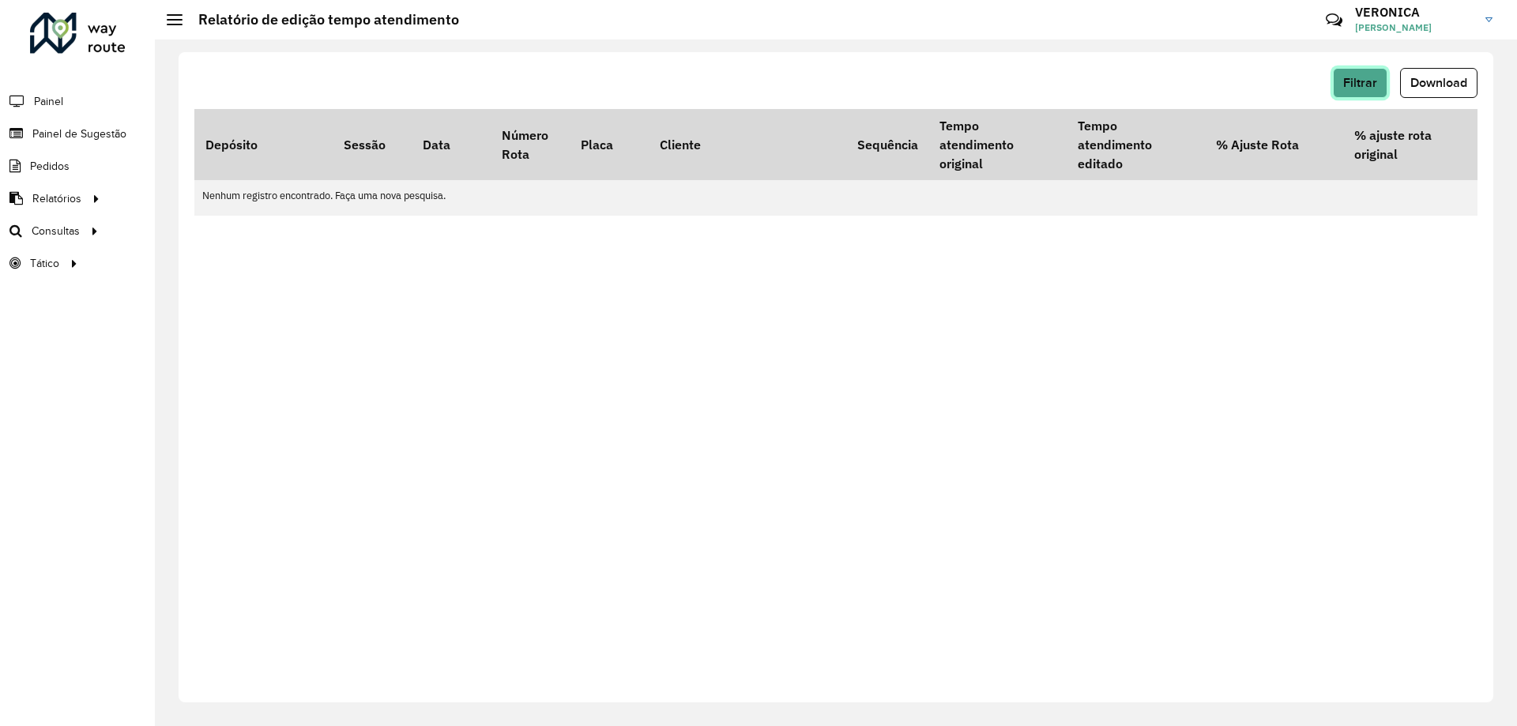
click at [1352, 83] on span "Filtrar" at bounding box center [1360, 82] width 34 height 13
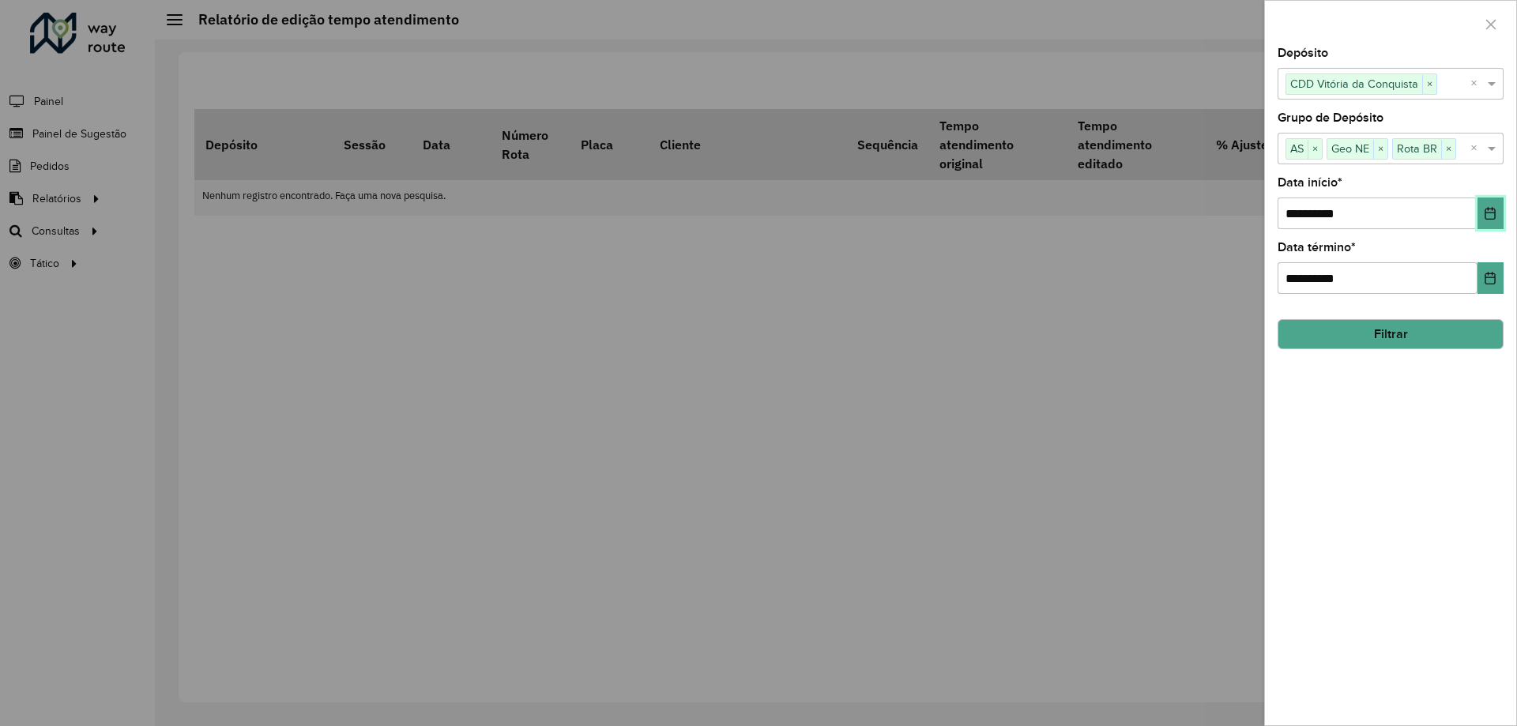
click at [1486, 209] on icon "Choose Date" at bounding box center [1490, 213] width 13 height 13
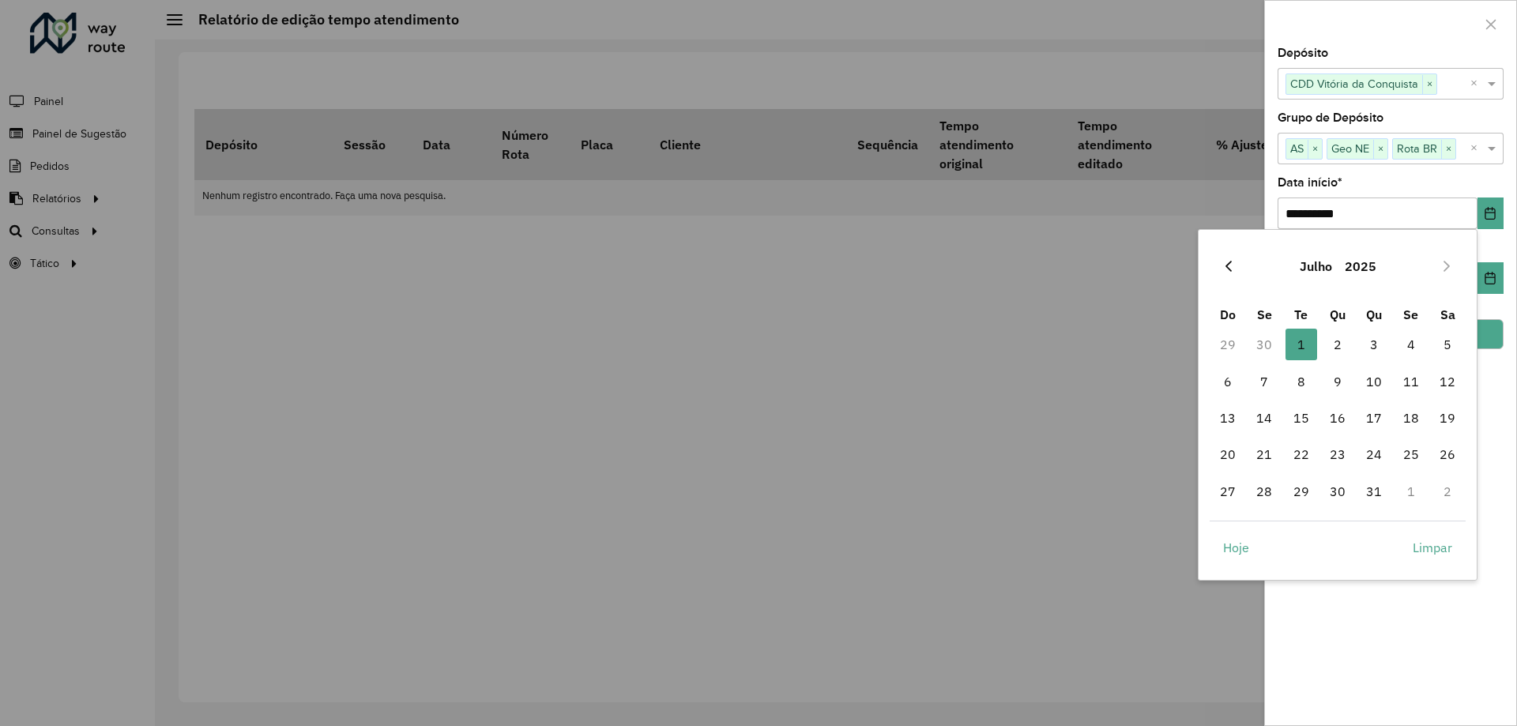
click at [1235, 257] on button "Previous Month" at bounding box center [1228, 266] width 25 height 25
click at [1238, 266] on button "Previous Month" at bounding box center [1228, 266] width 25 height 25
click at [1235, 263] on button "Previous Month" at bounding box center [1228, 266] width 25 height 25
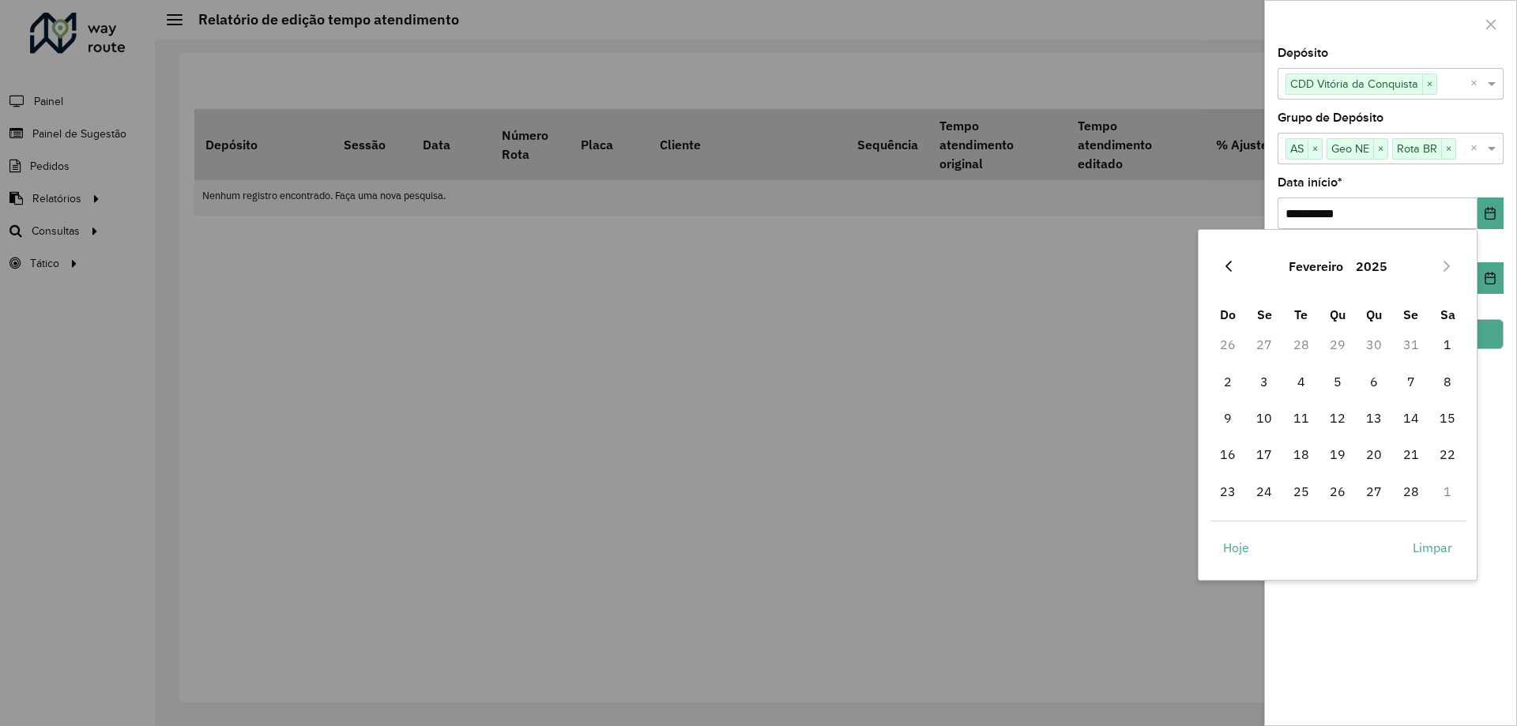
drag, startPoint x: 1235, startPoint y: 263, endPoint x: 1228, endPoint y: 257, distance: 10.1
click at [1228, 257] on button "Previous Month" at bounding box center [1228, 266] width 25 height 25
click at [1225, 265] on icon "Previous Month" at bounding box center [1228, 266] width 13 height 13
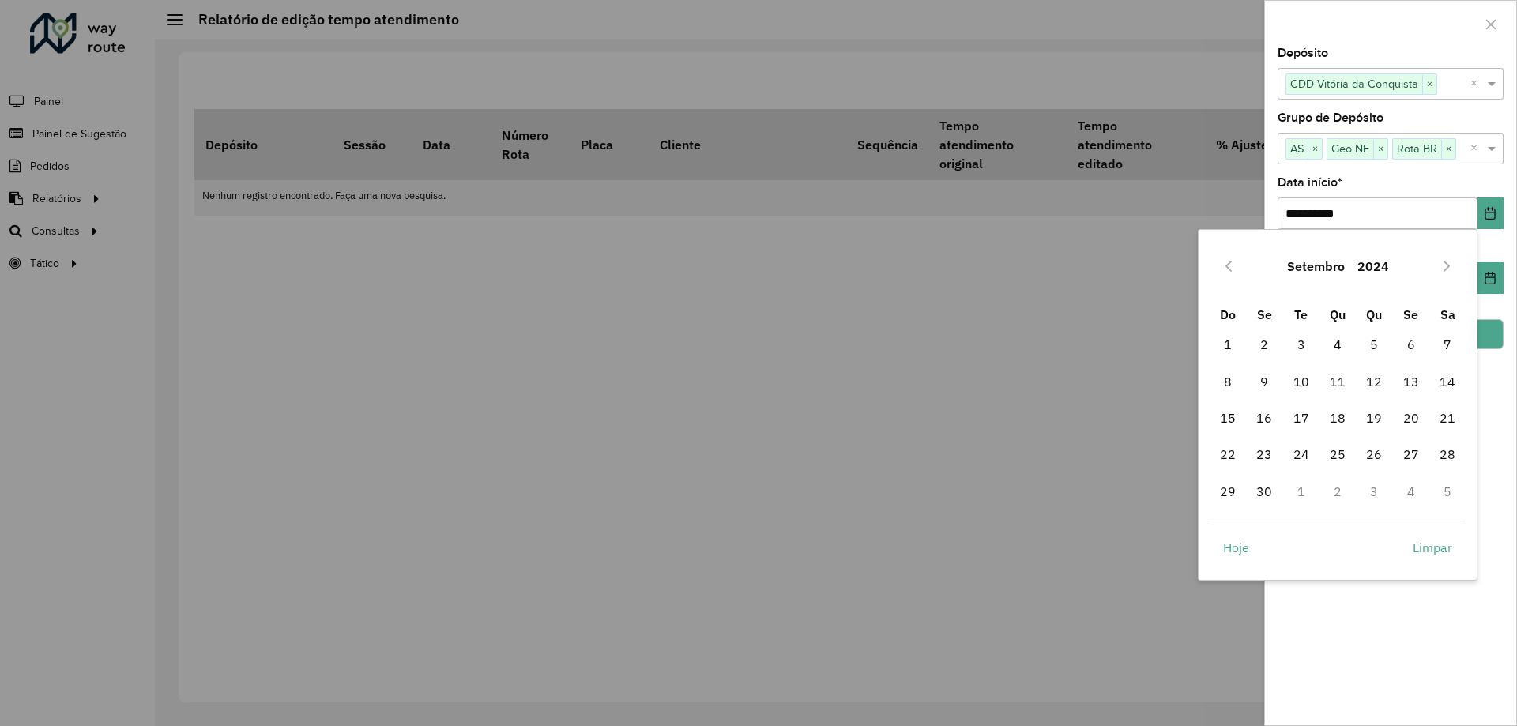
click at [1225, 265] on icon "Previous Month" at bounding box center [1228, 266] width 13 height 13
click at [1368, 355] on span "1" at bounding box center [1374, 345] width 32 height 32
type input "**********"
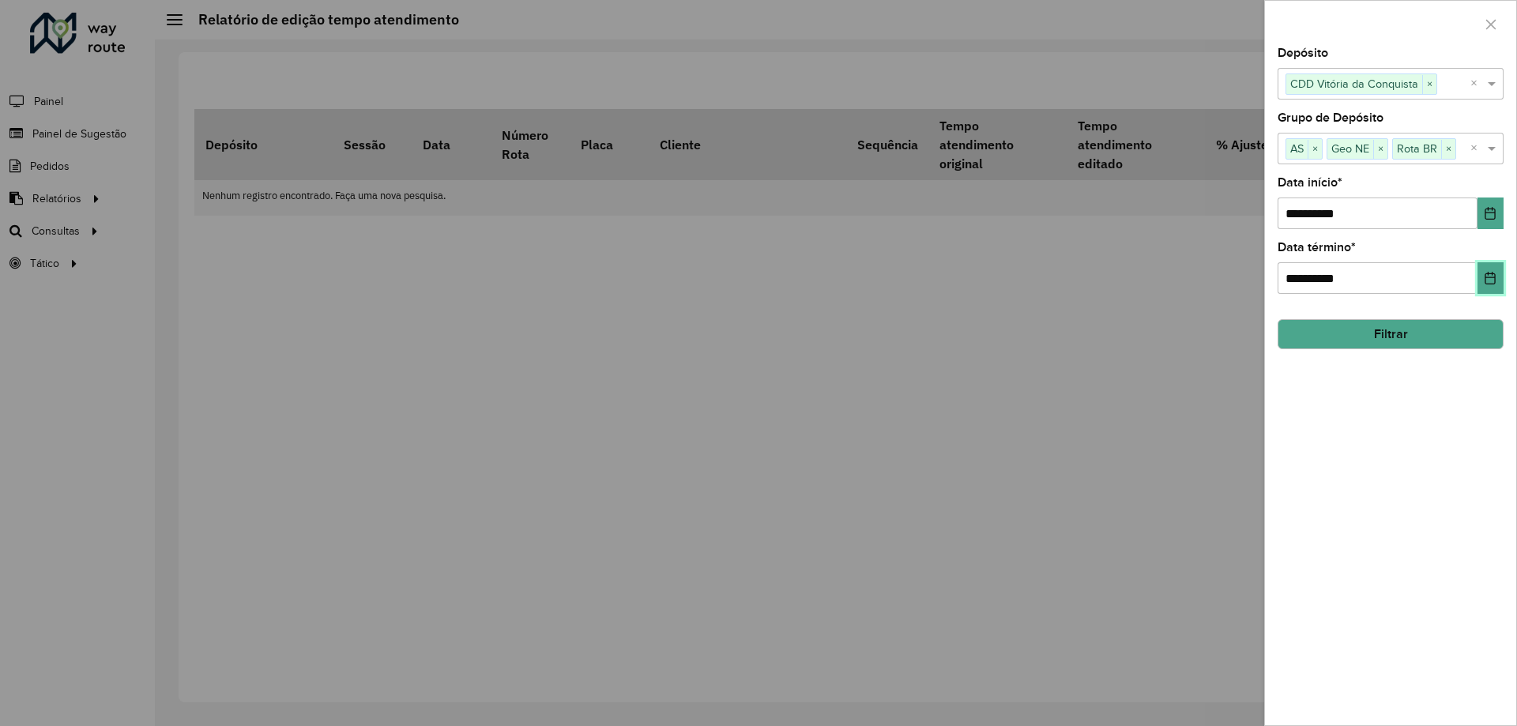
click at [1489, 269] on button "Choose Date" at bounding box center [1490, 278] width 26 height 32
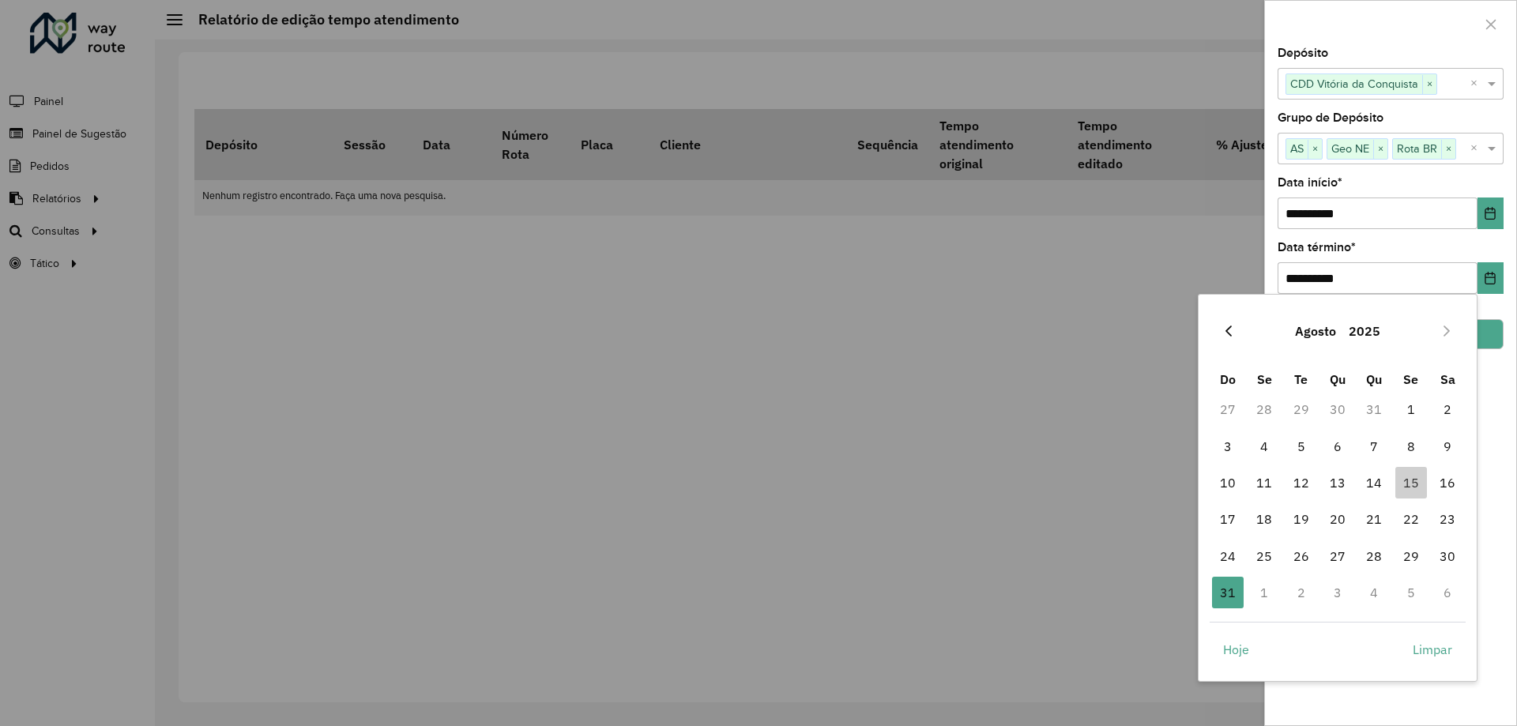
click at [1223, 328] on icon "Previous Month" at bounding box center [1228, 331] width 13 height 13
click at [1223, 331] on icon "Previous Month" at bounding box center [1228, 331] width 13 height 13
click at [1220, 329] on button "Previous Month" at bounding box center [1228, 330] width 25 height 25
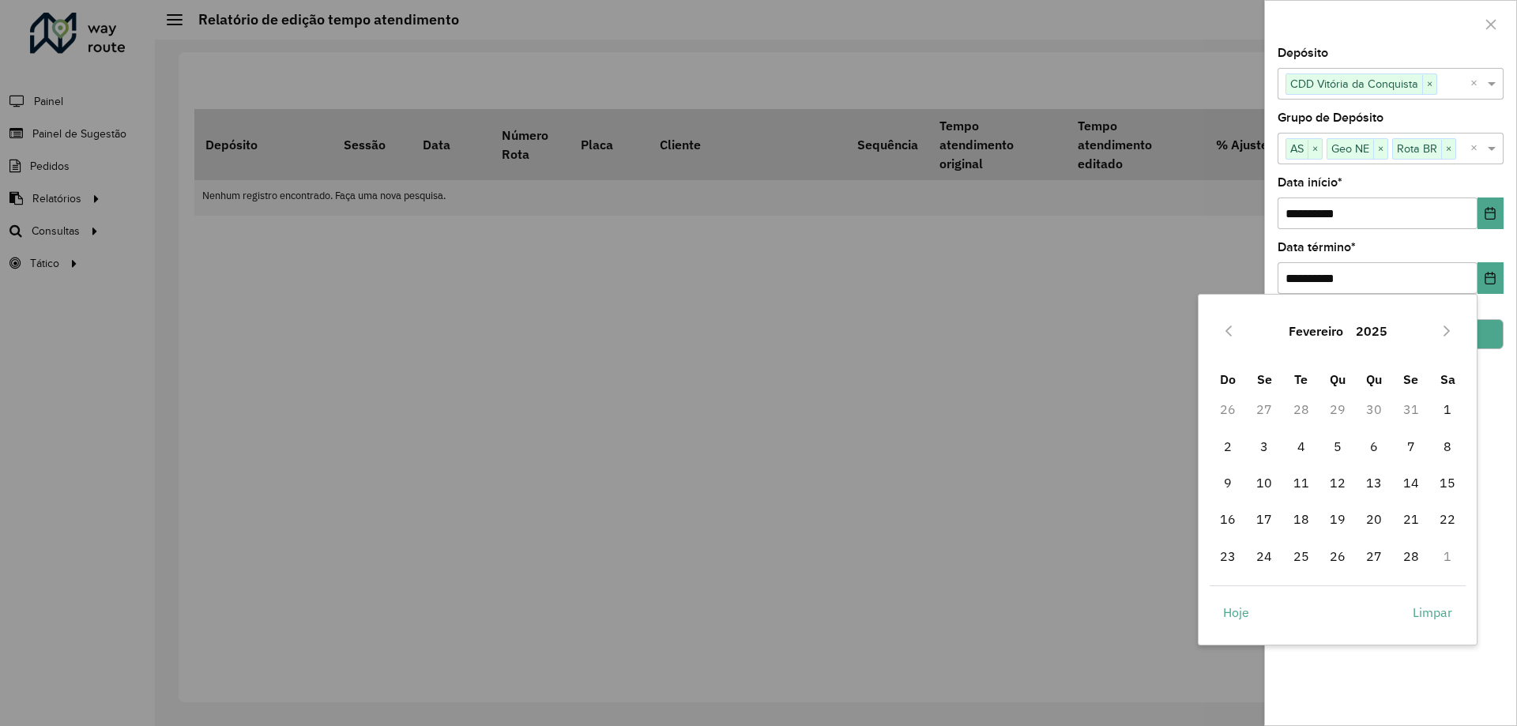
click at [1220, 329] on button "Previous Month" at bounding box center [1228, 330] width 25 height 25
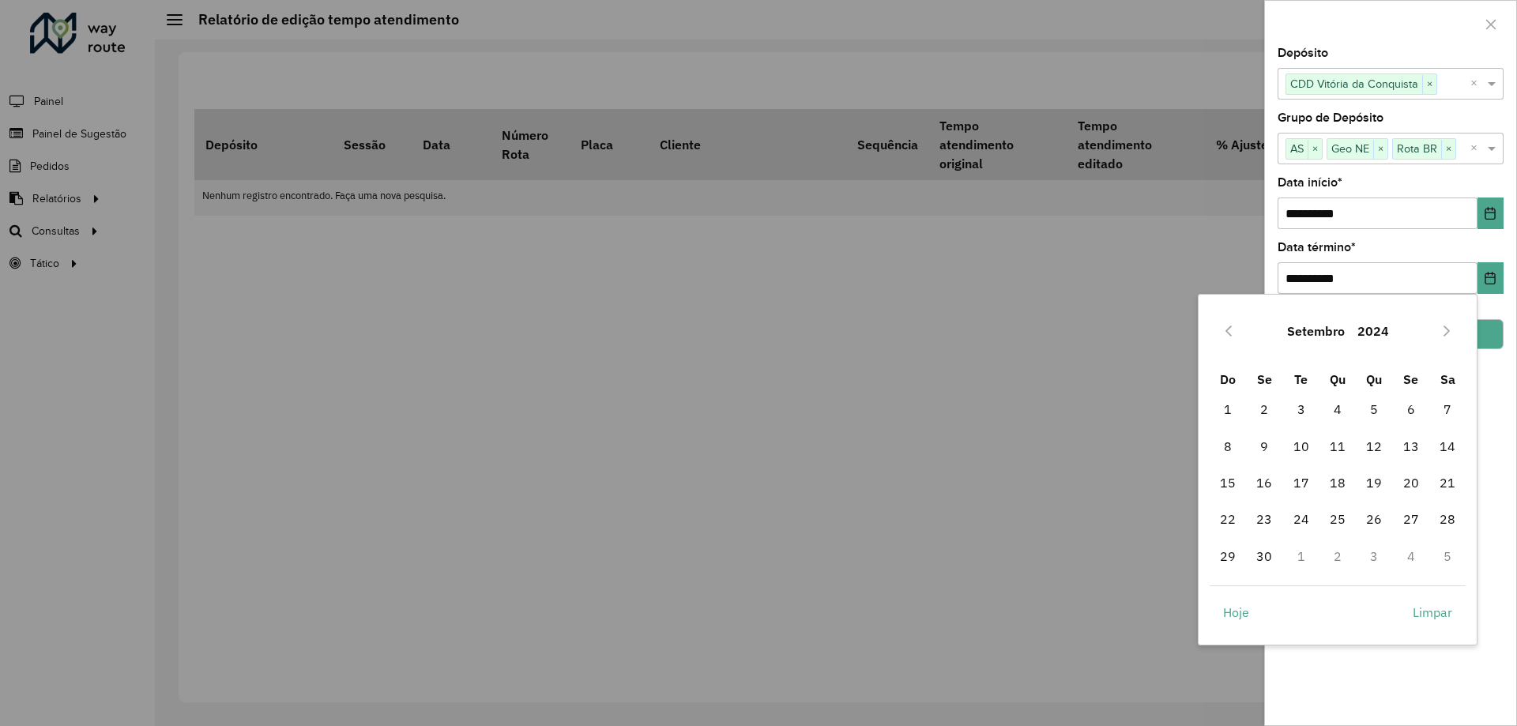
click at [1220, 329] on button "Previous Month" at bounding box center [1228, 330] width 25 height 25
click at [1451, 550] on span "31" at bounding box center [1447, 556] width 32 height 32
type input "**********"
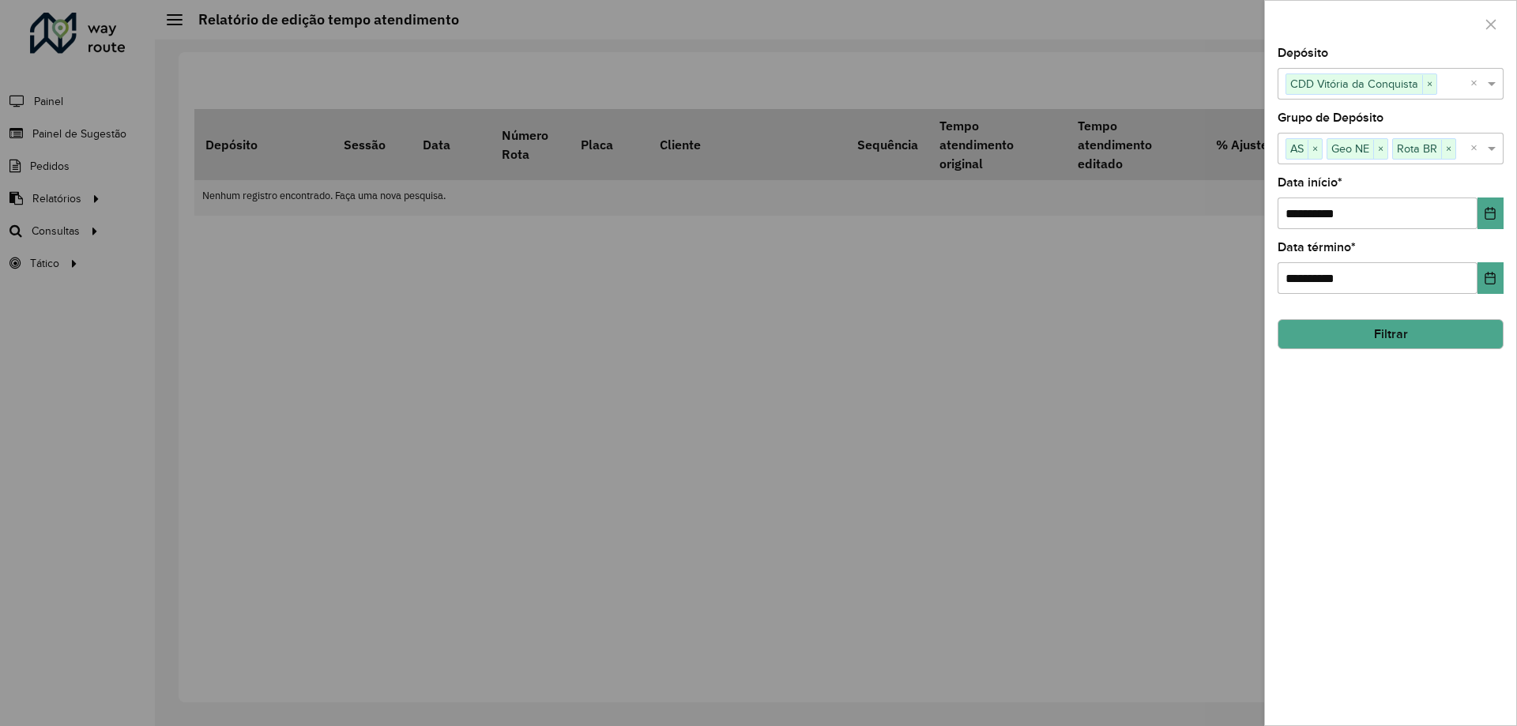
click at [1364, 327] on button "Filtrar" at bounding box center [1390, 334] width 226 height 30
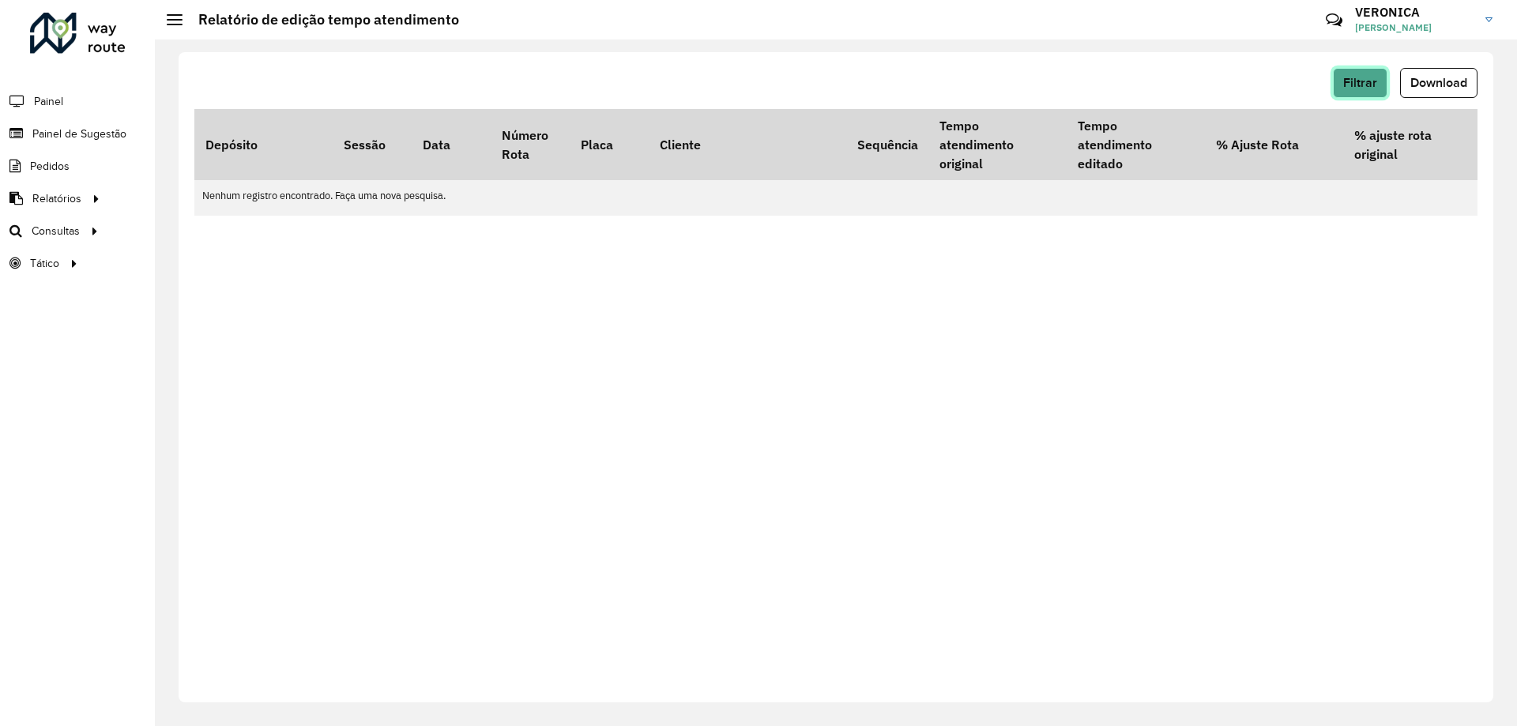
click at [1357, 85] on span "Filtrar" at bounding box center [1360, 82] width 34 height 13
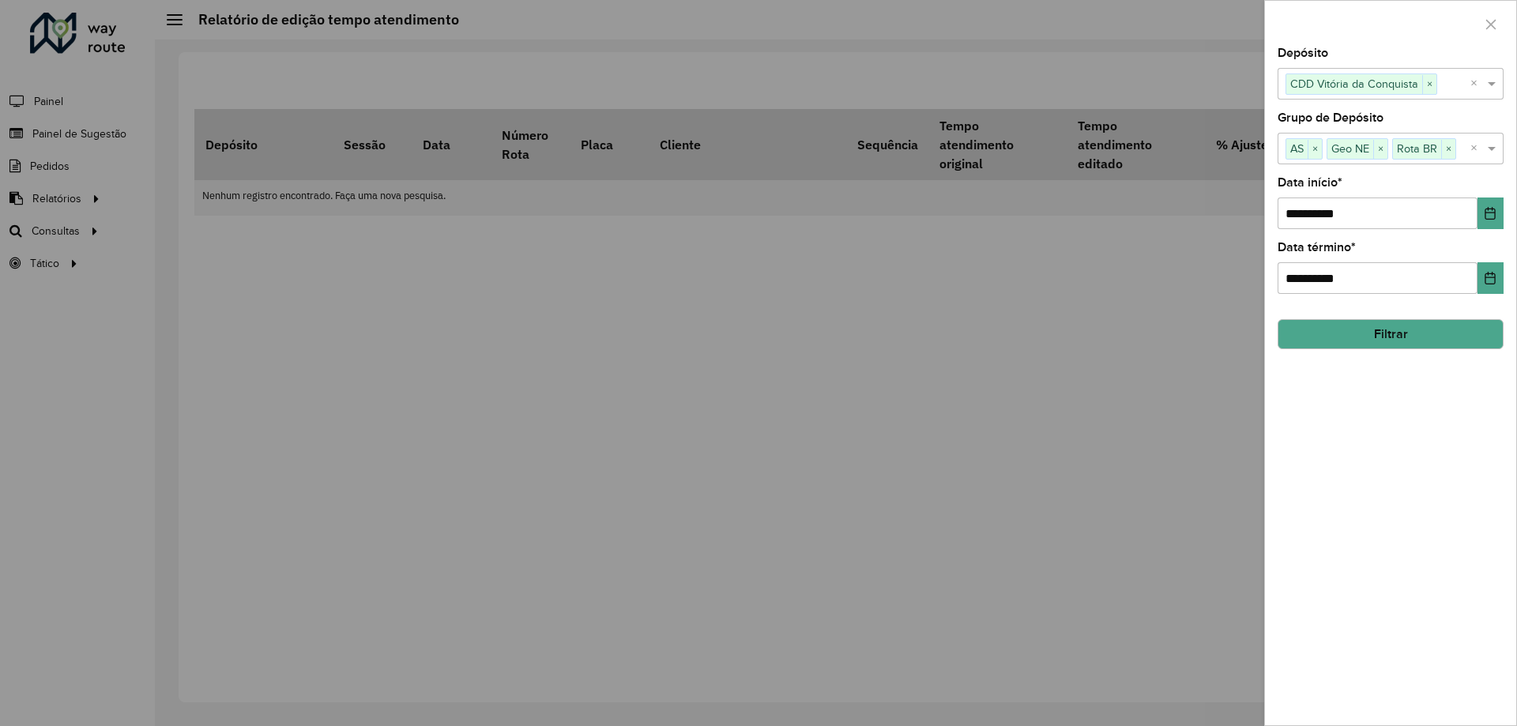
click at [1431, 326] on button "Filtrar" at bounding box center [1390, 334] width 226 height 30
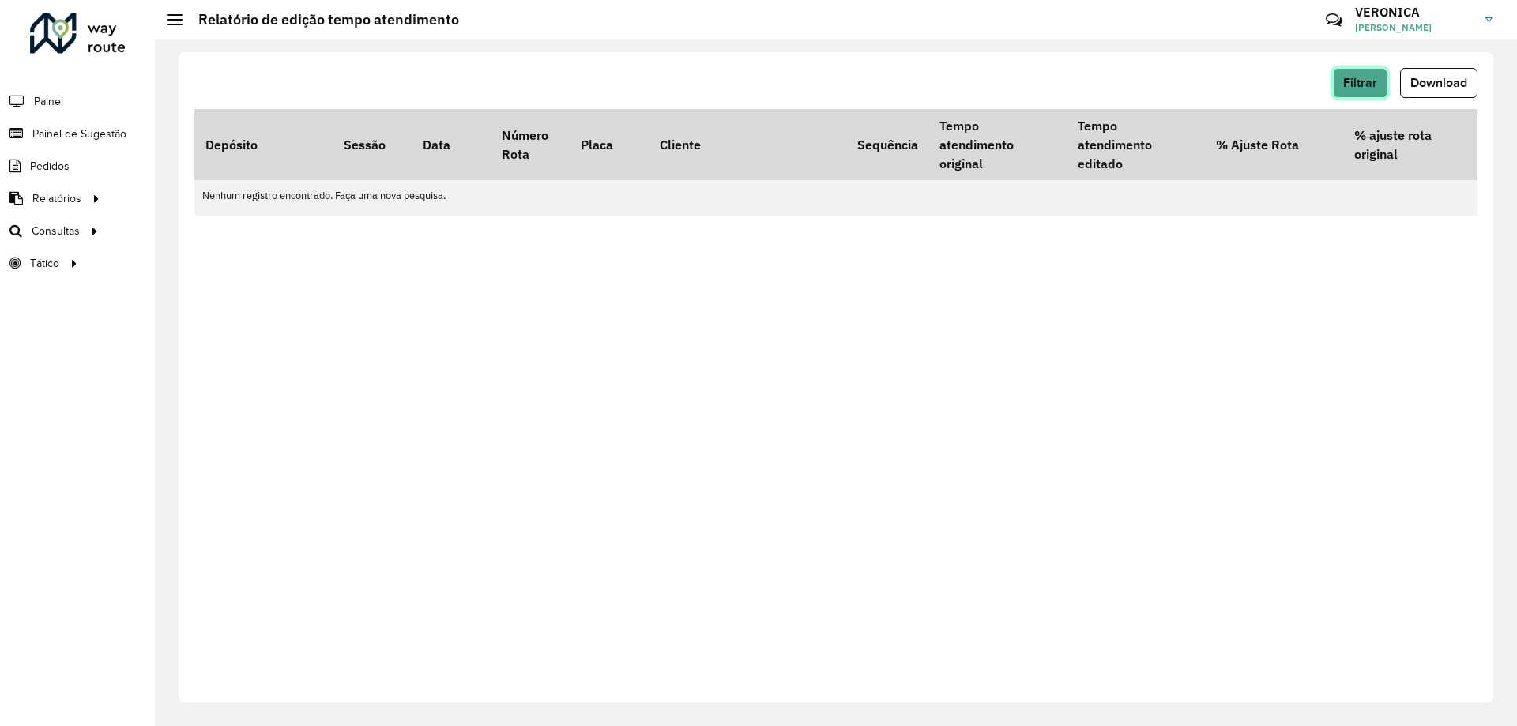
click at [1368, 83] on span "Filtrar" at bounding box center [1360, 82] width 34 height 13
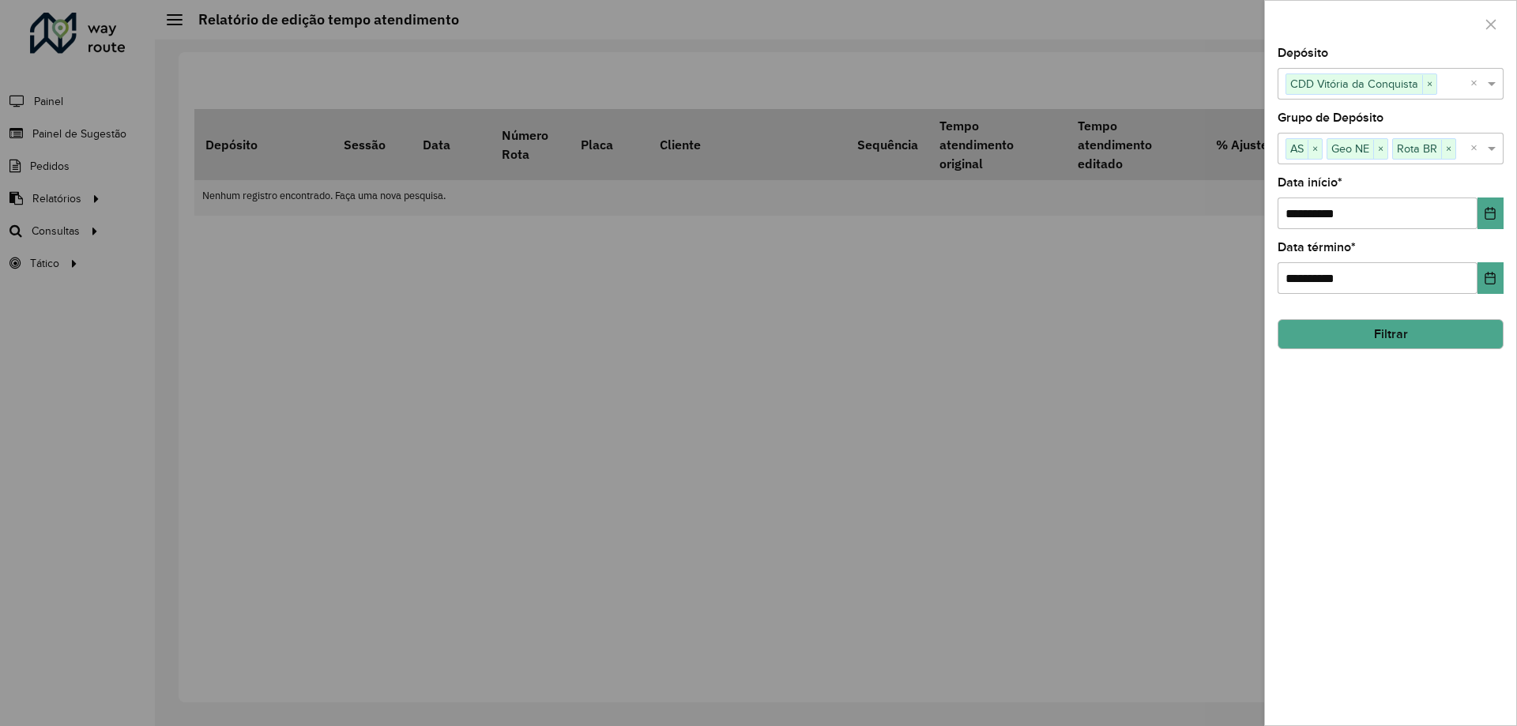
click at [658, 351] on div at bounding box center [758, 363] width 1517 height 726
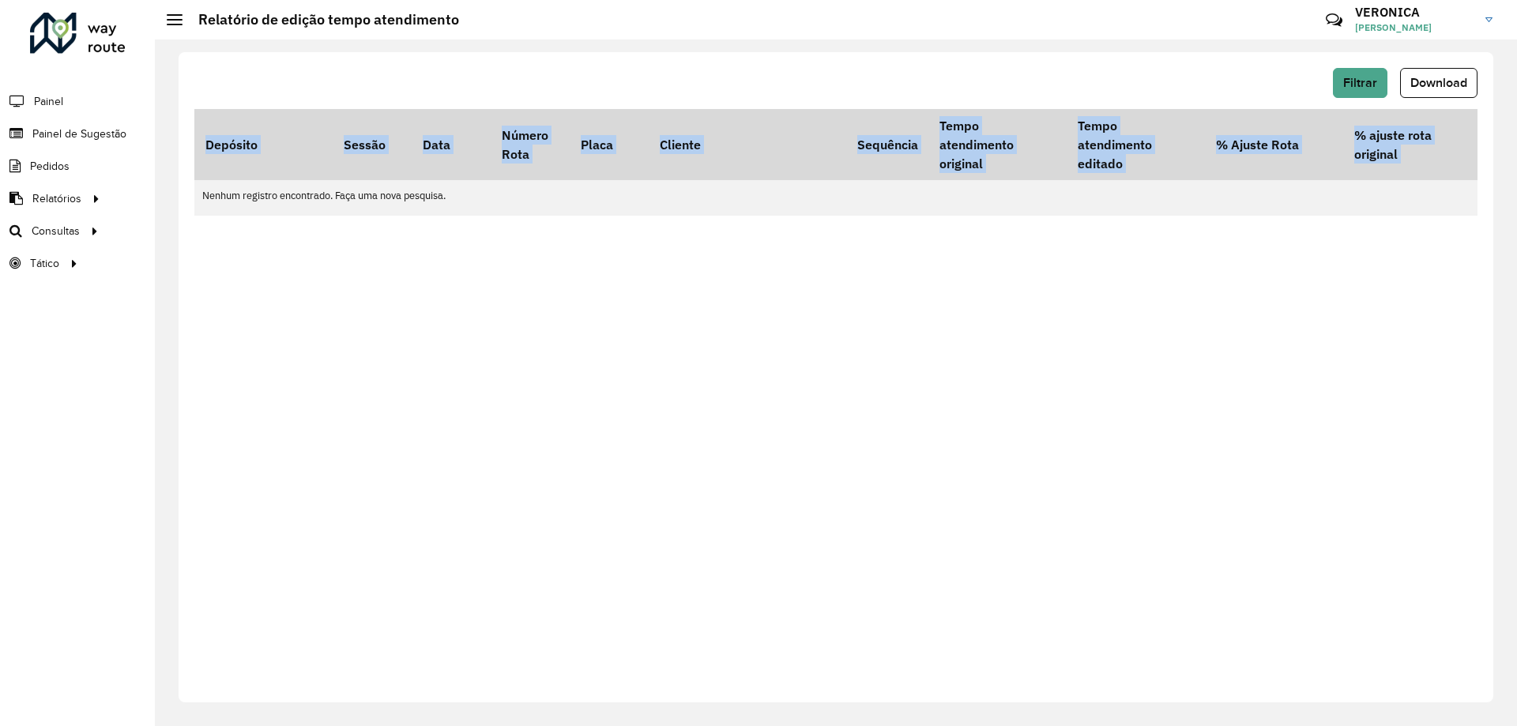
drag, startPoint x: 1000, startPoint y: 214, endPoint x: 1131, endPoint y: 220, distance: 131.2
click at [1126, 216] on div "Depósito Sessão Data Número Rota Placa Cliente Sequência Tempo atendimento orig…" at bounding box center [835, 162] width 1283 height 107
click at [1366, 79] on span "Filtrar" at bounding box center [1360, 82] width 34 height 13
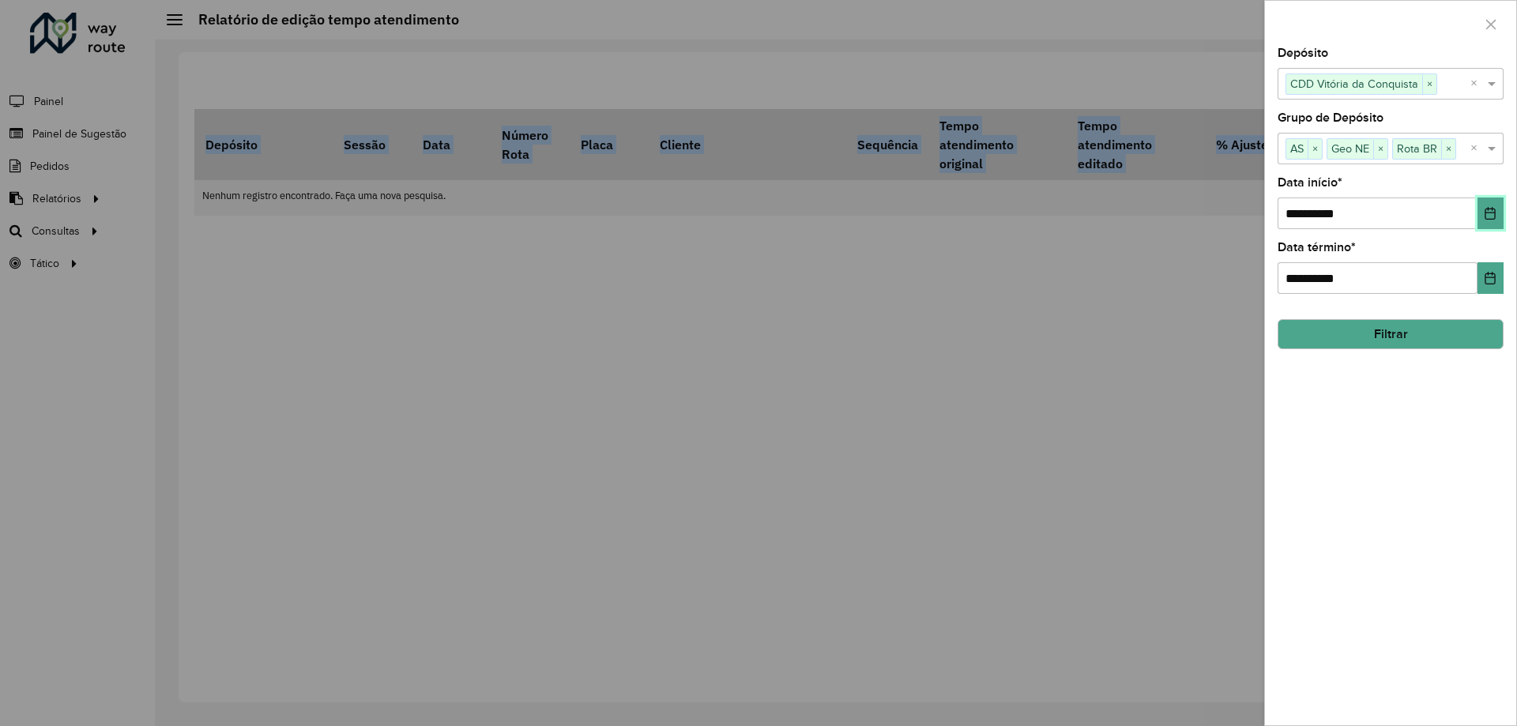
click at [1484, 210] on icon "Choose Date" at bounding box center [1490, 213] width 13 height 13
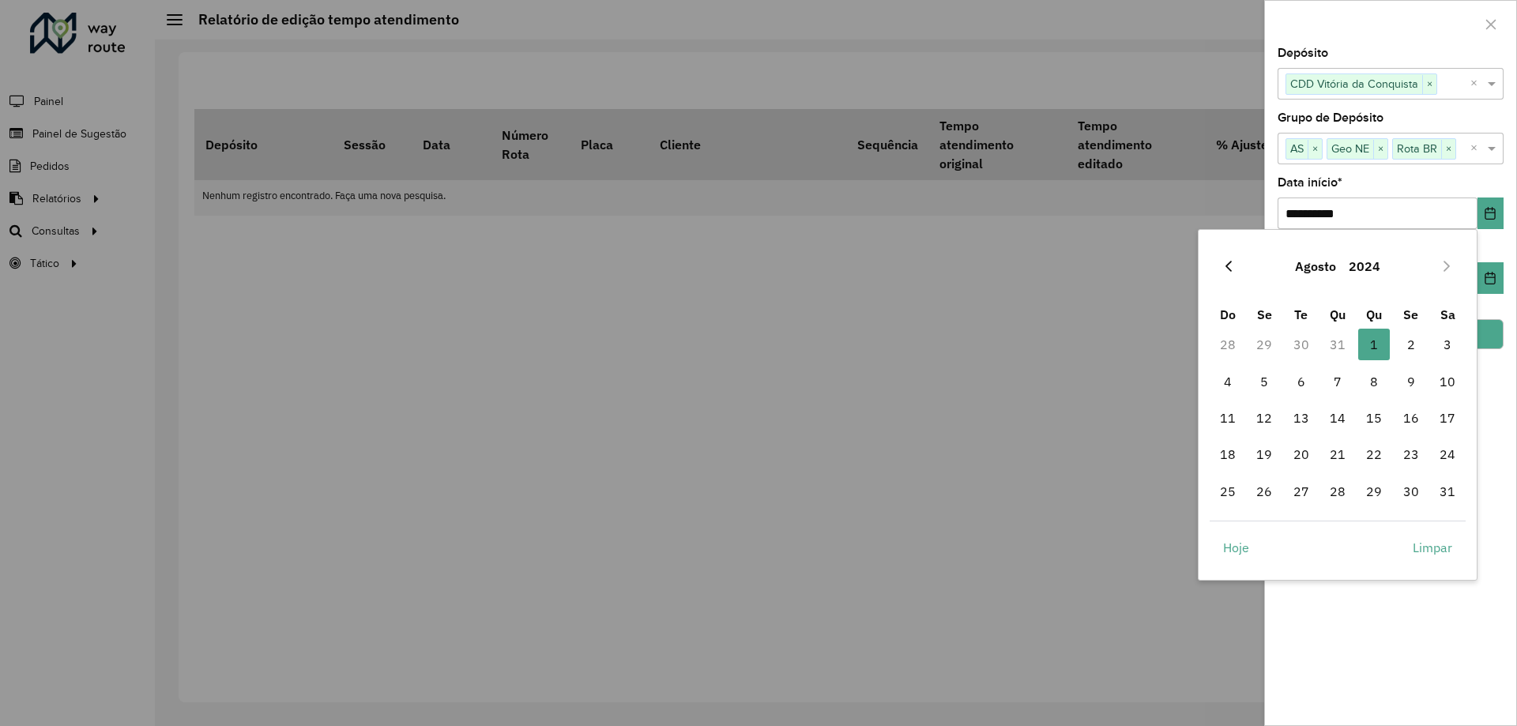
click at [1227, 266] on icon "Previous Month" at bounding box center [1228, 266] width 6 height 11
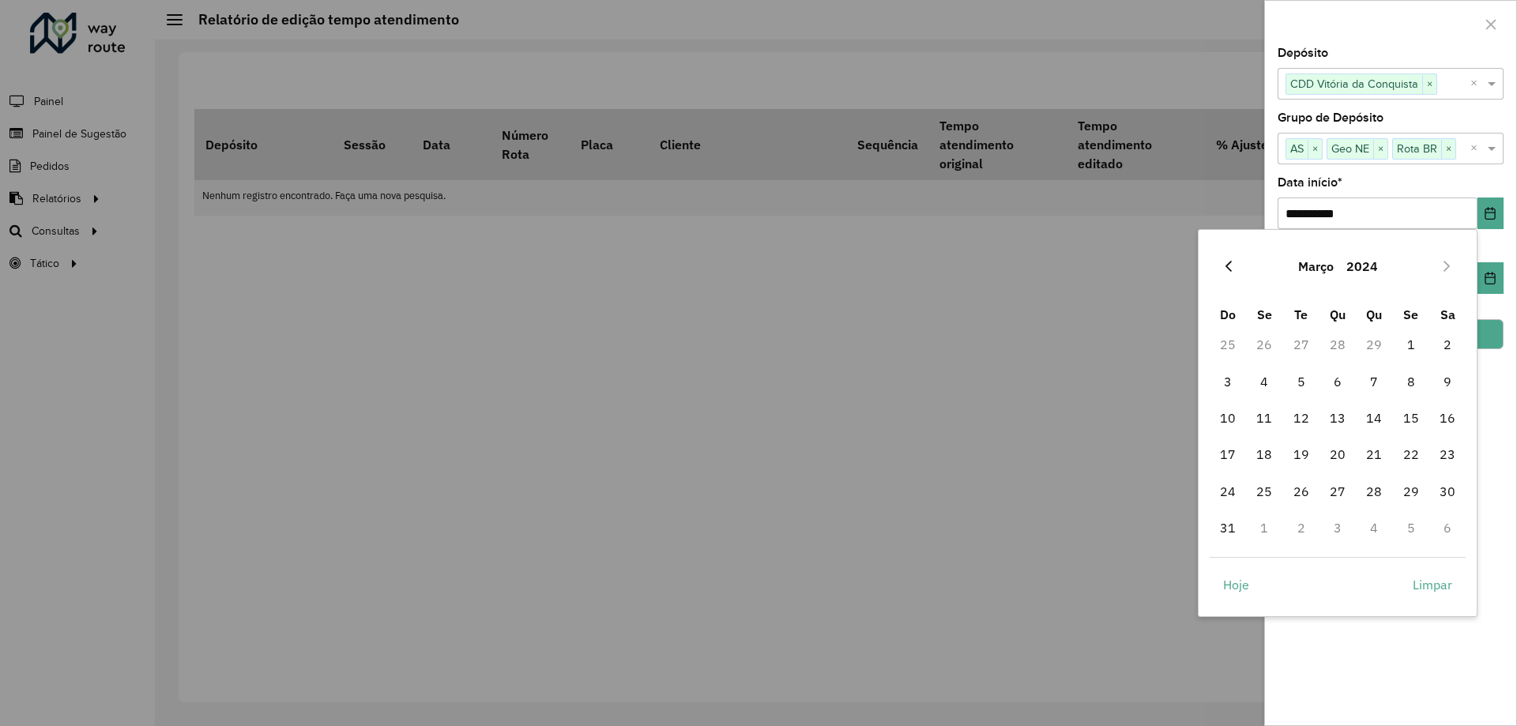
click at [1226, 266] on icon "Previous Month" at bounding box center [1228, 266] width 6 height 11
click at [1371, 344] on span "1" at bounding box center [1374, 345] width 32 height 32
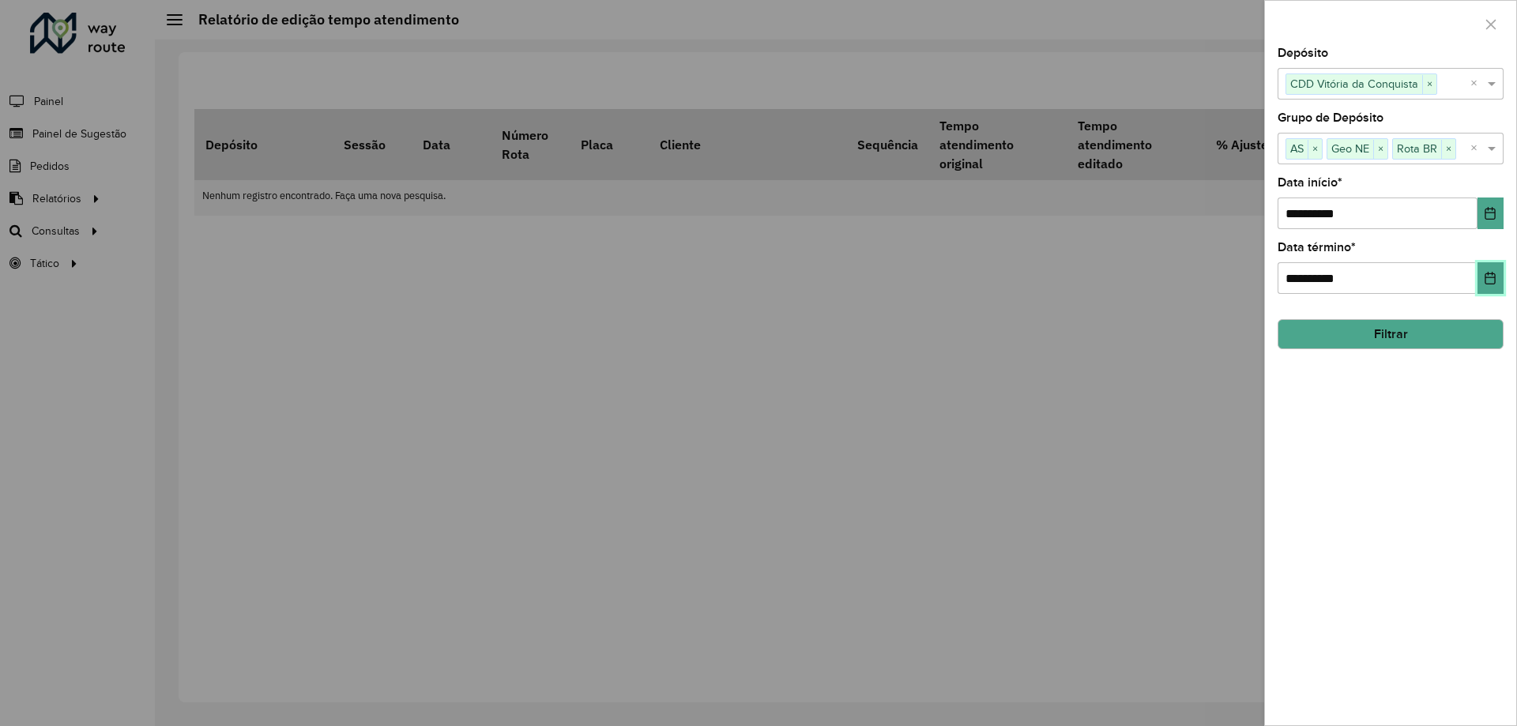
click at [1488, 276] on icon "Choose Date" at bounding box center [1490, 278] width 13 height 13
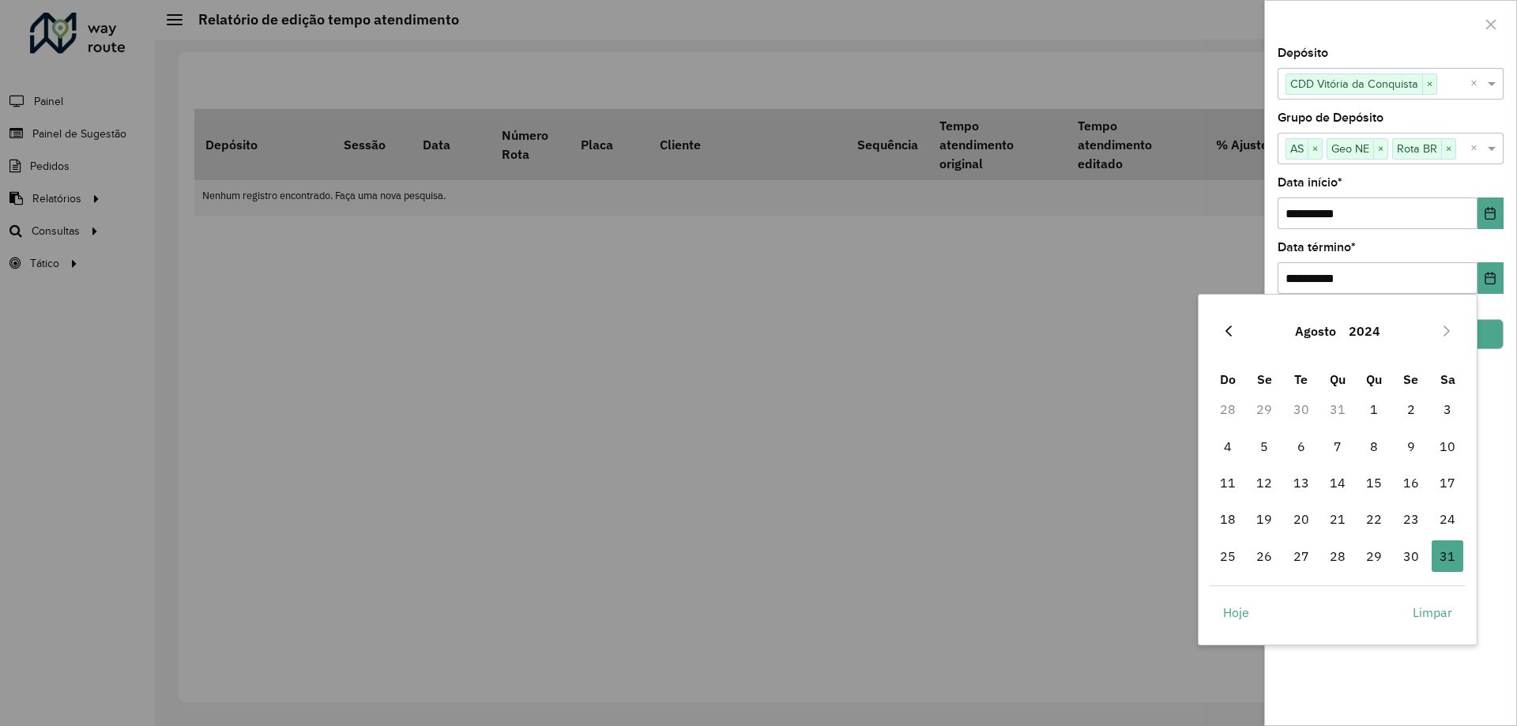
click at [1228, 324] on button "Previous Month" at bounding box center [1228, 330] width 25 height 25
click at [1228, 325] on icon "Previous Month" at bounding box center [1228, 331] width 13 height 13
click at [1231, 323] on button "Previous Month" at bounding box center [1228, 330] width 25 height 25
drag, startPoint x: 1485, startPoint y: 208, endPoint x: 1472, endPoint y: 216, distance: 15.3
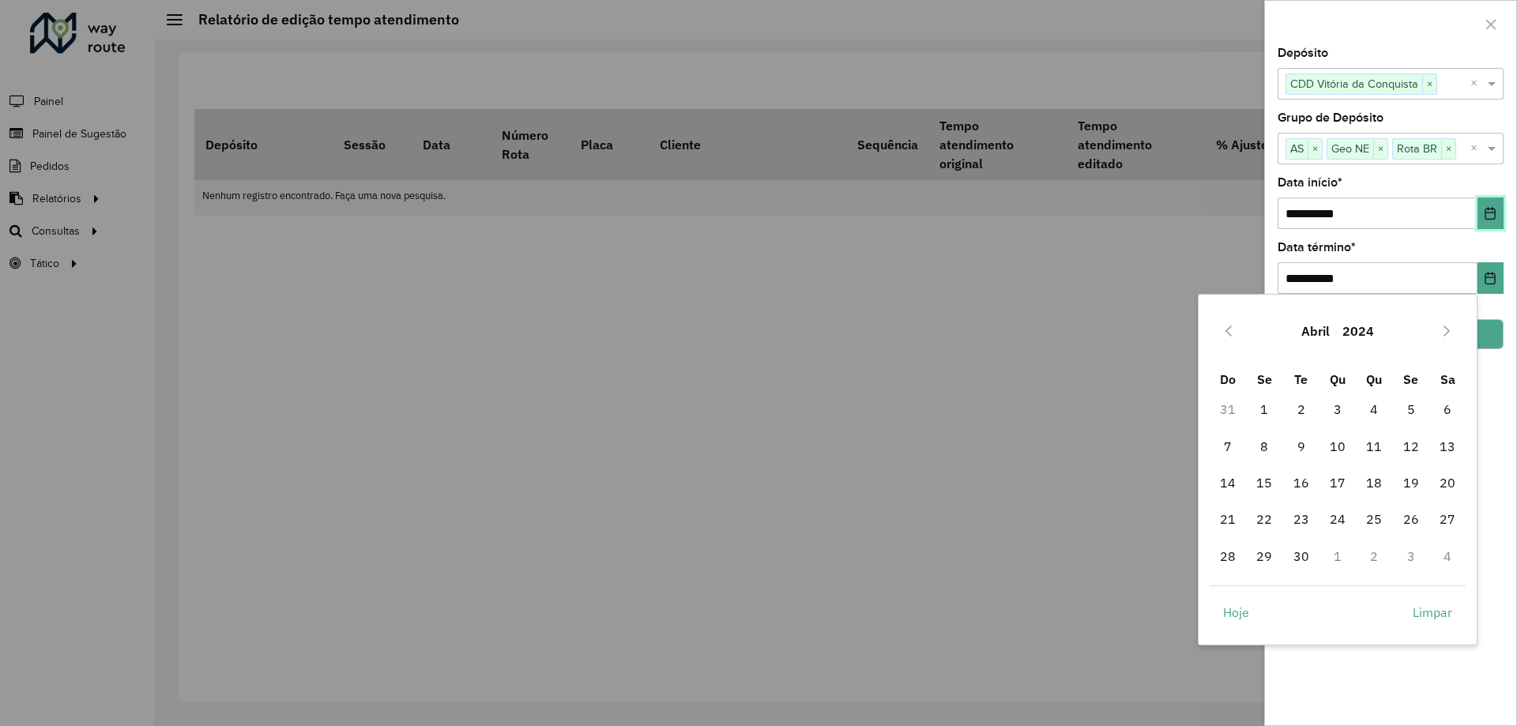
click at [1485, 209] on icon "Choose Date" at bounding box center [1490, 213] width 13 height 13
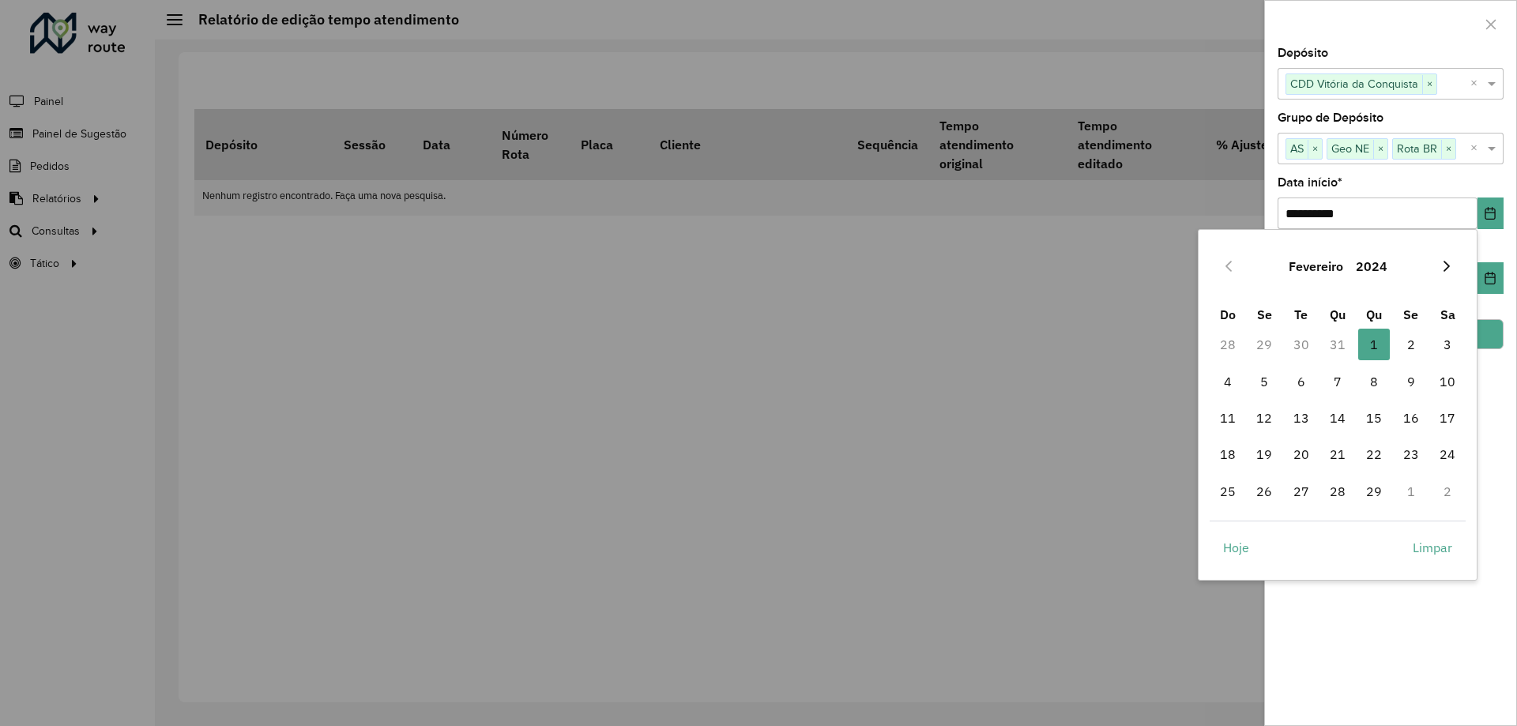
click at [1447, 261] on icon "Next Month" at bounding box center [1446, 266] width 13 height 13
click at [1442, 262] on icon "Next Month" at bounding box center [1446, 266] width 13 height 13
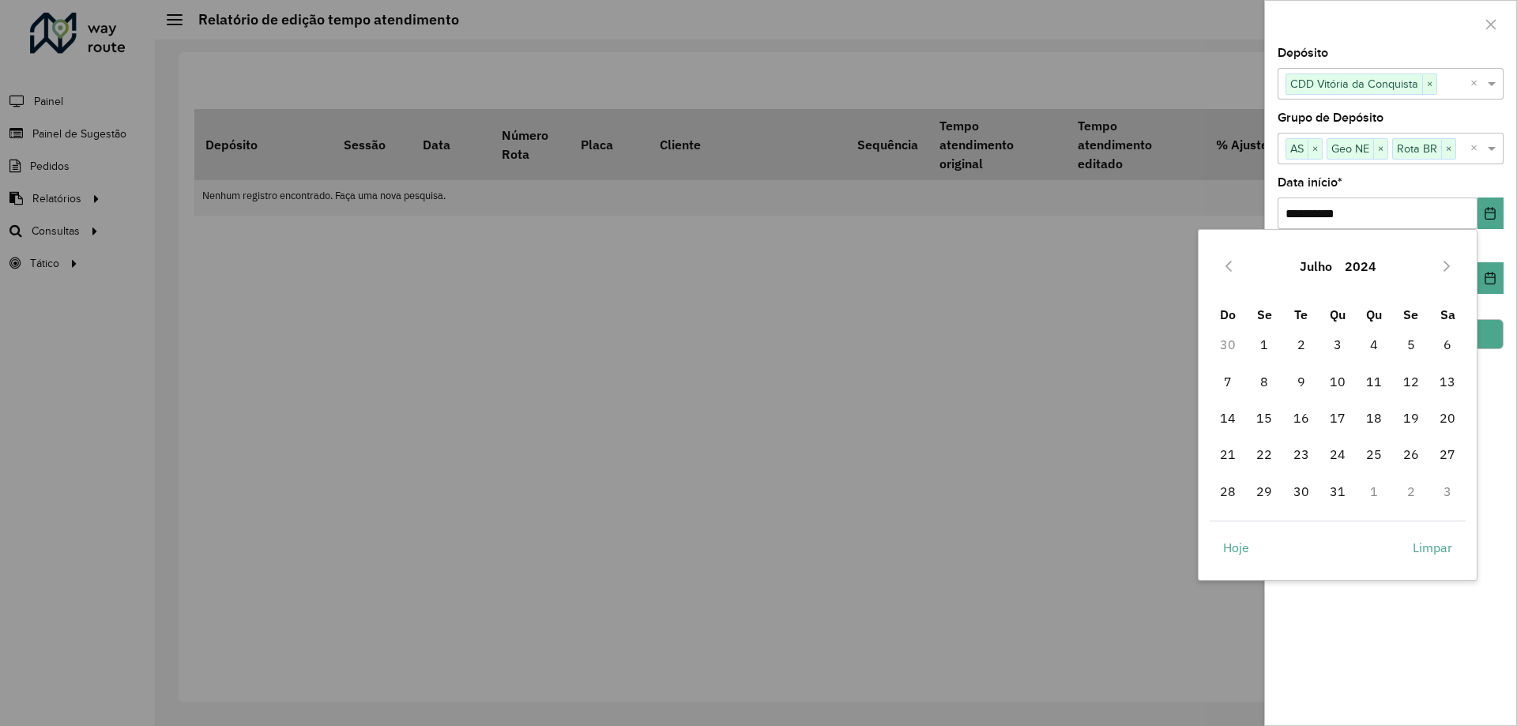
click at [1442, 262] on icon "Next Month" at bounding box center [1446, 266] width 13 height 13
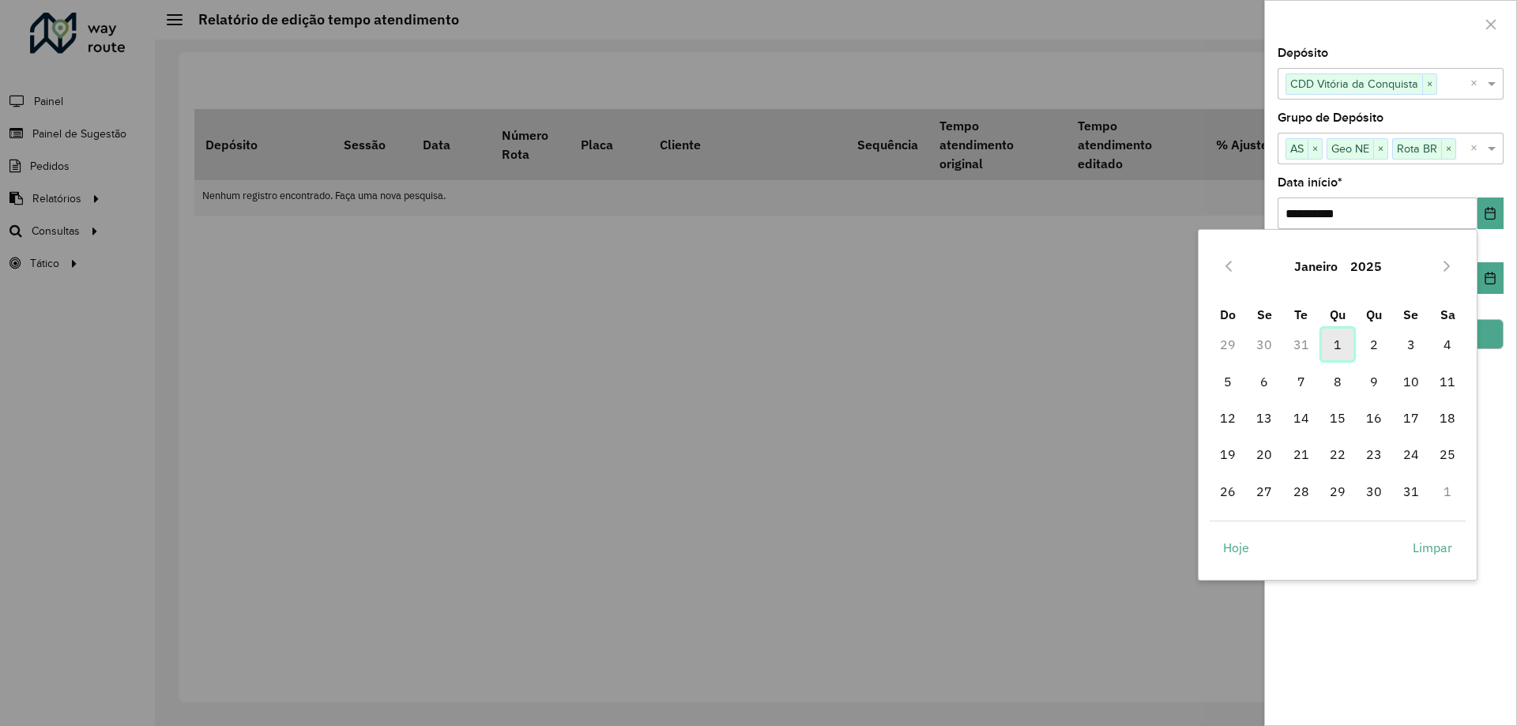
drag, startPoint x: 1344, startPoint y: 346, endPoint x: 1336, endPoint y: 353, distance: 10.6
click at [1343, 347] on span "1" at bounding box center [1338, 345] width 32 height 32
type input "**********"
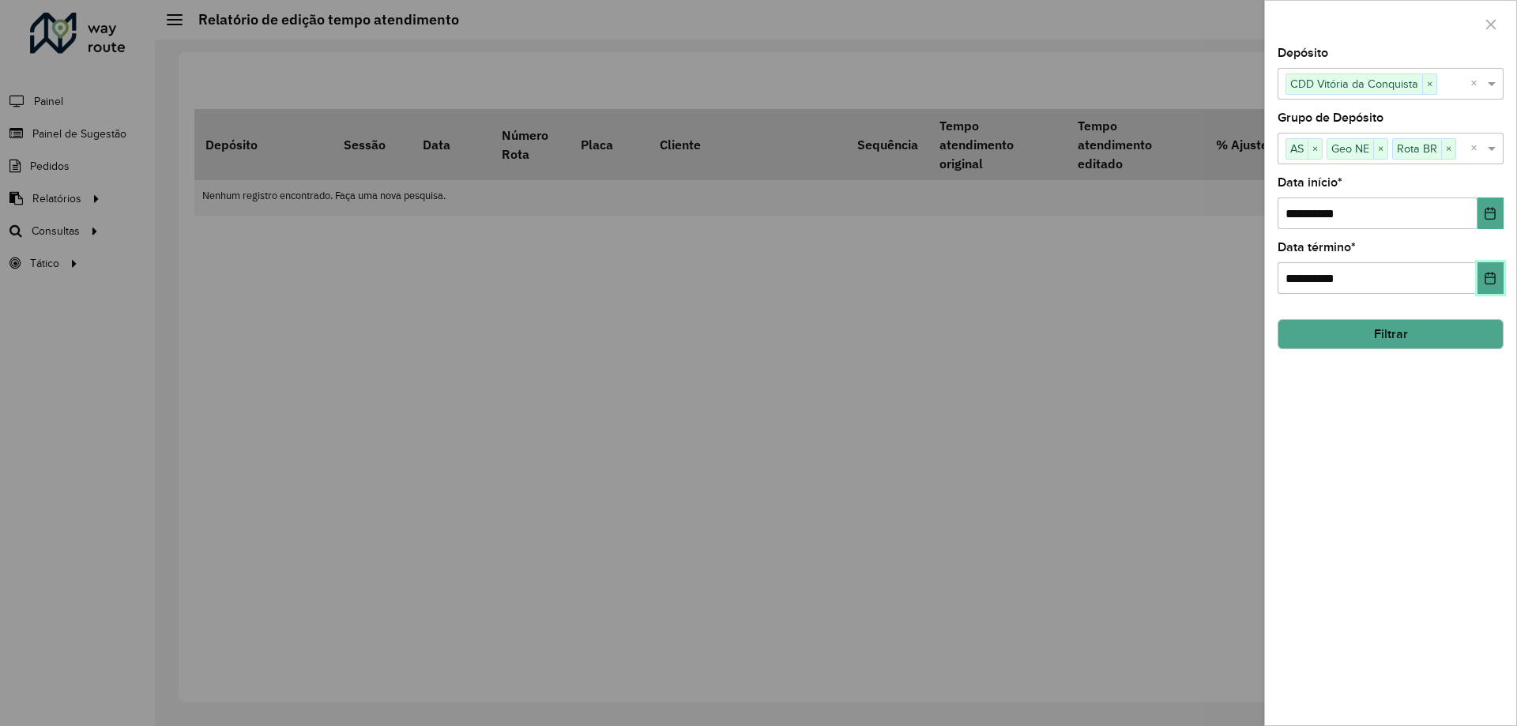
click at [1484, 279] on icon "Choose Date" at bounding box center [1490, 278] width 13 height 13
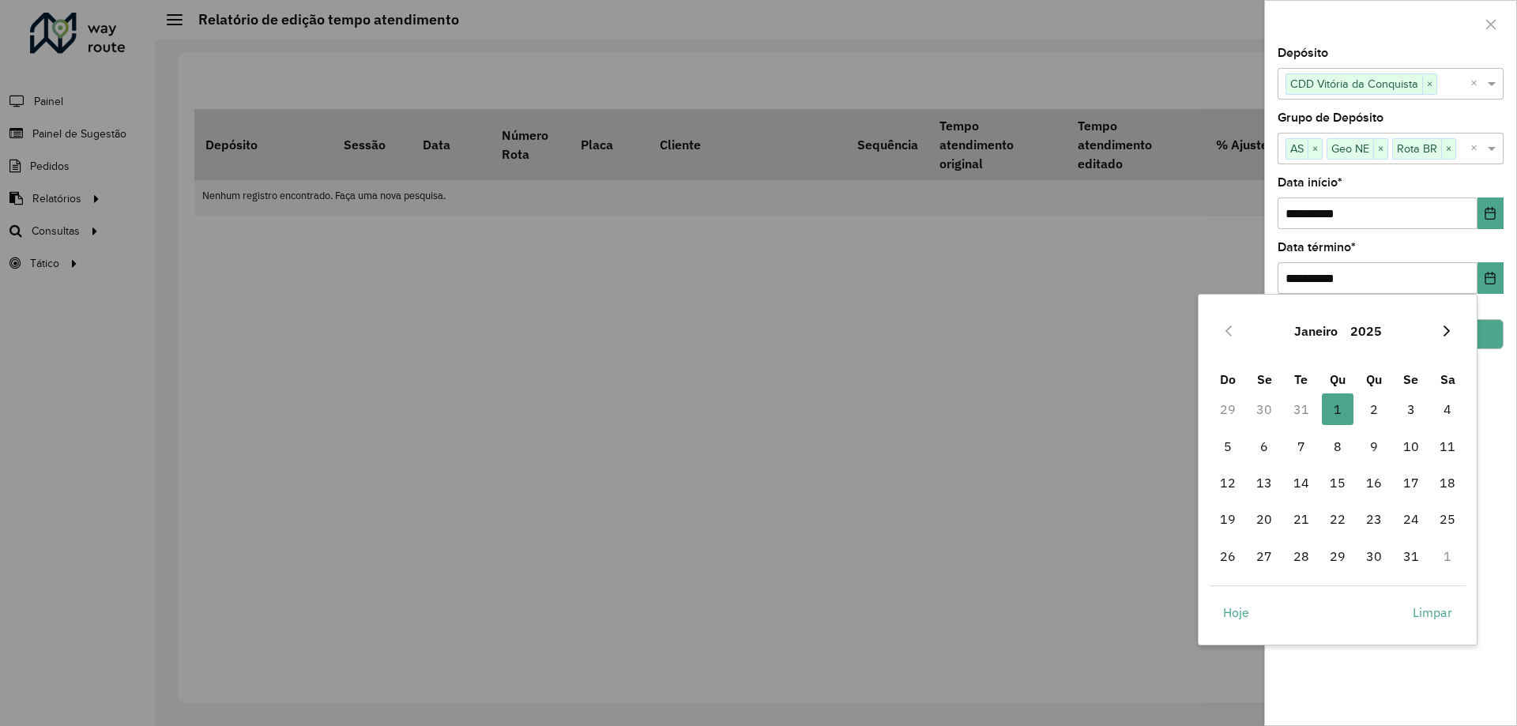
click at [1444, 337] on button "Next Month" at bounding box center [1446, 330] width 25 height 25
click at [1442, 336] on icon "Next Month" at bounding box center [1446, 331] width 13 height 13
click at [1269, 589] on span "31" at bounding box center [1264, 593] width 32 height 32
type input "**********"
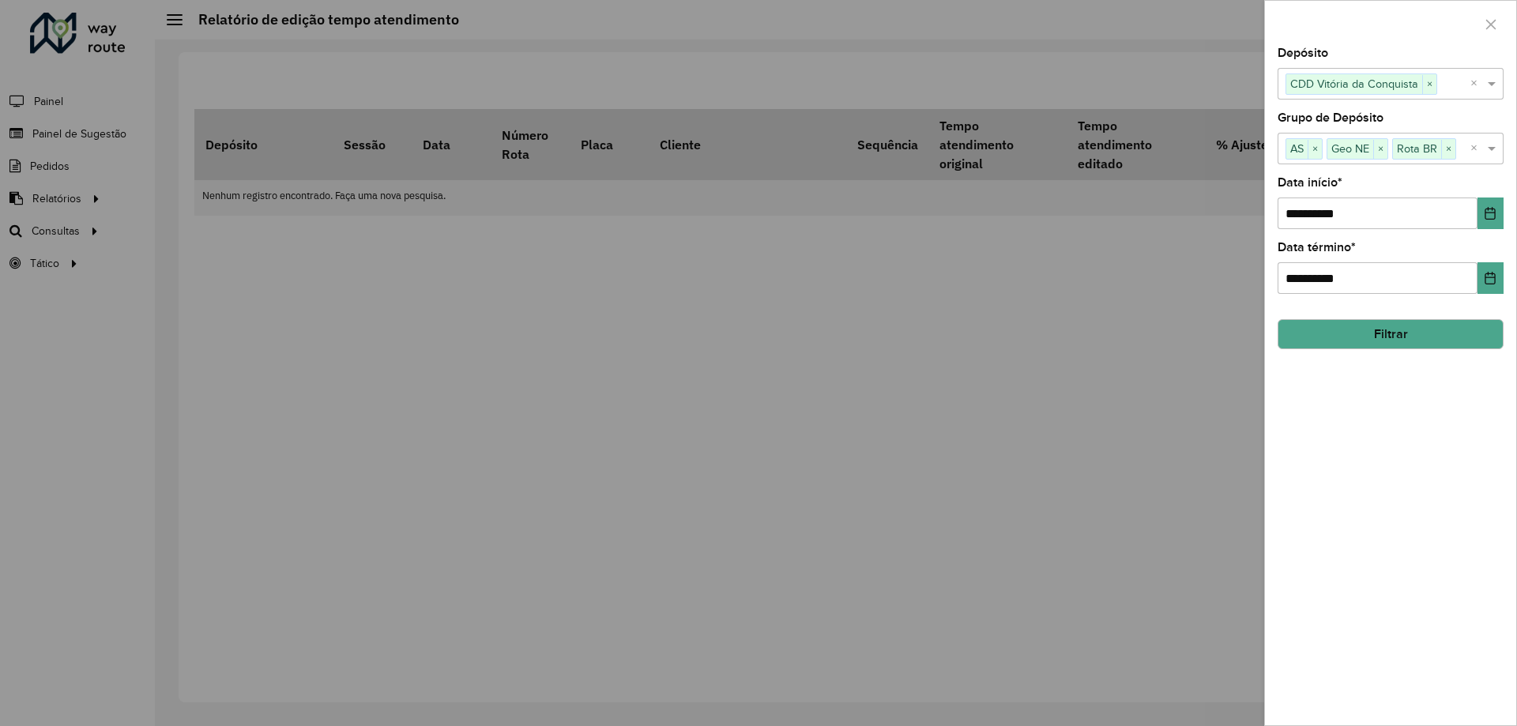
click at [1392, 334] on button "Filtrar" at bounding box center [1390, 334] width 226 height 30
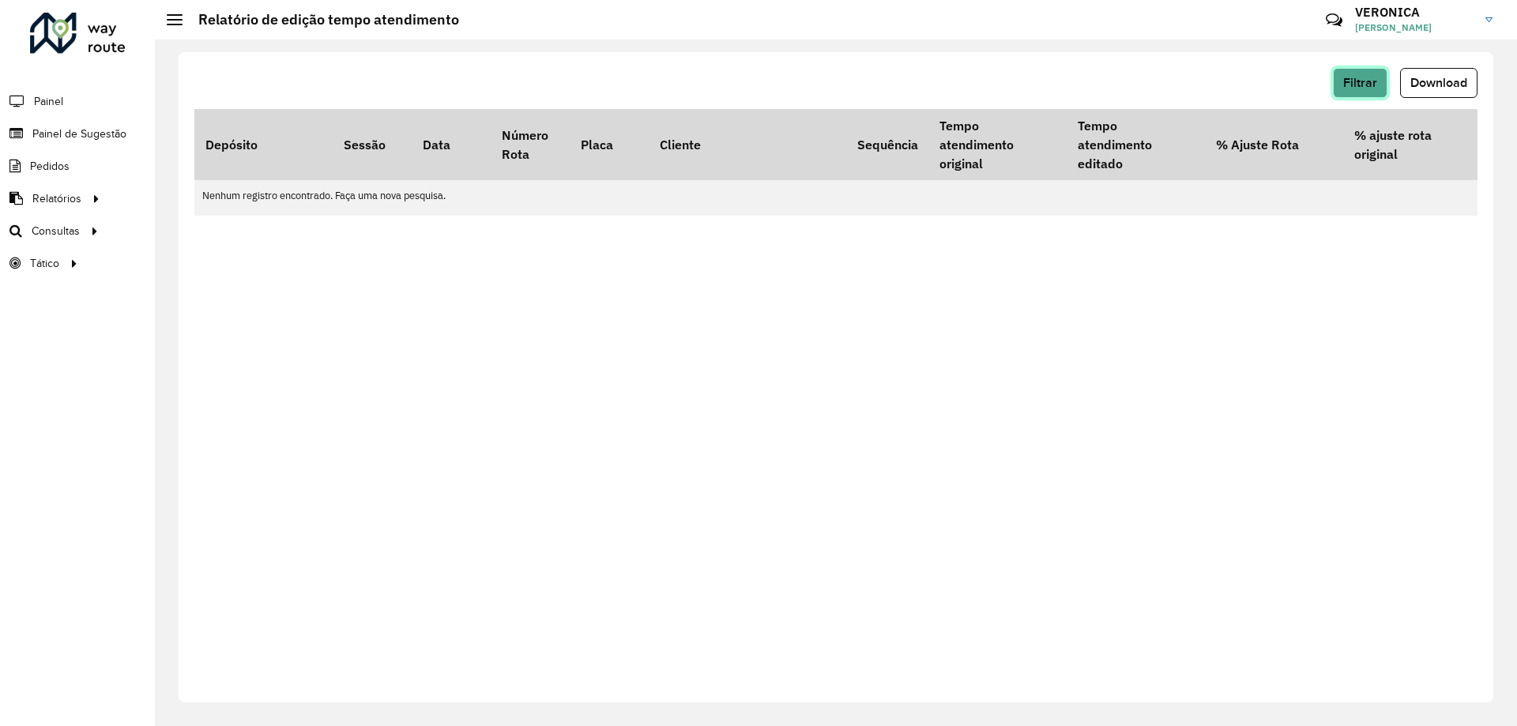
click at [1348, 77] on span "Filtrar" at bounding box center [1360, 82] width 34 height 13
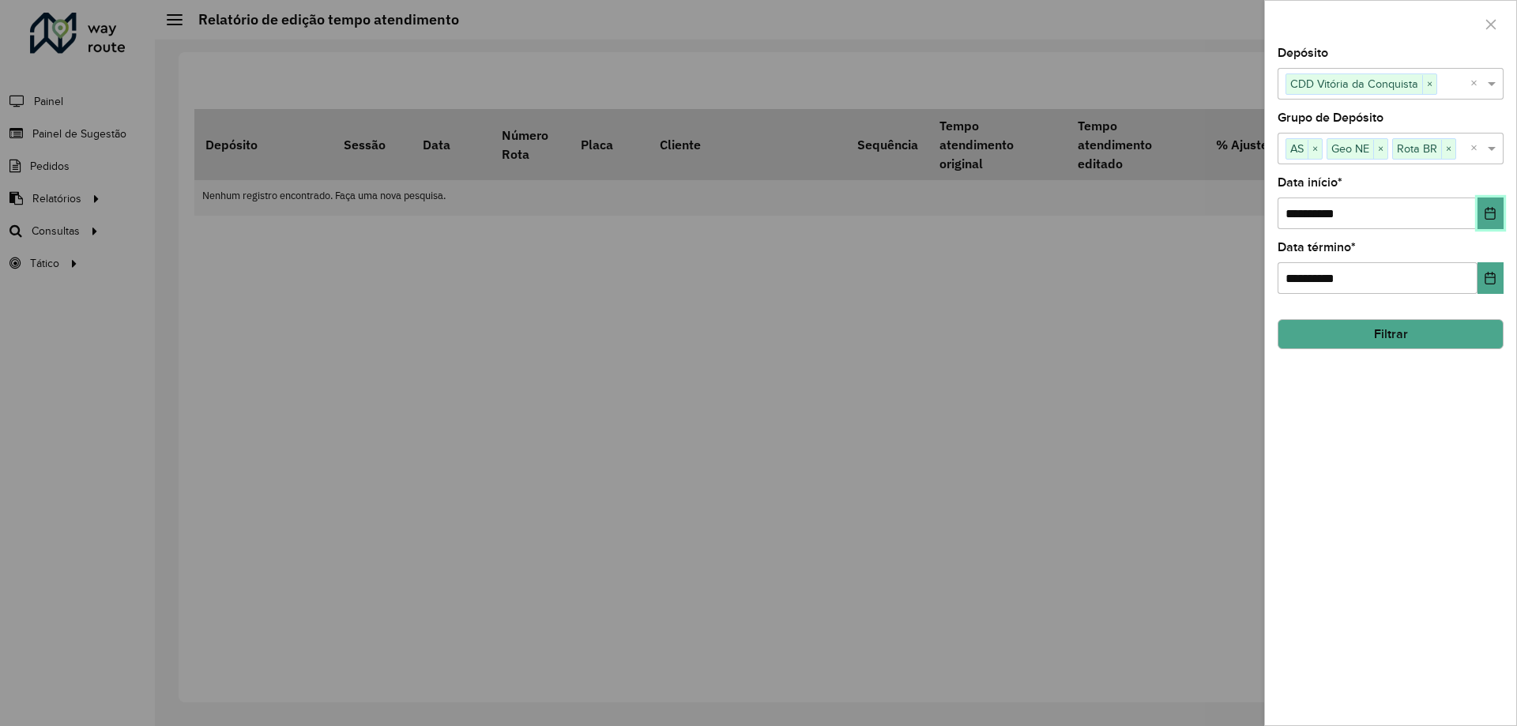
click at [1496, 207] on icon "Choose Date" at bounding box center [1490, 213] width 13 height 13
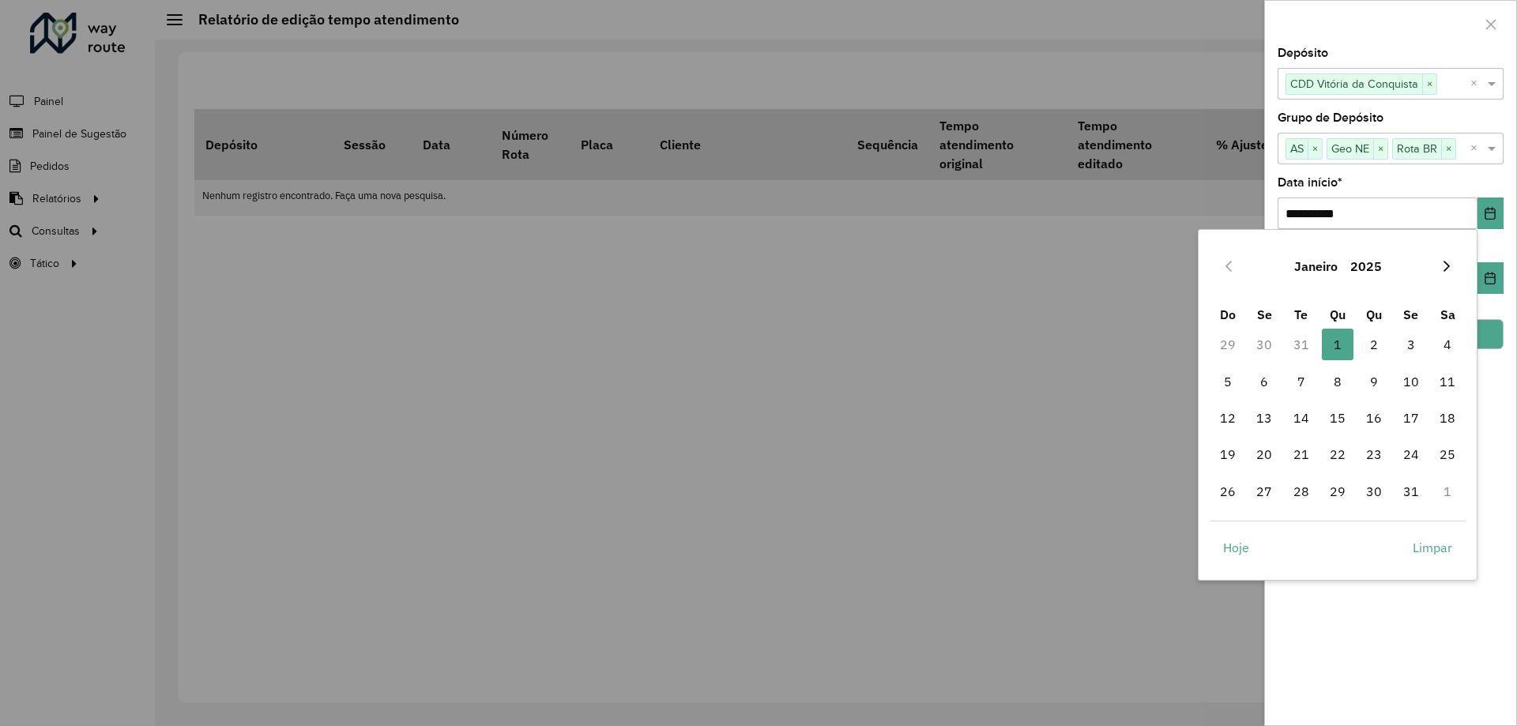
click at [1439, 269] on button "Next Month" at bounding box center [1446, 266] width 25 height 25
click at [1438, 269] on button "Next Month" at bounding box center [1446, 266] width 25 height 25
click at [1439, 269] on button "Next Month" at bounding box center [1446, 266] width 25 height 25
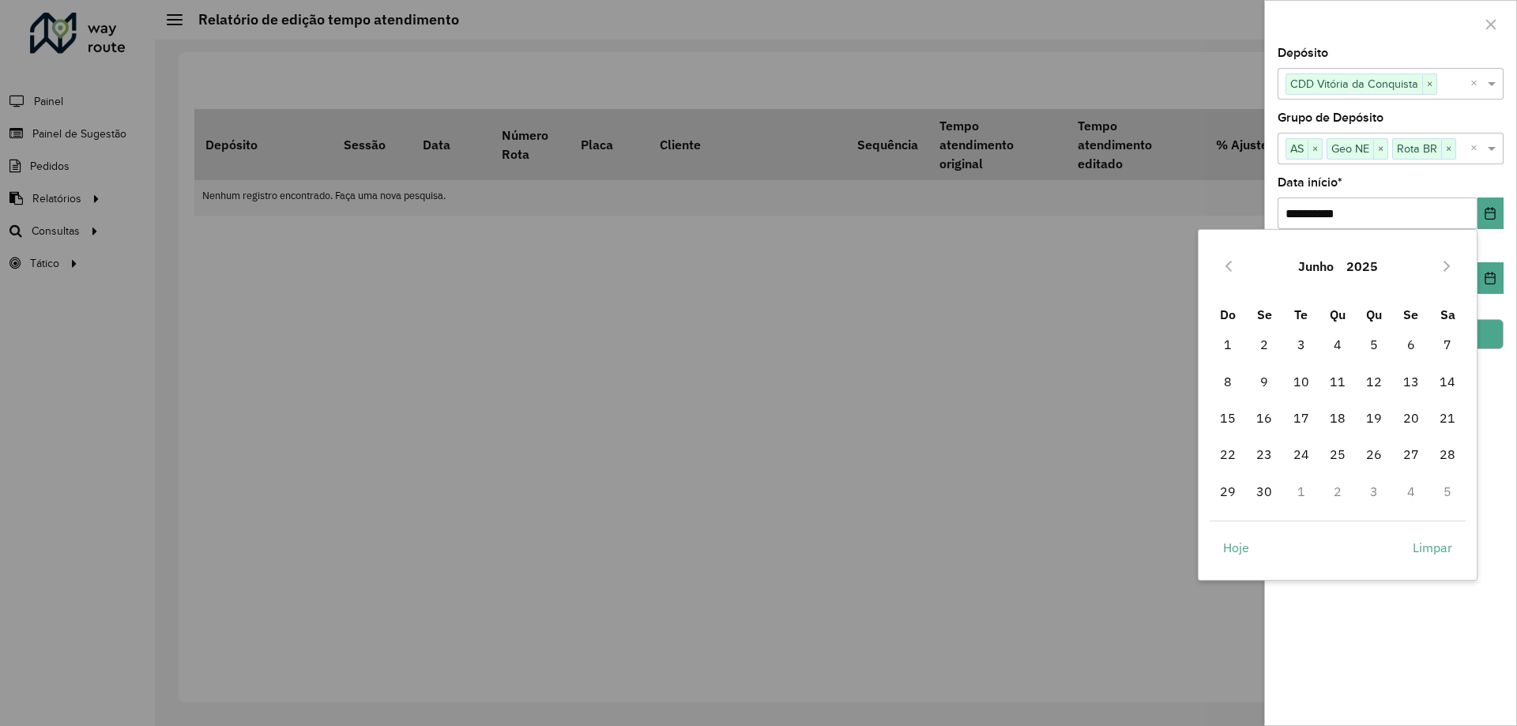
click at [1438, 269] on button "Next Month" at bounding box center [1446, 266] width 25 height 25
click at [1408, 349] on span "1" at bounding box center [1411, 345] width 32 height 32
type input "**********"
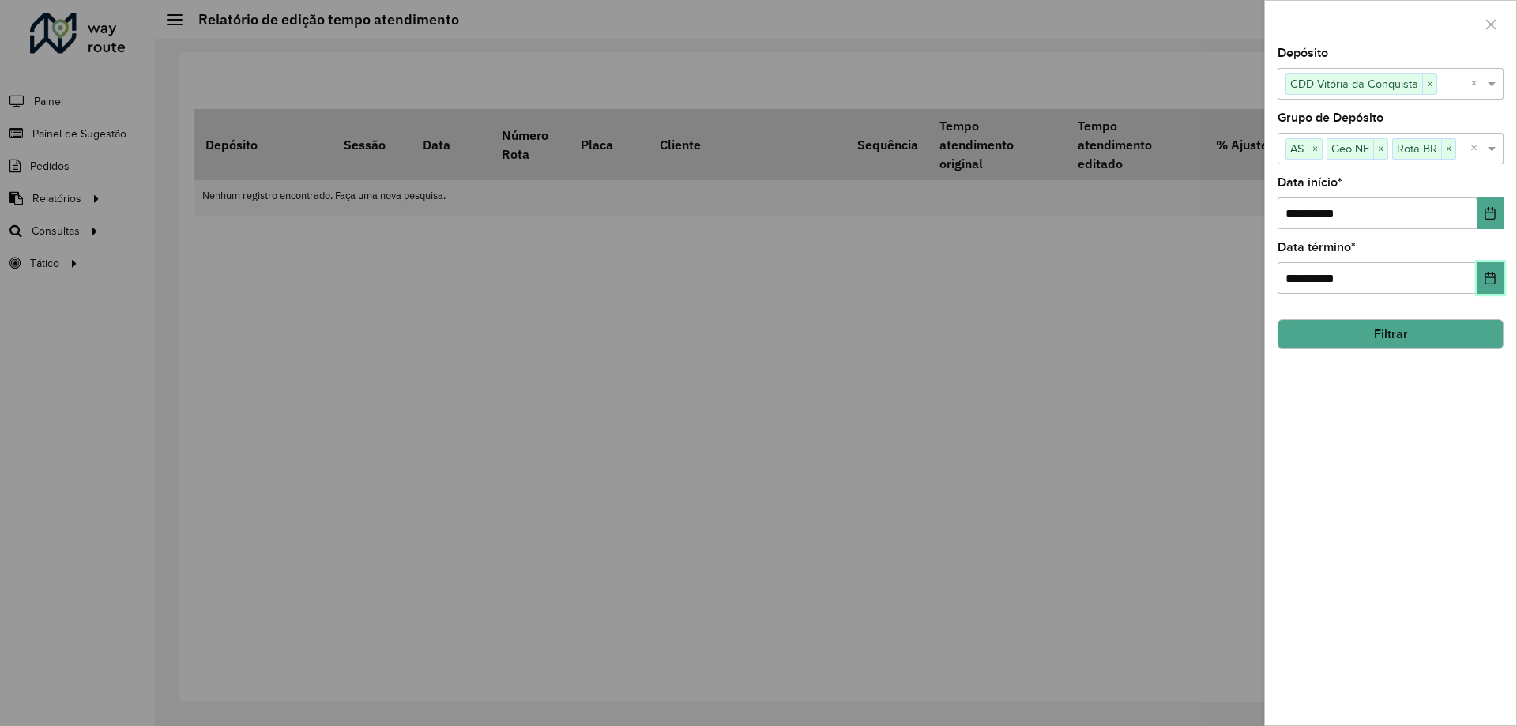
click at [1495, 274] on icon "Choose Date" at bounding box center [1490, 278] width 10 height 13
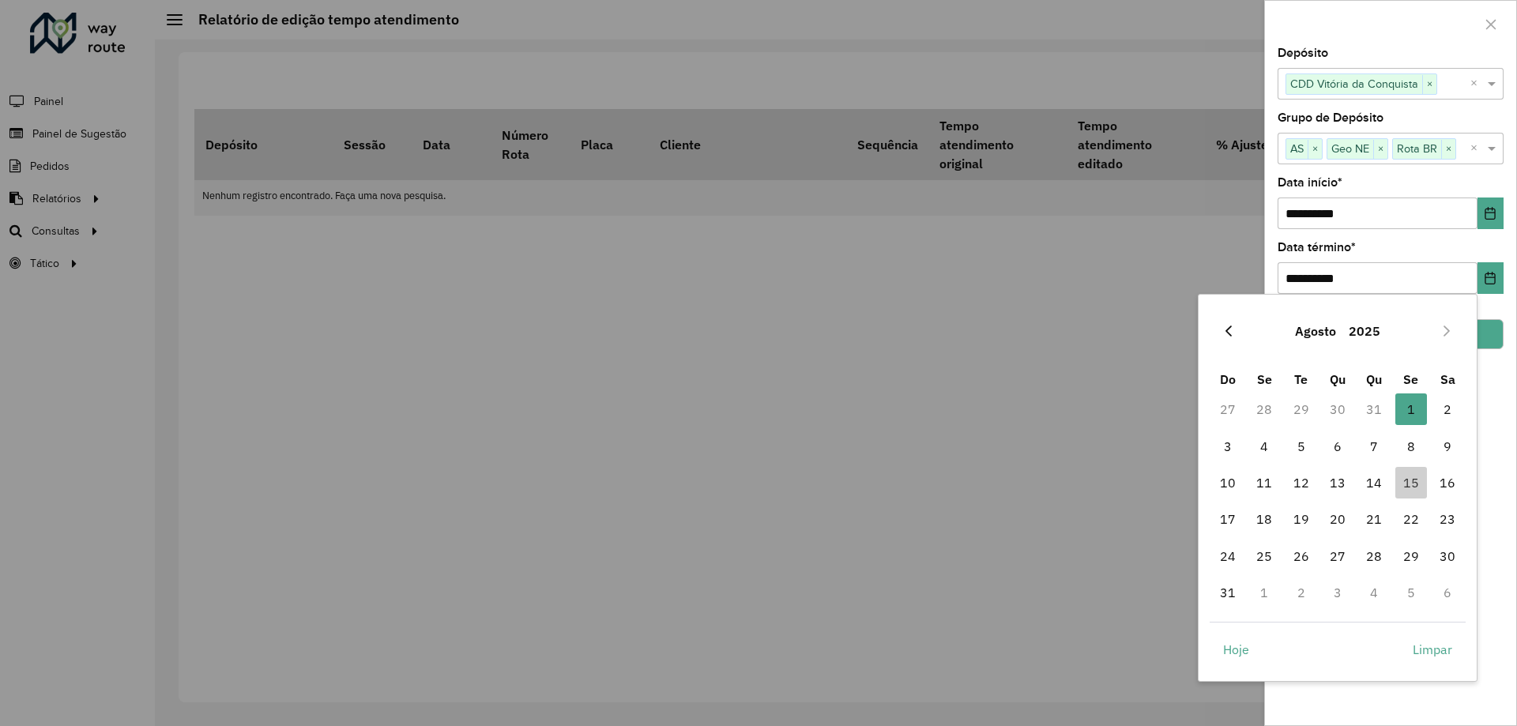
click at [1229, 333] on icon "Previous Month" at bounding box center [1228, 331] width 13 height 13
click at [1375, 555] on span "31" at bounding box center [1374, 556] width 32 height 32
type input "**********"
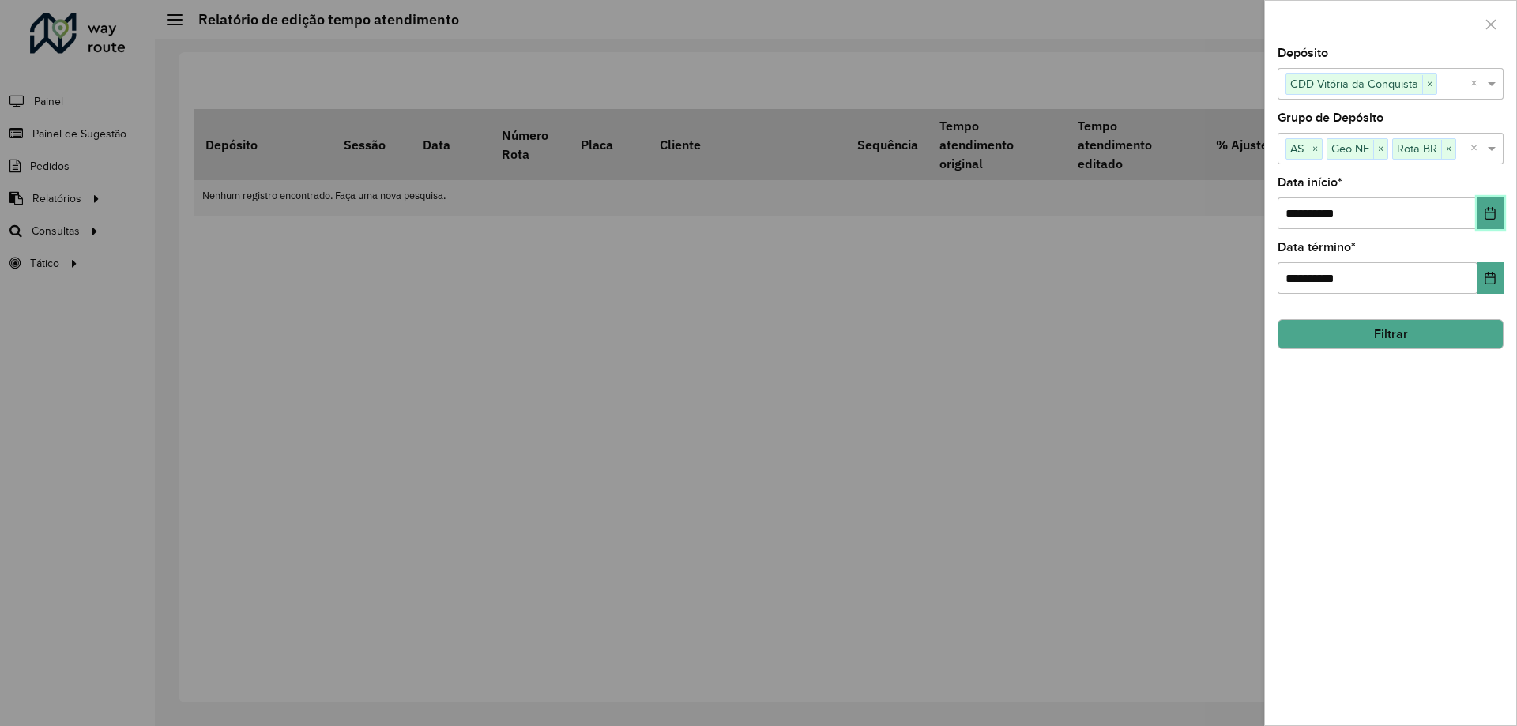
click at [1486, 213] on icon "Choose Date" at bounding box center [1490, 213] width 10 height 13
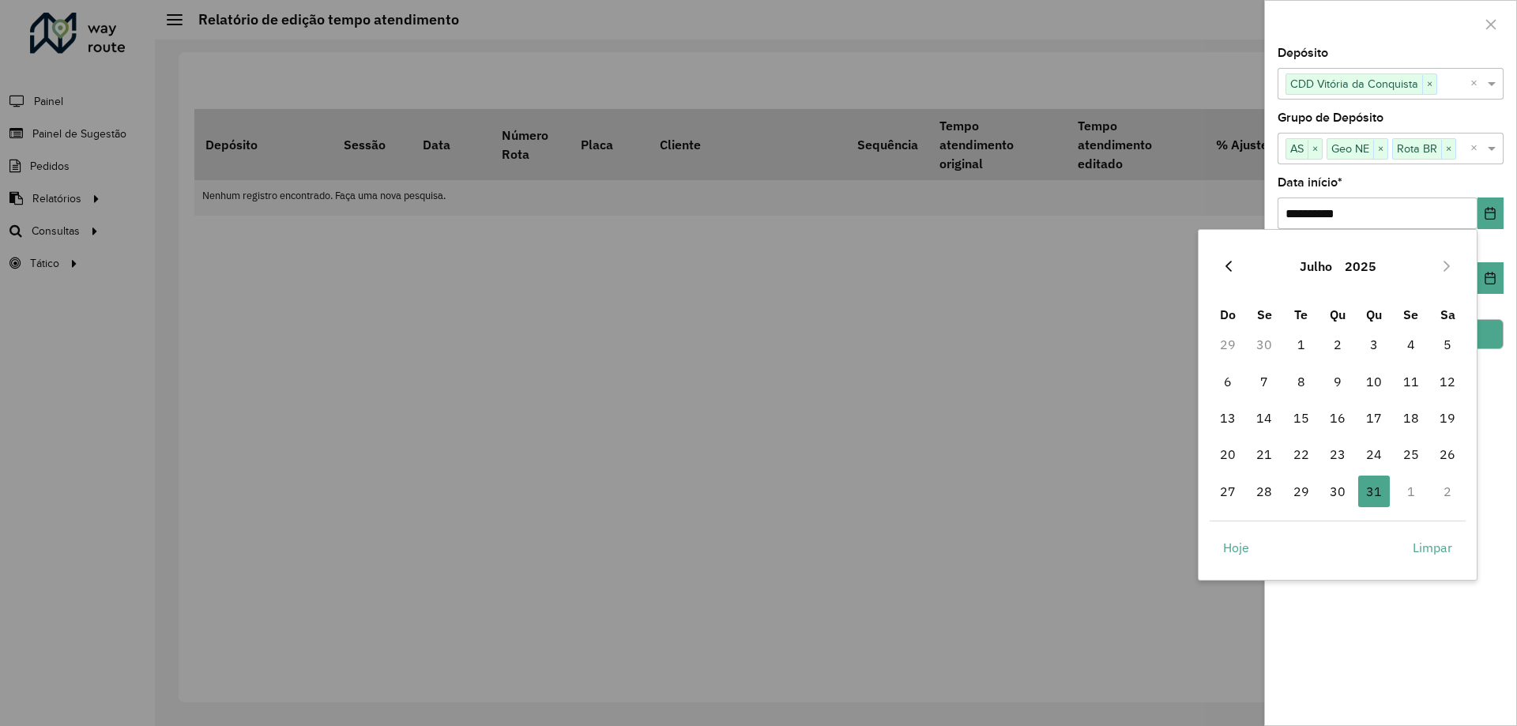
click at [1223, 269] on icon "Previous Month" at bounding box center [1228, 266] width 13 height 13
click at [1224, 271] on icon "Previous Month" at bounding box center [1228, 266] width 13 height 13
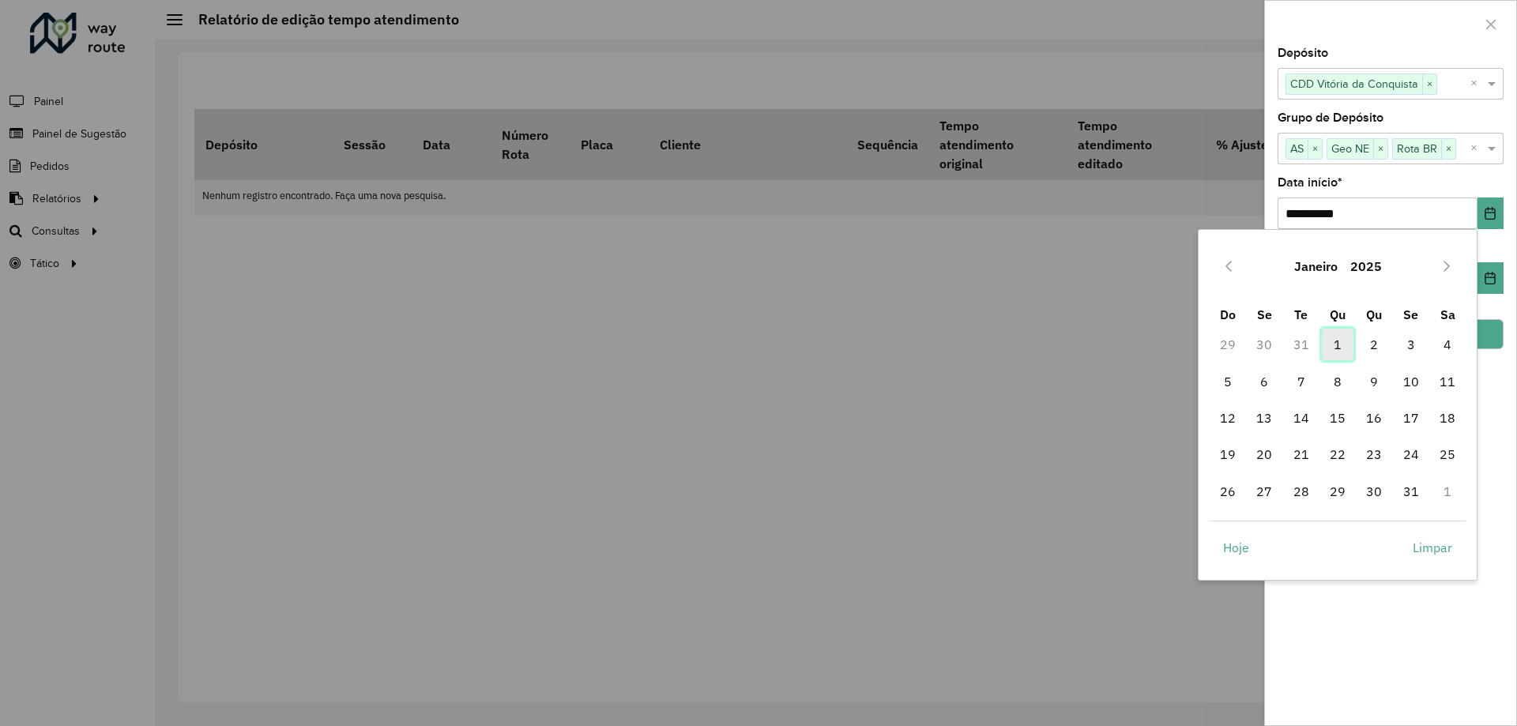
click at [1345, 352] on span "1" at bounding box center [1338, 345] width 32 height 32
type input "**********"
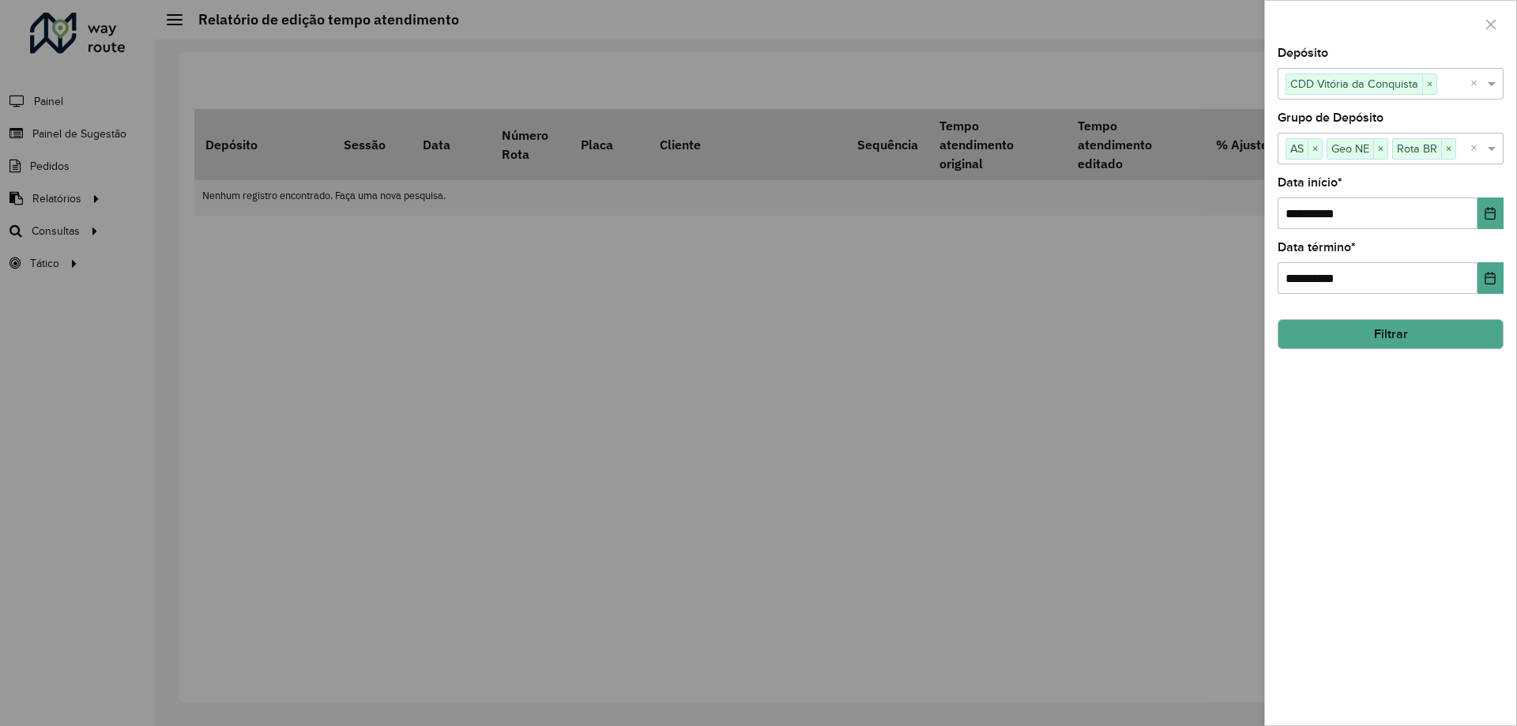
drag, startPoint x: 523, startPoint y: 424, endPoint x: 266, endPoint y: 219, distance: 328.8
click at [523, 424] on div at bounding box center [758, 363] width 1517 height 726
